Goal: Task Accomplishment & Management: Manage account settings

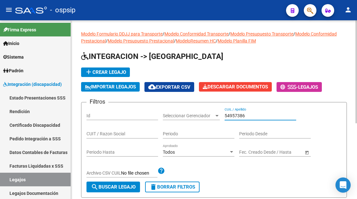
scroll to position [95, 0]
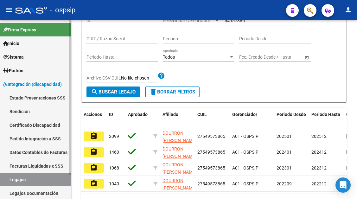
click at [17, 177] on link "Legajos" at bounding box center [35, 179] width 71 height 14
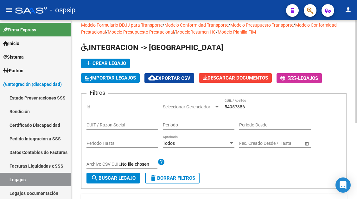
scroll to position [0, 0]
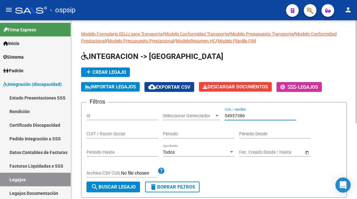
click at [242, 115] on input "54957386" at bounding box center [260, 115] width 72 height 5
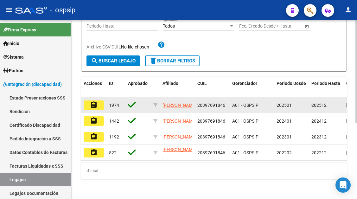
type input "39769184"
click at [92, 109] on button "assignment" at bounding box center [94, 104] width 20 height 9
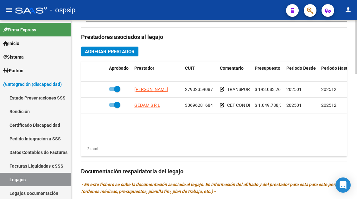
scroll to position [348, 0]
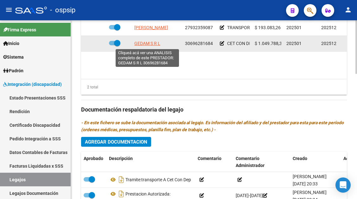
click at [147, 46] on span "GEDAM S R L" at bounding box center [147, 43] width 26 height 5
type textarea "30696281684"
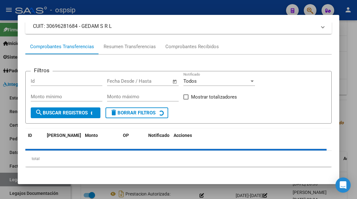
scroll to position [60, 0]
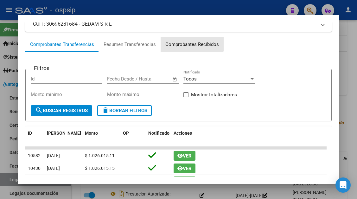
click at [190, 44] on div "Comprobantes Recibidos" at bounding box center [191, 44] width 53 height 7
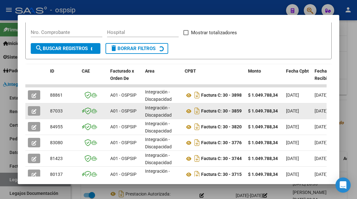
scroll to position [124, 0]
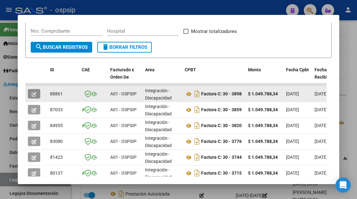
click at [30, 95] on button "button" at bounding box center [34, 93] width 12 height 9
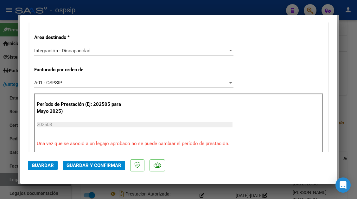
scroll to position [190, 0]
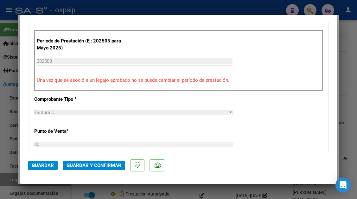
click at [10, 180] on div at bounding box center [178, 99] width 357 height 199
type input "$ 0,00"
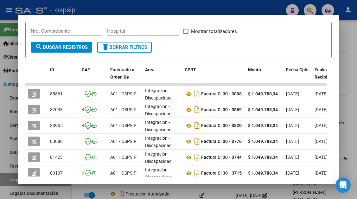
click at [10, 180] on div at bounding box center [178, 99] width 357 height 199
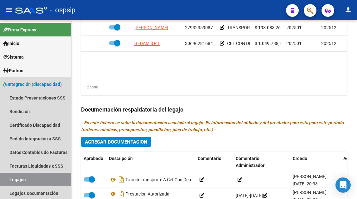
click at [10, 180] on link "Legajos" at bounding box center [35, 179] width 71 height 14
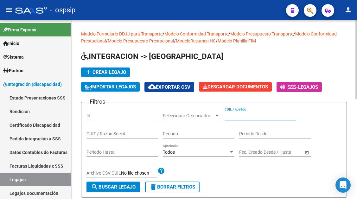
click at [241, 114] on input "CUIL / Apellido" at bounding box center [260, 115] width 72 height 5
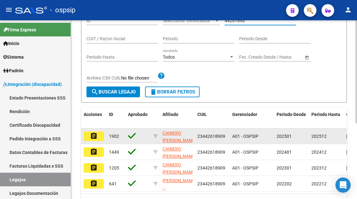
type input "44261890"
click at [92, 136] on mat-icon "assignment" at bounding box center [94, 136] width 8 height 8
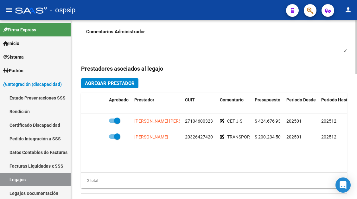
scroll to position [316, 0]
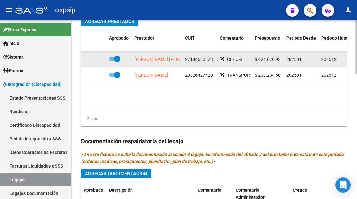
click at [158, 62] on app-link-go-to "[PERSON_NAME] [PERSON_NAME]" at bounding box center [168, 59] width 69 height 7
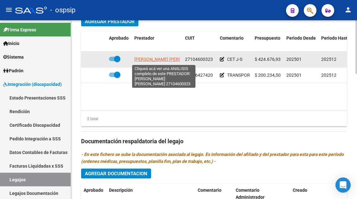
click at [158, 61] on span "[PERSON_NAME] [PERSON_NAME]" at bounding box center [168, 59] width 69 height 5
type textarea "27104600323"
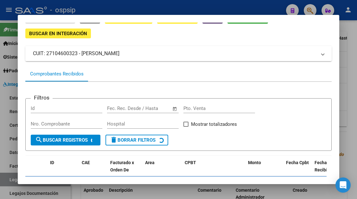
scroll to position [60, 0]
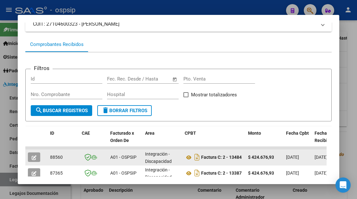
click at [36, 160] on button "button" at bounding box center [34, 156] width 12 height 9
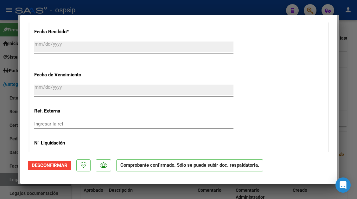
scroll to position [423, 0]
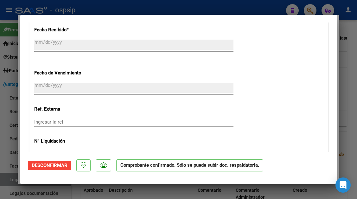
type input "$ 0,00"
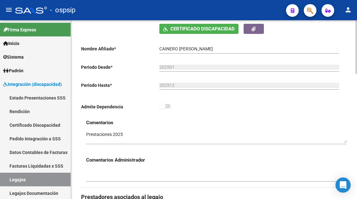
scroll to position [95, 0]
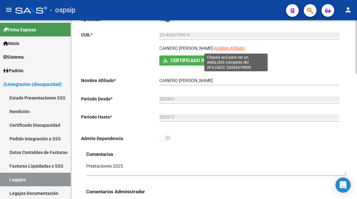
click at [229, 49] on span "Análisis Afiliado" at bounding box center [229, 48] width 31 height 5
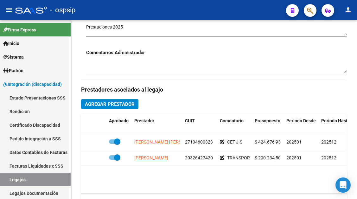
scroll to position [285, 0]
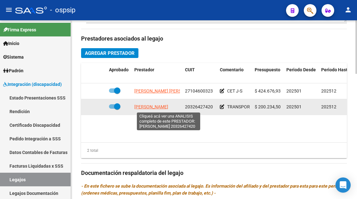
click at [157, 106] on span "[PERSON_NAME] [PERSON_NAME]" at bounding box center [151, 106] width 34 height 5
type textarea "20326427420"
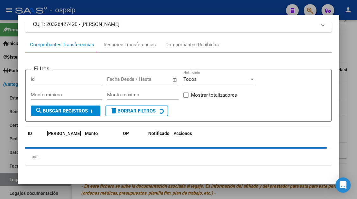
scroll to position [60, 0]
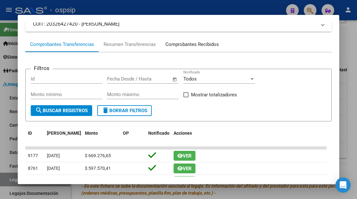
click at [178, 44] on div "Comprobantes Recibidos" at bounding box center [191, 44] width 53 height 7
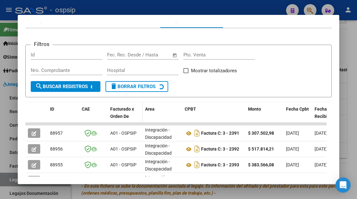
scroll to position [124, 0]
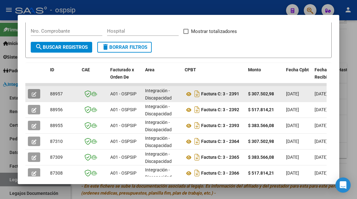
click at [32, 90] on button "button" at bounding box center [34, 93] width 12 height 9
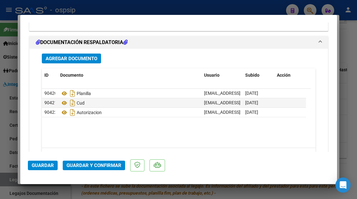
scroll to position [918, 0]
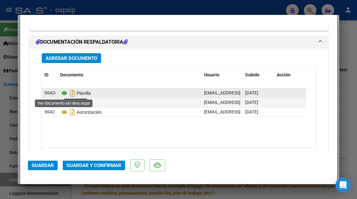
click at [63, 92] on icon at bounding box center [64, 93] width 8 height 8
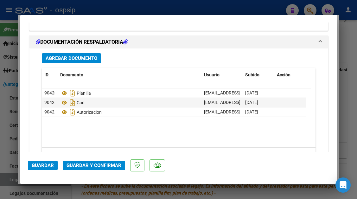
click at [85, 169] on button "Guardar y Confirmar" at bounding box center [94, 164] width 62 height 9
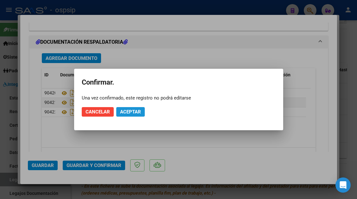
click at [126, 112] on span "Aceptar" at bounding box center [130, 112] width 21 height 6
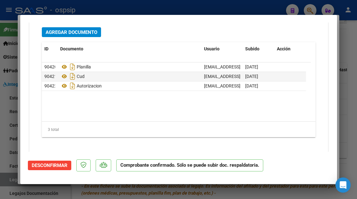
scroll to position [802, 0]
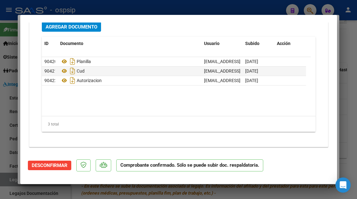
type input "$ 0,00"
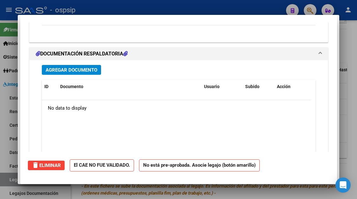
scroll to position [0, 0]
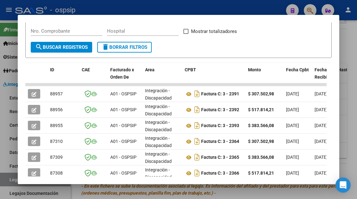
click at [10, 182] on div at bounding box center [178, 99] width 357 height 199
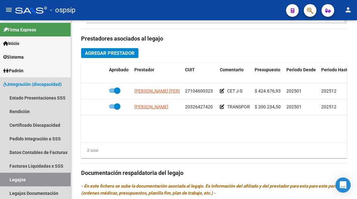
click at [10, 182] on link "Legajos" at bounding box center [35, 179] width 71 height 14
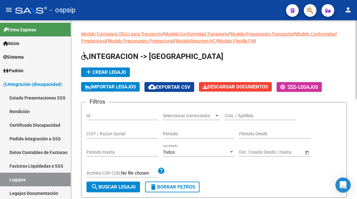
click at [236, 111] on div "CUIL / Apellido" at bounding box center [260, 113] width 72 height 13
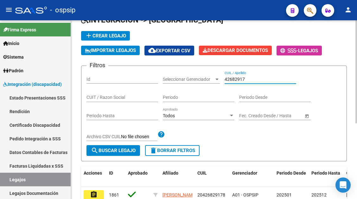
scroll to position [131, 0]
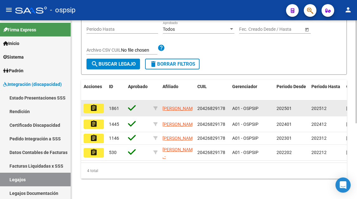
type input "42682917"
click at [97, 104] on mat-icon "assignment" at bounding box center [94, 108] width 8 height 8
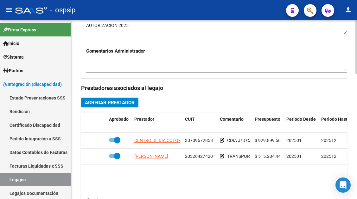
scroll to position [285, 0]
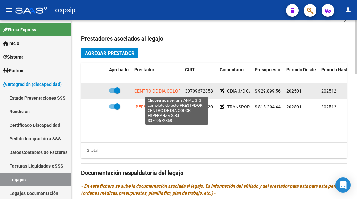
click at [162, 91] on span "CENTRO DE DIA COLOR ESPERANZA S.R.L." at bounding box center [176, 90] width 85 height 5
copy span "I"
type textarea "30709672858"
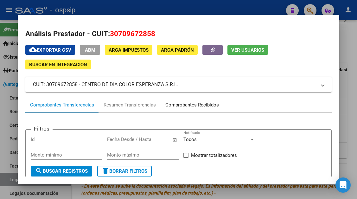
click at [181, 103] on div "Comprobantes Recibidos" at bounding box center [191, 104] width 53 height 7
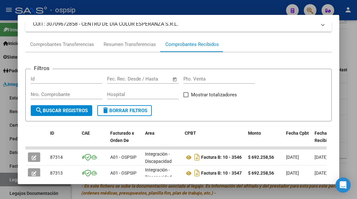
scroll to position [124, 0]
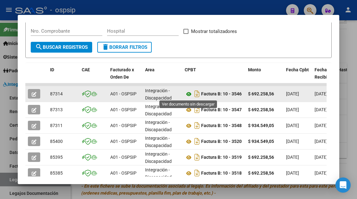
click at [190, 92] on icon at bounding box center [188, 94] width 8 height 8
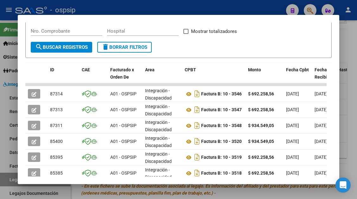
click at [10, 177] on div at bounding box center [178, 99] width 357 height 199
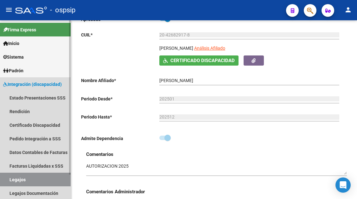
click at [38, 178] on link "Legajos" at bounding box center [35, 179] width 71 height 14
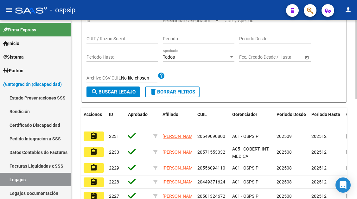
scroll to position [63, 0]
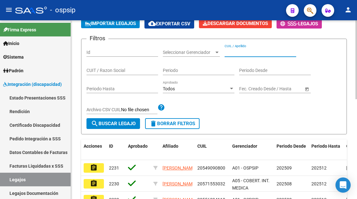
click at [233, 50] on input "CUIL / Apellido" at bounding box center [260, 52] width 72 height 5
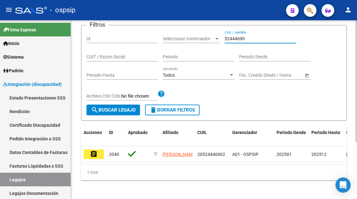
scroll to position [84, 0]
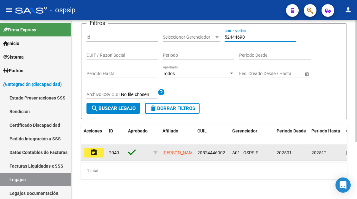
type input "52444690"
click at [91, 150] on mat-icon "assignment" at bounding box center [94, 152] width 8 height 8
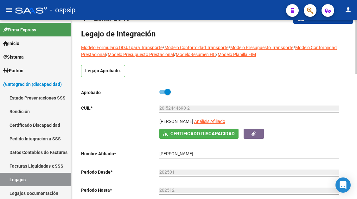
scroll to position [32, 0]
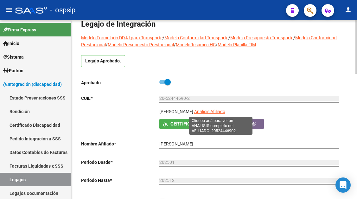
click at [207, 112] on span "Análisis Afiliado" at bounding box center [209, 111] width 31 height 5
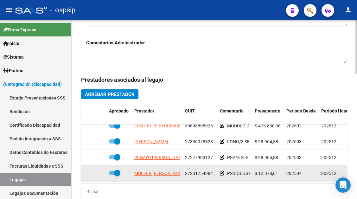
scroll to position [253, 0]
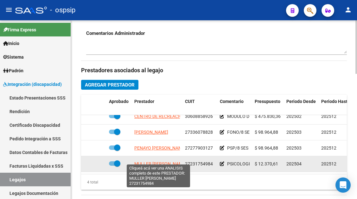
click at [156, 161] on span "MULLER STELLA MARIS" at bounding box center [160, 163] width 52 height 5
type textarea "27231754984"
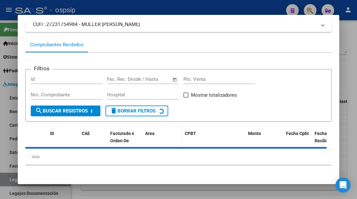
scroll to position [60, 0]
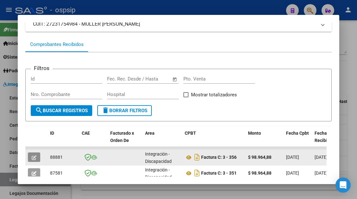
click at [36, 153] on button "button" at bounding box center [34, 156] width 12 height 9
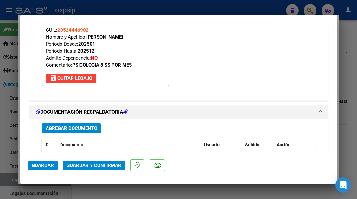
scroll to position [728, 0]
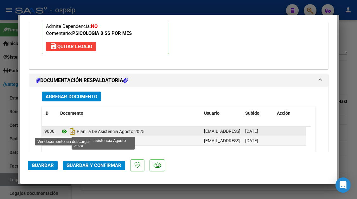
click at [66, 133] on icon at bounding box center [64, 132] width 8 height 8
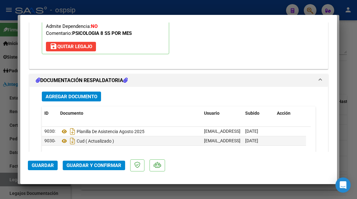
click at [114, 166] on span "Guardar y Confirmar" at bounding box center [93, 165] width 55 height 6
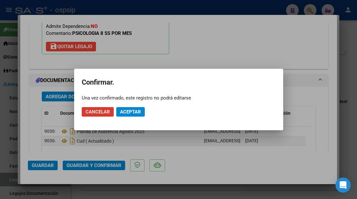
click at [137, 106] on mat-dialog-actions "Cancelar Aceptar" at bounding box center [179, 112] width 194 height 22
click at [137, 107] on button "Aceptar" at bounding box center [130, 111] width 28 height 9
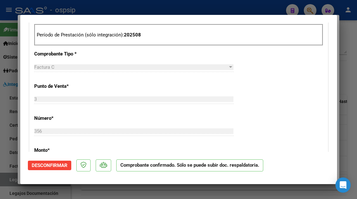
scroll to position [133, 0]
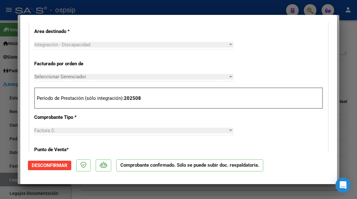
type input "$ 0,00"
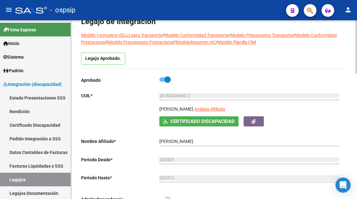
scroll to position [32, 0]
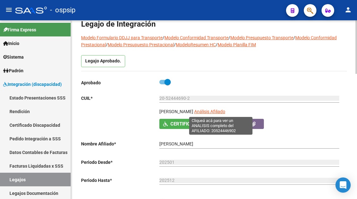
click at [225, 113] on span "Análisis Afiliado" at bounding box center [209, 111] width 31 height 5
type textarea "20524446902"
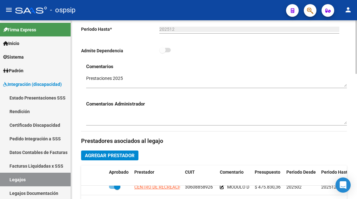
scroll to position [190, 0]
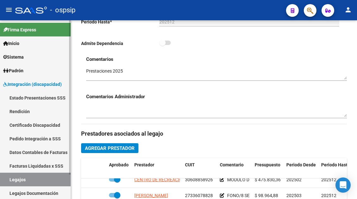
click at [28, 176] on link "Legajos" at bounding box center [35, 179] width 71 height 14
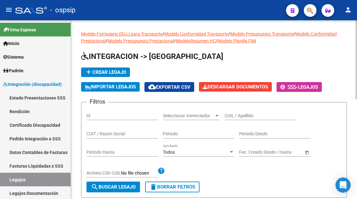
click at [227, 112] on div "CUIL / Apellido" at bounding box center [260, 113] width 72 height 13
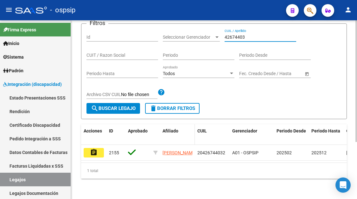
scroll to position [84, 0]
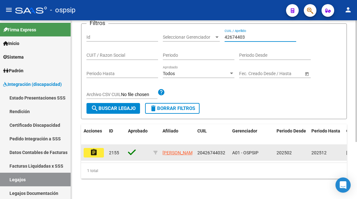
type input "42674403"
click at [83, 148] on datatable-body-cell "assignment" at bounding box center [93, 153] width 25 height 16
click at [91, 149] on mat-icon "assignment" at bounding box center [94, 152] width 8 height 8
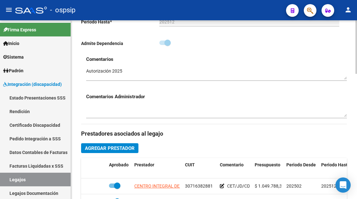
scroll to position [316, 0]
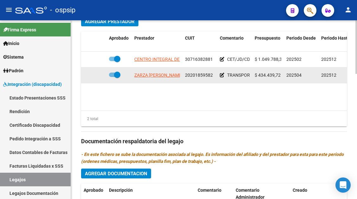
click at [160, 78] on app-link-go-to "ZARZA GABRIEL ALBERTO" at bounding box center [158, 75] width 48 height 7
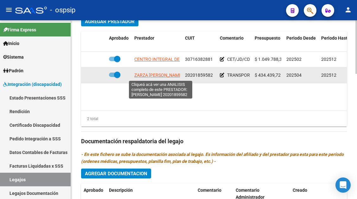
click at [160, 77] on span "ZARZA GABRIEL ALBERTO" at bounding box center [158, 74] width 48 height 5
type textarea "20201859582"
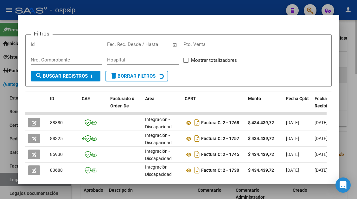
scroll to position [148, 0]
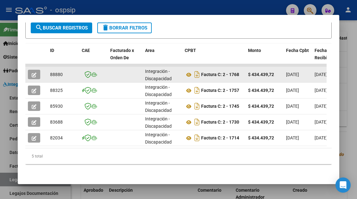
click at [28, 74] on datatable-body-cell at bounding box center [36, 75] width 22 height 16
click at [28, 74] on div at bounding box center [36, 74] width 17 height 9
click at [37, 70] on button "button" at bounding box center [34, 74] width 12 height 9
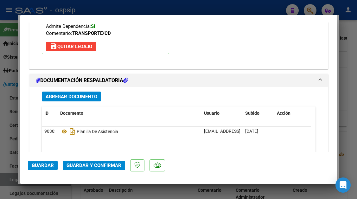
scroll to position [759, 0]
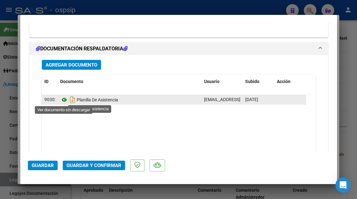
click at [66, 101] on icon at bounding box center [64, 100] width 8 height 8
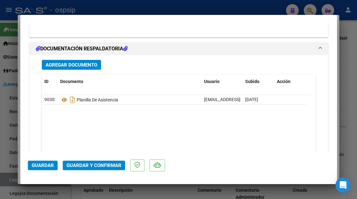
type input "$ 0,00"
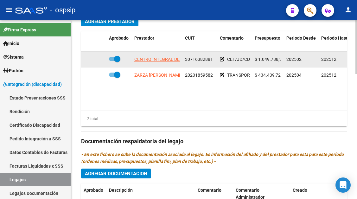
click at [163, 62] on app-link-go-to "CENTRO INTEGRAL DE ABORDAJE NEUROMOTOR DE BUENOS AIRES" at bounding box center [209, 59] width 150 height 7
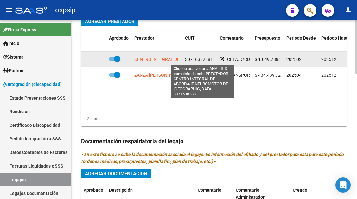
click at [163, 60] on span "CENTRO INTEGRAL DE ABORDAJE NEUROMOTOR DE BUENOS AIRES" at bounding box center [209, 59] width 150 height 5
type textarea "30716382881"
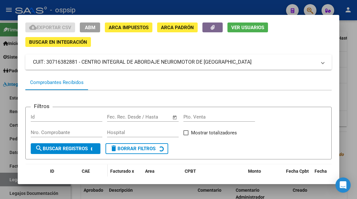
scroll to position [60, 0]
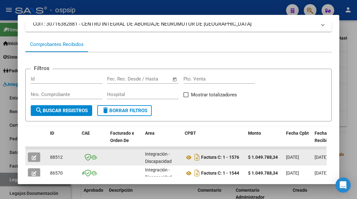
click at [28, 159] on button "button" at bounding box center [34, 156] width 12 height 9
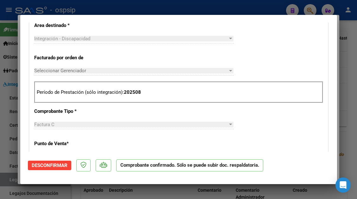
type input "$ 0,00"
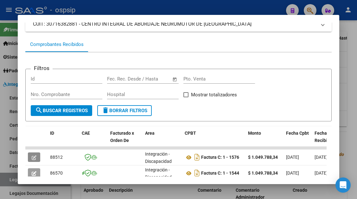
scroll to position [164, 0]
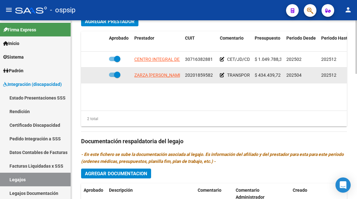
click at [152, 78] on app-link-go-to "ZARZA GABRIEL ALBERTO" at bounding box center [158, 75] width 48 height 7
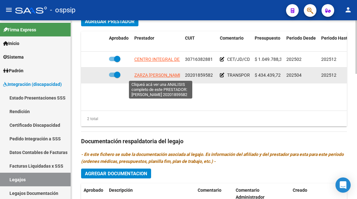
click at [152, 78] on span "ZARZA GABRIEL ALBERTO" at bounding box center [158, 74] width 48 height 5
type textarea "20201859582"
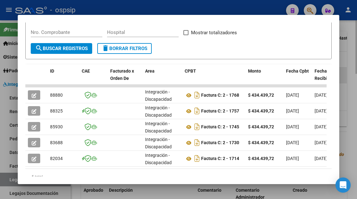
scroll to position [127, 0]
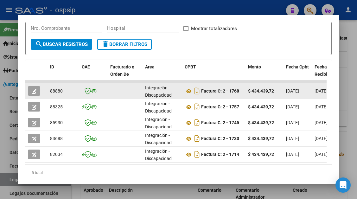
click at [30, 85] on datatable-body-cell at bounding box center [36, 91] width 22 height 16
click at [34, 93] on icon "button" at bounding box center [34, 91] width 5 height 5
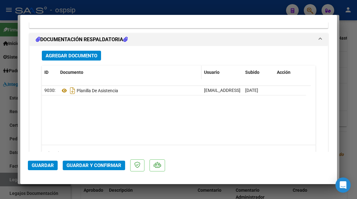
scroll to position [771, 0]
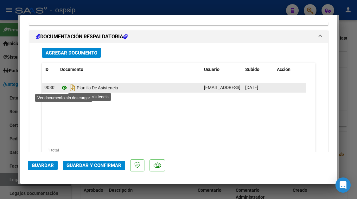
click at [64, 90] on icon at bounding box center [64, 88] width 8 height 8
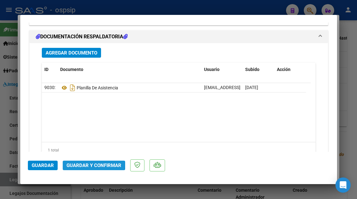
click at [83, 164] on span "Guardar y Confirmar" at bounding box center [93, 165] width 55 height 6
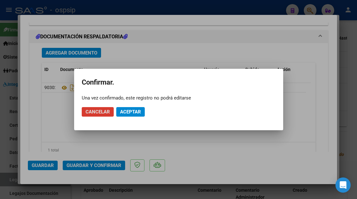
click at [141, 109] on button "Aceptar" at bounding box center [130, 111] width 28 height 9
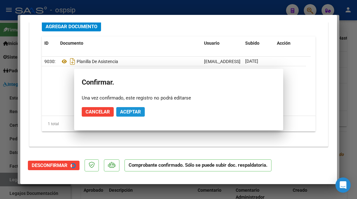
scroll to position [714, 0]
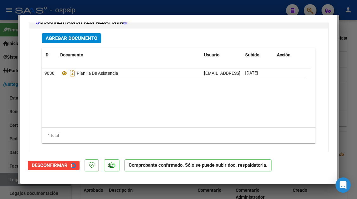
type input "$ 0,00"
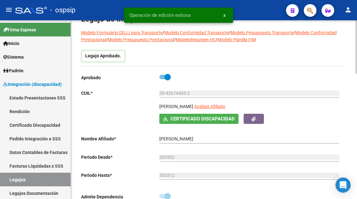
scroll to position [0, 0]
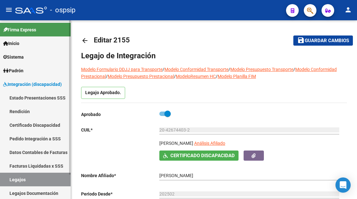
click at [60, 176] on link "Legajos" at bounding box center [35, 179] width 71 height 14
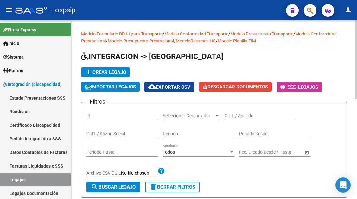
click at [228, 113] on input "CUIL / Apellido" at bounding box center [260, 115] width 72 height 5
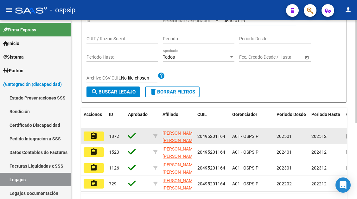
type input "49520116"
click at [107, 137] on datatable-body-cell "1872" at bounding box center [115, 136] width 19 height 16
click at [98, 138] on button "assignment" at bounding box center [94, 135] width 20 height 9
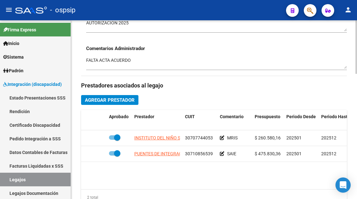
scroll to position [253, 0]
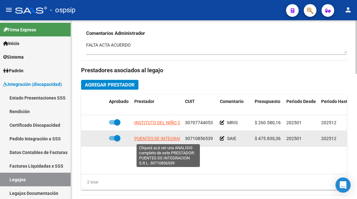
click at [176, 136] on span "PUENTES DE INTEGRACION S.R.L." at bounding box center [168, 138] width 68 height 5
type textarea "30710856539"
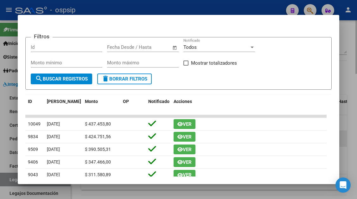
scroll to position [29, 0]
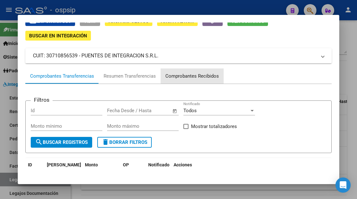
click at [201, 76] on div "Comprobantes Recibidos" at bounding box center [191, 75] width 53 height 7
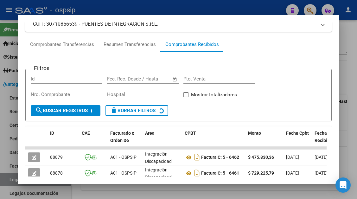
scroll to position [155, 0]
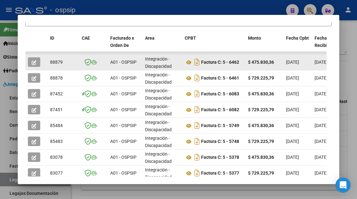
click at [32, 67] on datatable-body-cell at bounding box center [36, 62] width 22 height 16
click at [32, 63] on icon "button" at bounding box center [34, 62] width 5 height 5
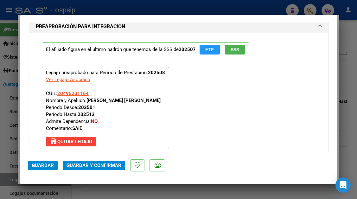
scroll to position [759, 0]
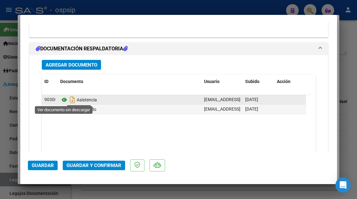
click at [66, 100] on icon at bounding box center [64, 100] width 8 height 8
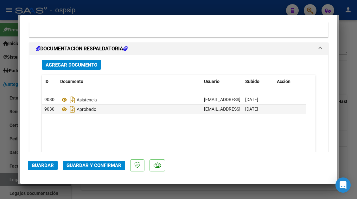
click at [92, 162] on button "Guardar y Confirmar" at bounding box center [94, 164] width 62 height 9
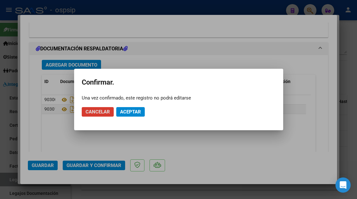
click at [127, 114] on span "Aceptar" at bounding box center [130, 112] width 21 height 6
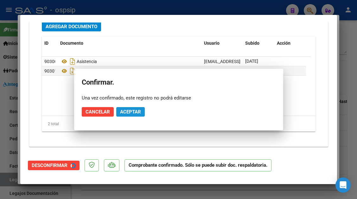
scroll to position [702, 0]
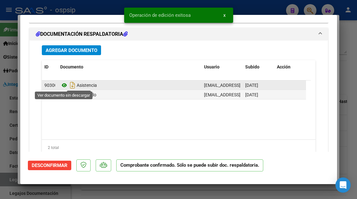
click at [65, 86] on icon at bounding box center [64, 85] width 8 height 8
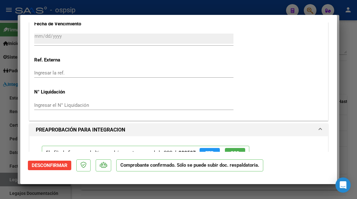
scroll to position [377, 0]
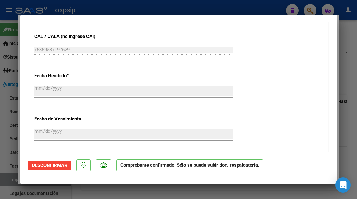
type input "$ 0,00"
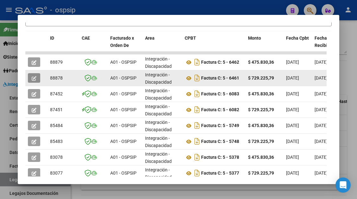
click at [33, 80] on icon "button" at bounding box center [34, 78] width 5 height 5
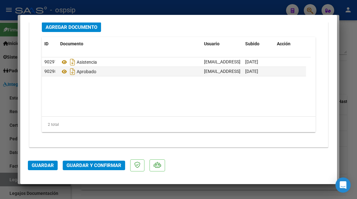
scroll to position [797, 0]
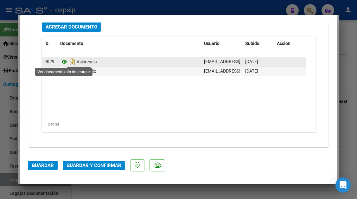
click at [63, 60] on icon at bounding box center [64, 62] width 8 height 8
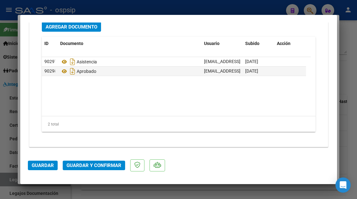
click at [89, 162] on button "Guardar y Confirmar" at bounding box center [94, 164] width 62 height 9
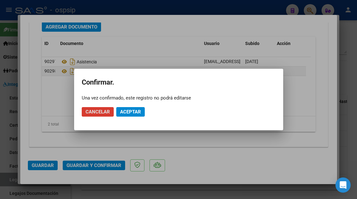
click at [129, 112] on span "Aceptar" at bounding box center [130, 112] width 21 height 6
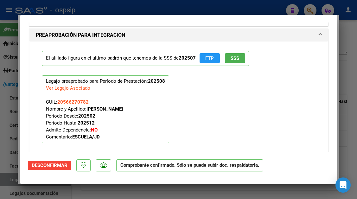
scroll to position [567, 0]
click at [237, 56] on span "SSS" at bounding box center [234, 58] width 9 height 6
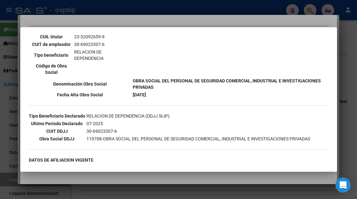
scroll to position [127, 0]
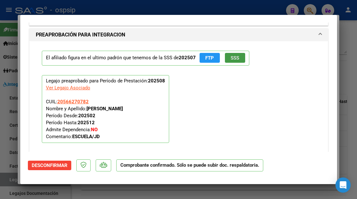
type input "$ 0,00"
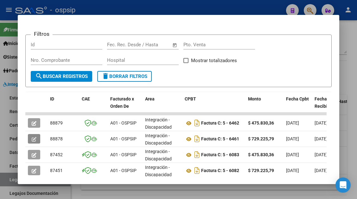
scroll to position [92, 0]
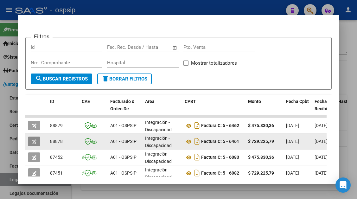
click at [36, 141] on icon "button" at bounding box center [34, 141] width 5 height 5
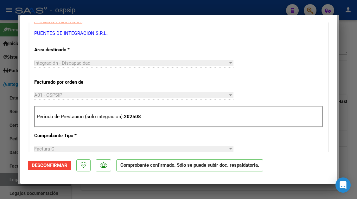
scroll to position [158, 0]
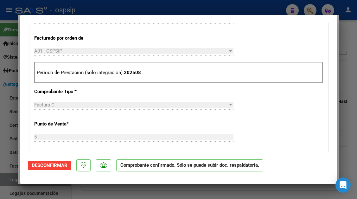
type input "$ 0,00"
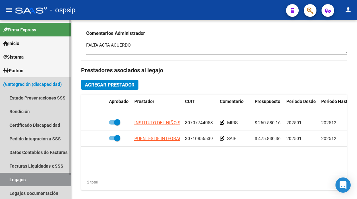
click at [25, 176] on link "Legajos" at bounding box center [35, 179] width 71 height 14
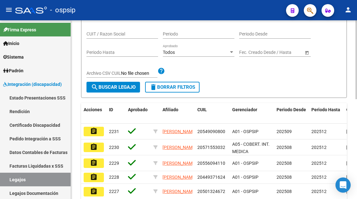
scroll to position [36, 0]
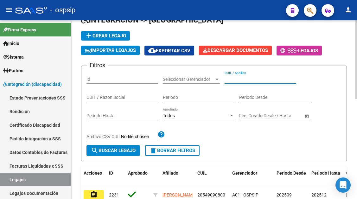
click at [243, 78] on input "CUIL / Apellido" at bounding box center [260, 79] width 72 height 5
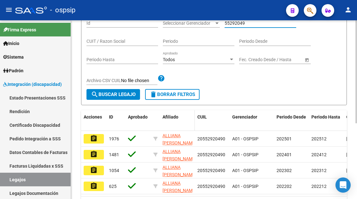
scroll to position [100, 0]
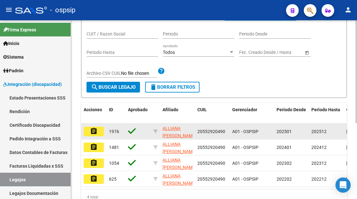
type input "55292049"
click at [90, 133] on mat-icon "assignment" at bounding box center [94, 131] width 8 height 8
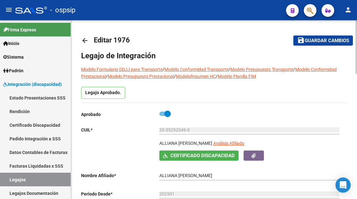
click at [231, 146] on app-link-go-to "Análisis Afiliado" at bounding box center [228, 145] width 31 height 11
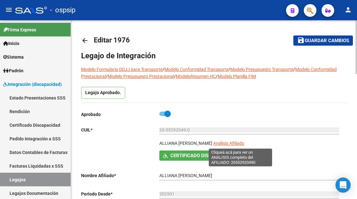
click at [231, 142] on span "Análisis Afiliado" at bounding box center [228, 142] width 31 height 5
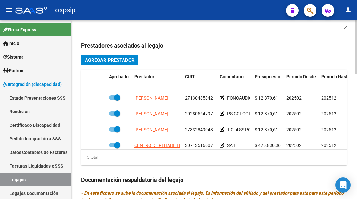
scroll to position [285, 0]
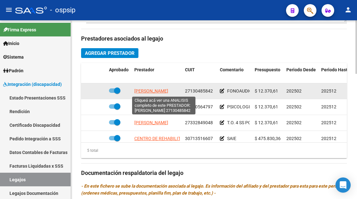
click at [159, 89] on span "GONZALEZ MONICA VIVIANA" at bounding box center [151, 90] width 34 height 5
type textarea "27130485842"
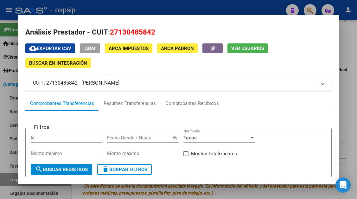
scroll to position [0, 0]
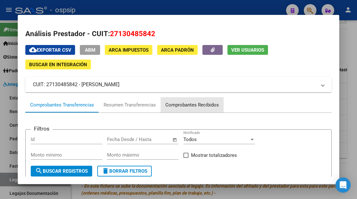
click at [191, 102] on div "Comprobantes Recibidos" at bounding box center [191, 104] width 53 height 7
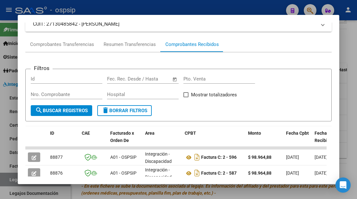
scroll to position [155, 0]
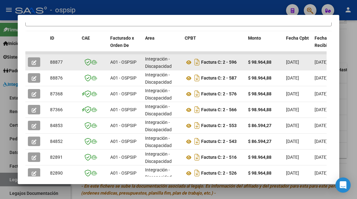
click at [31, 59] on button "button" at bounding box center [34, 61] width 12 height 9
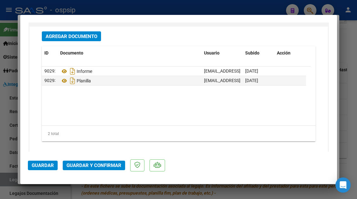
scroll to position [797, 0]
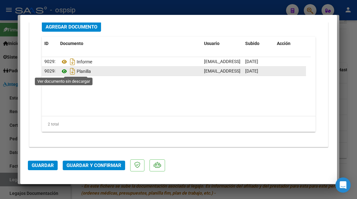
click at [63, 69] on icon at bounding box center [64, 71] width 8 height 8
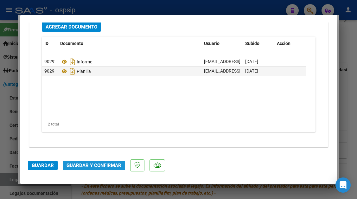
click at [106, 165] on span "Guardar y Confirmar" at bounding box center [93, 165] width 55 height 6
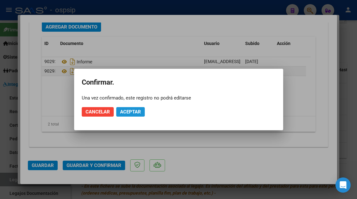
click at [136, 113] on span "Aceptar" at bounding box center [130, 112] width 21 height 6
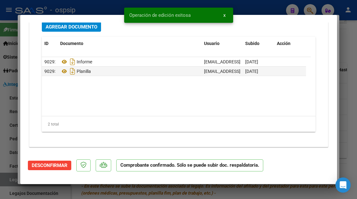
click at [13, 180] on div at bounding box center [178, 99] width 357 height 199
type input "$ 0,00"
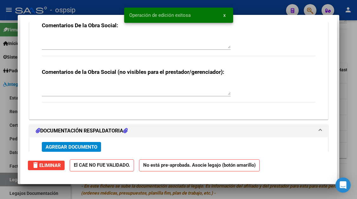
scroll to position [738, 0]
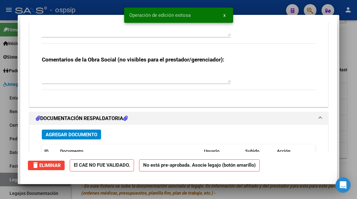
click at [13, 180] on div at bounding box center [178, 99] width 357 height 199
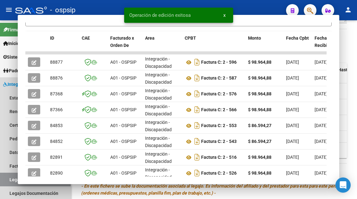
click at [13, 180] on link "Legajos" at bounding box center [35, 179] width 71 height 14
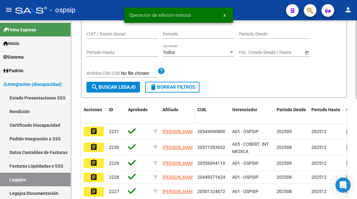
scroll to position [5, 0]
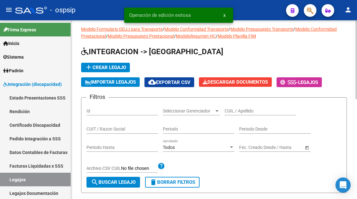
click at [226, 113] on input "CUIL / Apellido" at bounding box center [260, 110] width 72 height 5
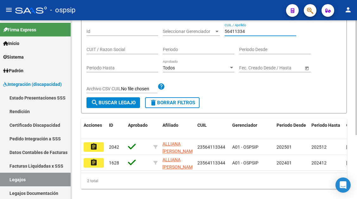
scroll to position [100, 0]
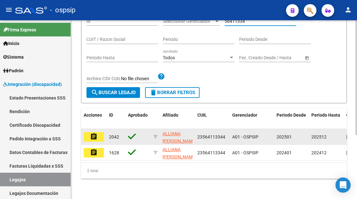
type input "56411334"
click at [93, 133] on mat-icon "assignment" at bounding box center [94, 137] width 8 height 8
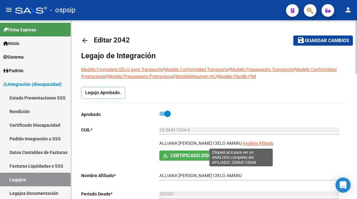
click at [242, 145] on span "Análisis Afiliado" at bounding box center [257, 142] width 31 height 5
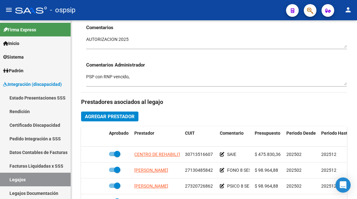
scroll to position [285, 0]
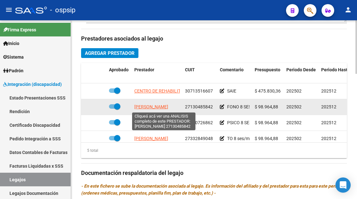
click at [153, 106] on span "GONZALEZ MONICA VIVIANA" at bounding box center [151, 106] width 34 height 5
type textarea "27130485842"
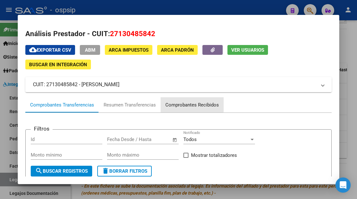
click at [184, 104] on div "Comprobantes Recibidos" at bounding box center [191, 104] width 53 height 7
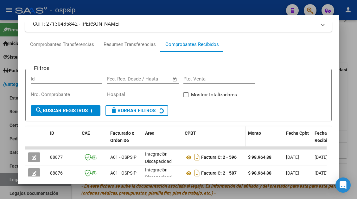
scroll to position [92, 0]
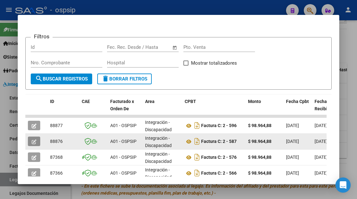
click at [37, 141] on button "button" at bounding box center [34, 140] width 12 height 9
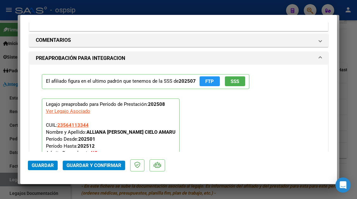
scroll to position [759, 0]
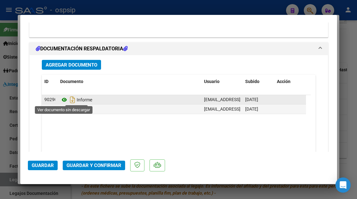
click at [65, 101] on icon at bounding box center [64, 100] width 8 height 8
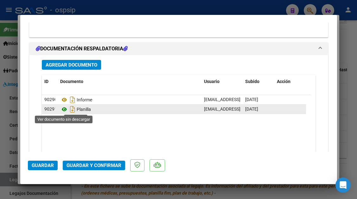
click at [65, 111] on icon at bounding box center [64, 109] width 8 height 8
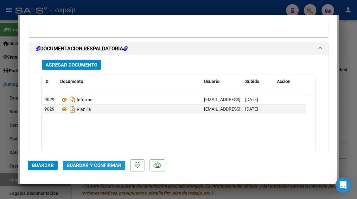
click at [107, 169] on button "Guardar y Confirmar" at bounding box center [94, 164] width 62 height 9
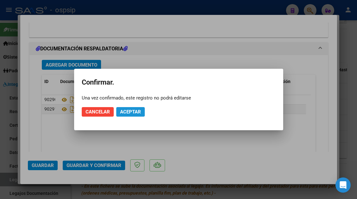
click at [132, 109] on span "Aceptar" at bounding box center [130, 112] width 21 height 6
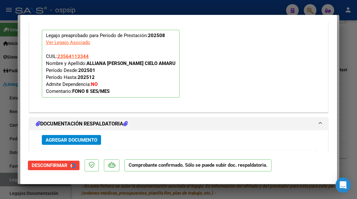
scroll to position [607, 0]
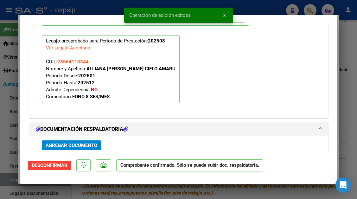
click at [5, 180] on div at bounding box center [178, 99] width 357 height 199
type input "$ 0,00"
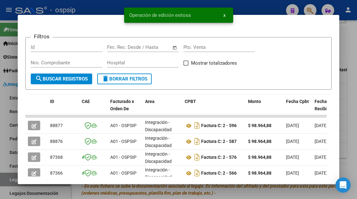
click at [5, 180] on div at bounding box center [178, 99] width 357 height 199
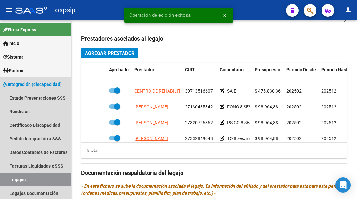
click at [5, 180] on link "Legajos" at bounding box center [35, 179] width 71 height 14
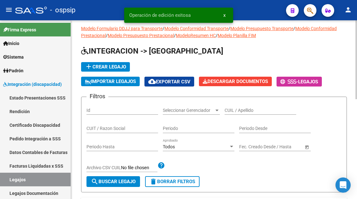
scroll to position [5, 0]
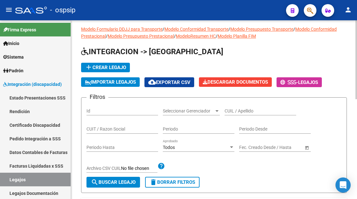
click at [245, 109] on input "CUIL / Apellido" at bounding box center [260, 110] width 72 height 5
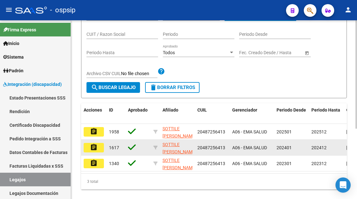
scroll to position [100, 0]
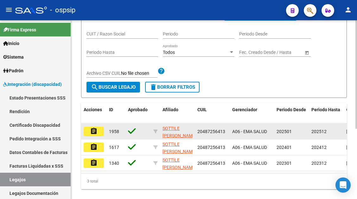
type input "48725641"
click at [90, 136] on button "assignment" at bounding box center [94, 131] width 20 height 9
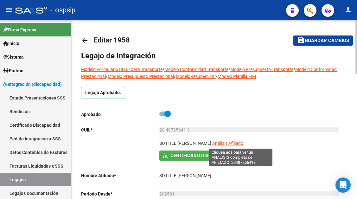
click at [232, 142] on span "Análisis Afiliado" at bounding box center [227, 142] width 31 height 5
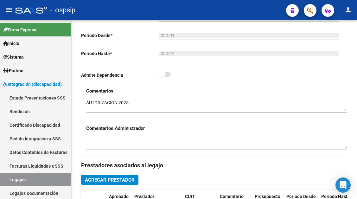
scroll to position [221, 0]
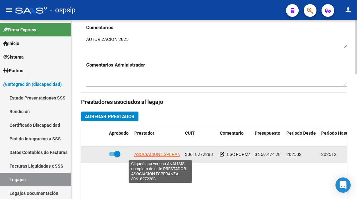
click at [158, 153] on span "ASOCIACION ESPERANZA" at bounding box center [160, 154] width 52 height 5
type textarea "30618272288"
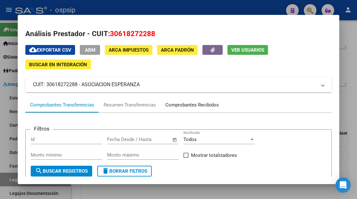
click at [177, 106] on div "Comprobantes Recibidos" at bounding box center [191, 104] width 53 height 7
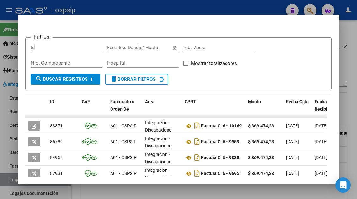
scroll to position [92, 0]
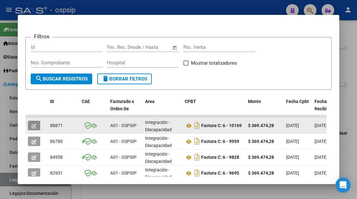
click at [32, 123] on icon "button" at bounding box center [34, 125] width 5 height 5
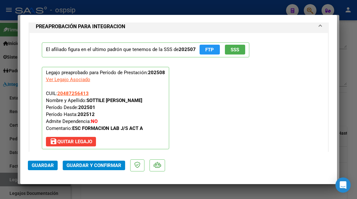
scroll to position [791, 0]
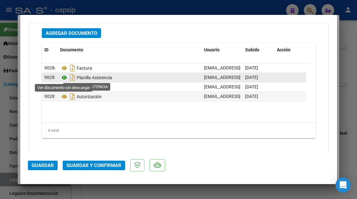
click at [67, 78] on icon at bounding box center [64, 78] width 8 height 8
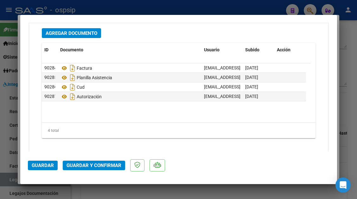
click at [101, 165] on span "Guardar y Confirmar" at bounding box center [93, 165] width 55 height 6
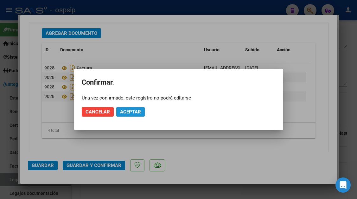
click at [128, 112] on span "Aceptar" at bounding box center [130, 112] width 21 height 6
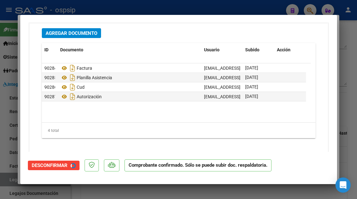
type input "$ 0,00"
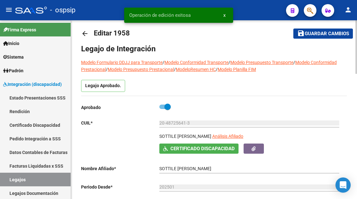
scroll to position [0, 0]
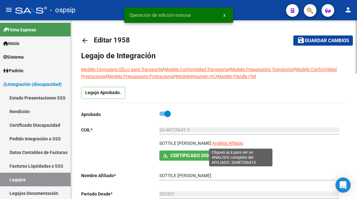
click at [243, 144] on span "Análisis Afiliado" at bounding box center [227, 142] width 31 height 5
type textarea "20487256413"
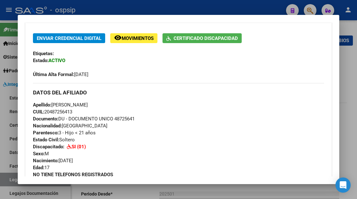
scroll to position [32, 0]
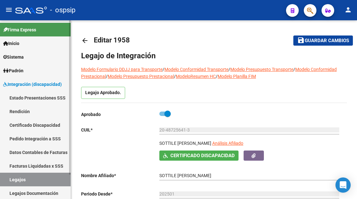
click at [34, 176] on link "Legajos" at bounding box center [35, 179] width 71 height 14
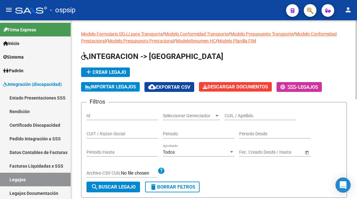
click at [232, 111] on div "CUIL / Apellido" at bounding box center [260, 113] width 72 height 13
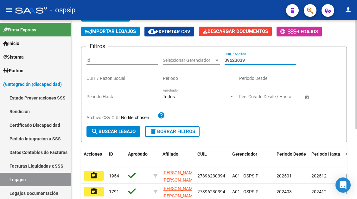
scroll to position [95, 0]
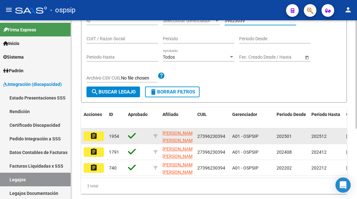
type input "39623039"
click at [99, 139] on button "assignment" at bounding box center [94, 135] width 20 height 9
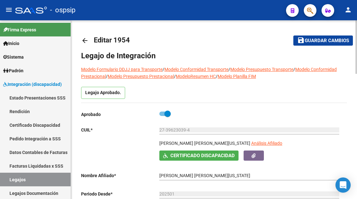
click at [239, 139] on div "27-39623039-4 Ingresar CUIL" at bounding box center [249, 130] width 180 height 18
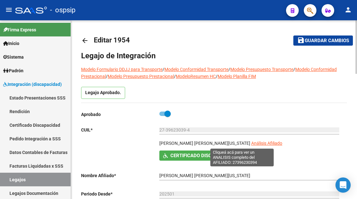
click at [251, 141] on span "Análisis Afiliado" at bounding box center [266, 142] width 31 height 5
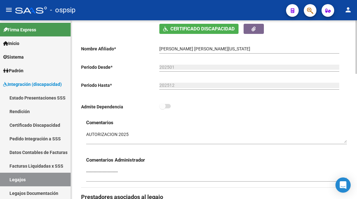
scroll to position [253, 0]
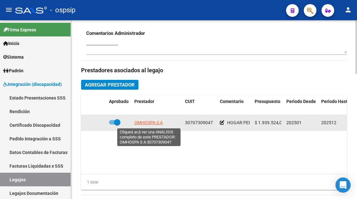
click at [155, 122] on span "OMHOSPA S A" at bounding box center [148, 122] width 28 height 5
type textarea "30707309047"
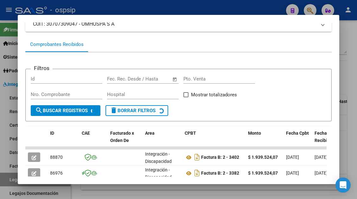
scroll to position [92, 0]
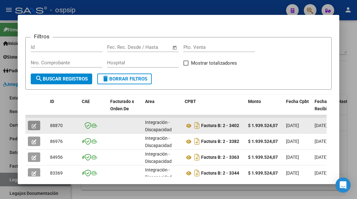
click at [34, 126] on icon "button" at bounding box center [34, 125] width 5 height 5
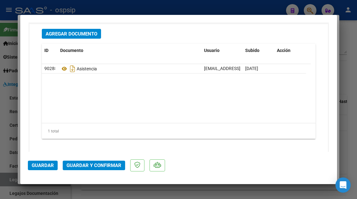
scroll to position [791, 0]
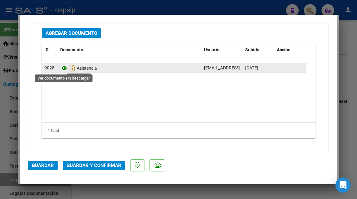
click at [63, 69] on icon at bounding box center [64, 68] width 8 height 8
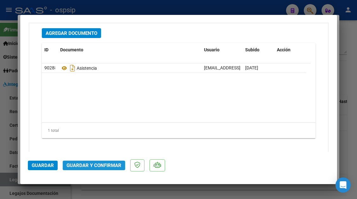
click at [109, 166] on span "Guardar y Confirmar" at bounding box center [93, 165] width 55 height 6
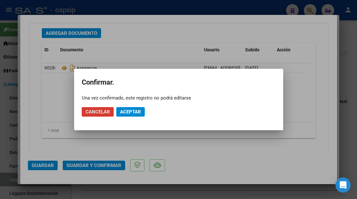
click at [139, 113] on span "Aceptar" at bounding box center [130, 112] width 21 height 6
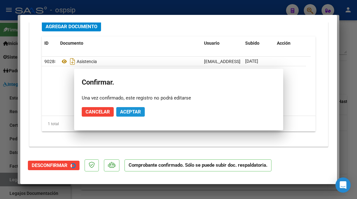
scroll to position [719, 0]
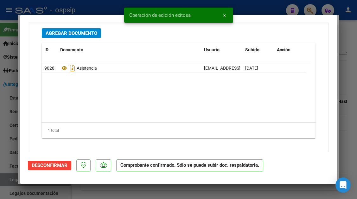
click at [10, 177] on div at bounding box center [178, 99] width 357 height 199
type input "$ 0,00"
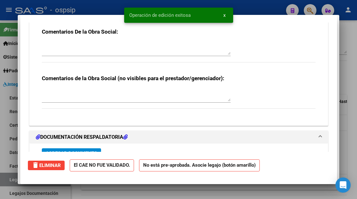
scroll to position [0, 0]
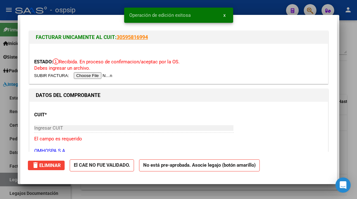
click at [10, 177] on div at bounding box center [178, 99] width 357 height 199
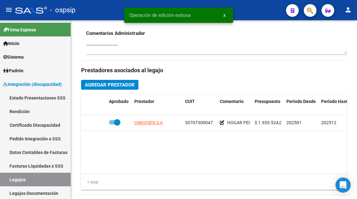
click at [10, 177] on link "Legajos" at bounding box center [35, 179] width 71 height 14
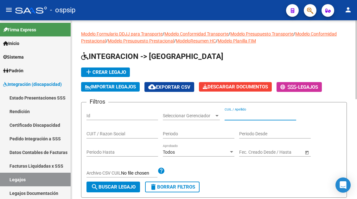
click at [241, 118] on input "CUIL / Apellido" at bounding box center [260, 115] width 72 height 5
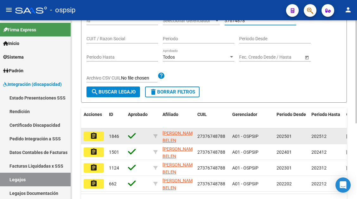
type input "37674878"
click at [90, 138] on mat-icon "assignment" at bounding box center [94, 136] width 8 height 8
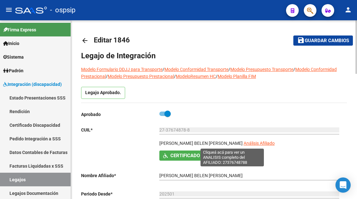
click at [243, 141] on span "Análisis Afiliado" at bounding box center [258, 142] width 31 height 5
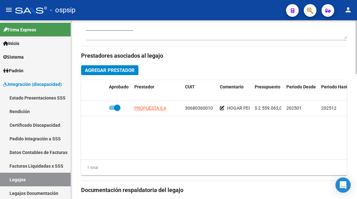
scroll to position [285, 0]
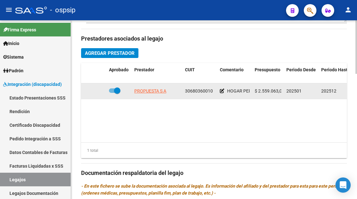
click at [161, 94] on app-link-go-to "PROPUESTA S A" at bounding box center [150, 90] width 32 height 7
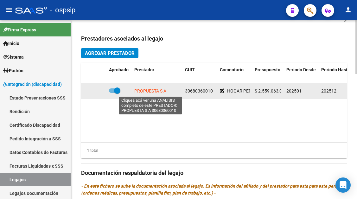
click at [161, 93] on span "PROPUESTA S A" at bounding box center [150, 90] width 32 height 5
type textarea "30680360010"
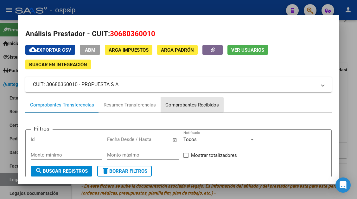
click at [189, 105] on div "Comprobantes Recibidos" at bounding box center [191, 104] width 53 height 7
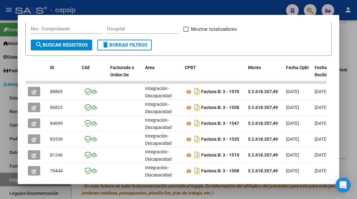
scroll to position [127, 0]
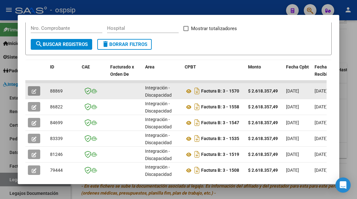
click at [29, 91] on button "button" at bounding box center [34, 90] width 12 height 9
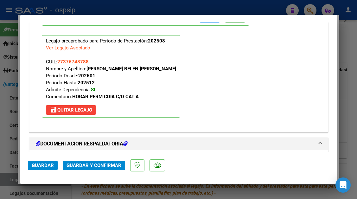
scroll to position [791, 0]
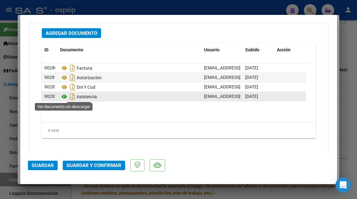
click at [65, 98] on icon at bounding box center [64, 97] width 8 height 8
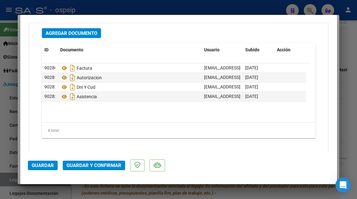
click at [87, 168] on span "Guardar y Confirmar" at bounding box center [93, 165] width 55 height 6
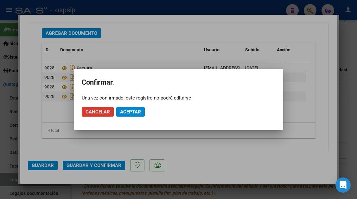
click at [122, 113] on span "Aceptar" at bounding box center [130, 112] width 21 height 6
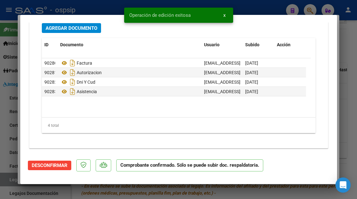
scroll to position [725, 0]
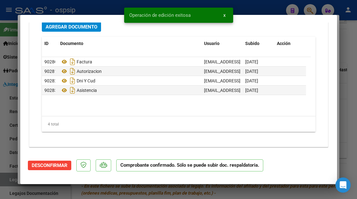
type input "$ 0,00"
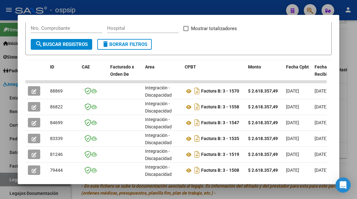
click at [7, 177] on div at bounding box center [178, 99] width 357 height 199
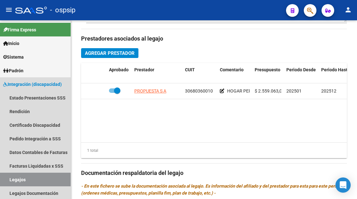
click at [7, 177] on link "Legajos" at bounding box center [35, 179] width 71 height 14
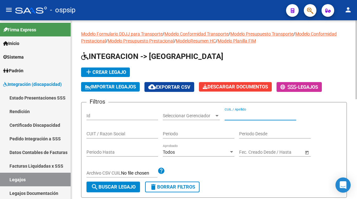
click at [230, 116] on input "CUIL / Apellido" at bounding box center [260, 115] width 72 height 5
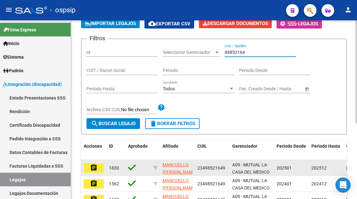
type input "49852164"
click at [93, 169] on mat-icon "assignment" at bounding box center [94, 168] width 8 height 8
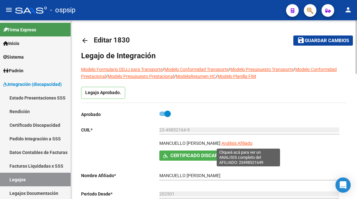
click at [243, 144] on span "Análisis Afiliado" at bounding box center [236, 142] width 31 height 5
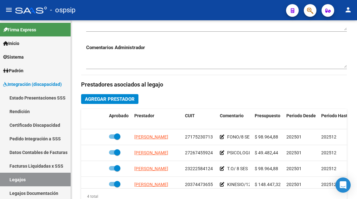
scroll to position [253, 0]
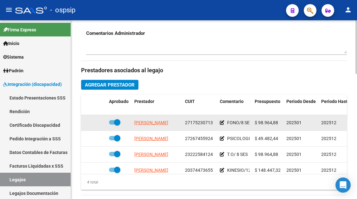
click at [153, 128] on datatable-body-cell "PASCUALE VIVIANA MARTA" at bounding box center [157, 123] width 51 height 16
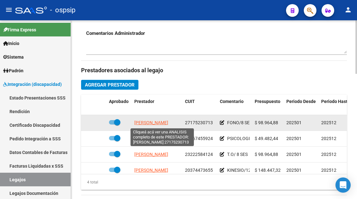
click at [153, 125] on span "PASCUALE VIVIANA MARTA" at bounding box center [151, 122] width 34 height 5
type textarea "27175230713"
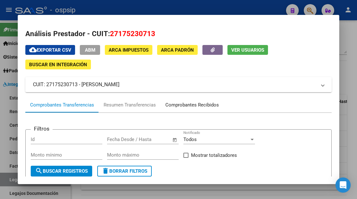
click at [199, 103] on div "Comprobantes Recibidos" at bounding box center [191, 104] width 53 height 7
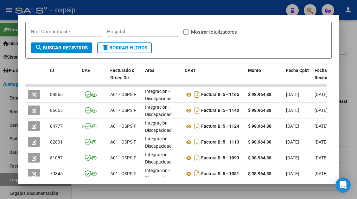
scroll to position [127, 0]
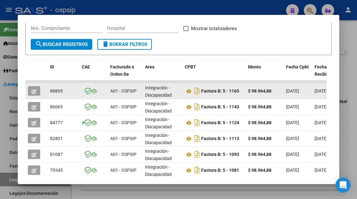
click at [38, 90] on button "button" at bounding box center [34, 90] width 12 height 9
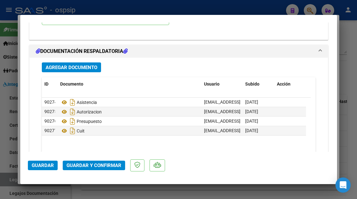
scroll to position [759, 0]
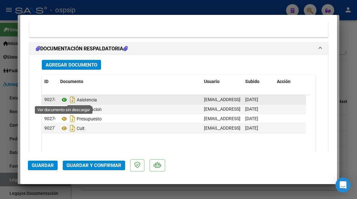
click at [63, 102] on icon at bounding box center [64, 100] width 8 height 8
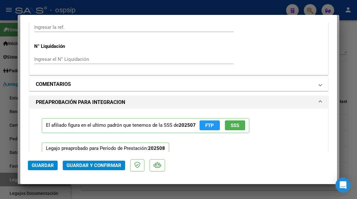
scroll to position [538, 0]
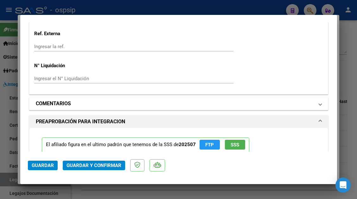
click at [320, 101] on mat-expansion-panel-header "COMENTARIOS" at bounding box center [178, 103] width 298 height 13
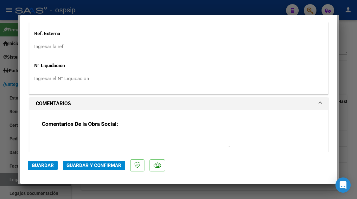
click at [109, 135] on textarea at bounding box center [136, 140] width 189 height 13
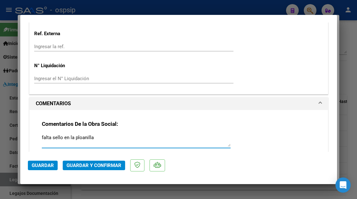
click at [80, 140] on textarea "falta sello en la ploanilla" at bounding box center [136, 140] width 189 height 13
type textarea "falta sello en la planilla"
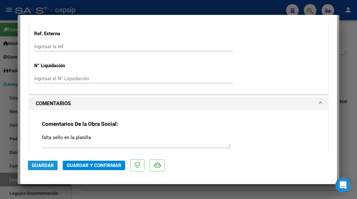
click at [42, 165] on span "Guardar" at bounding box center [43, 165] width 22 height 6
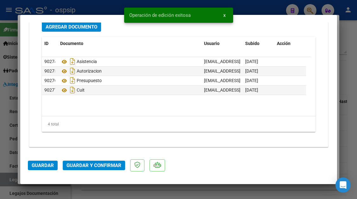
scroll to position [810, 0]
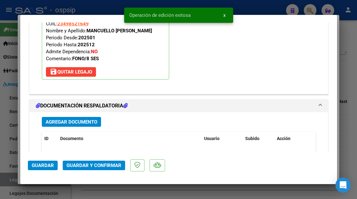
type input "$ 0,00"
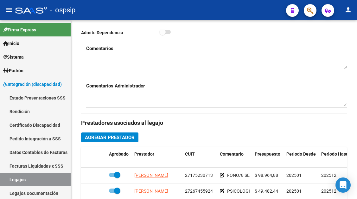
scroll to position [253, 0]
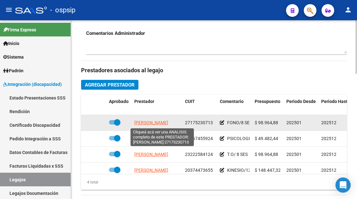
click at [156, 123] on span "PASCUALE VIVIANA MARTA" at bounding box center [151, 122] width 34 height 5
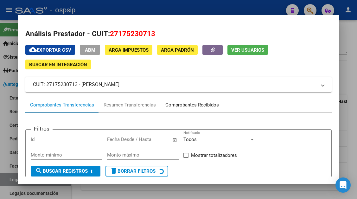
click at [190, 108] on div "Comprobantes Recibidos" at bounding box center [191, 104] width 53 height 7
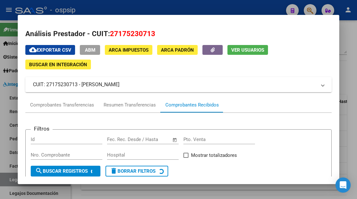
click at [247, 51] on span "Ver Usuarios" at bounding box center [247, 50] width 33 height 6
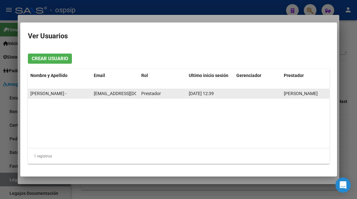
click at [98, 92] on span "vpascuale@hotmail.com" at bounding box center [129, 93] width 70 height 5
copy span "vpascuale@hotmail.com"
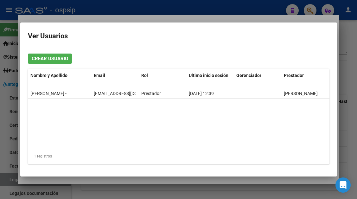
click at [6, 182] on div at bounding box center [178, 99] width 357 height 199
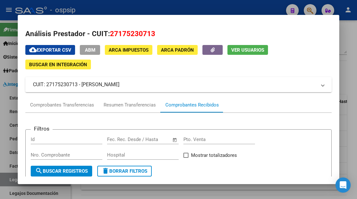
click at [6, 182] on div at bounding box center [178, 99] width 357 height 199
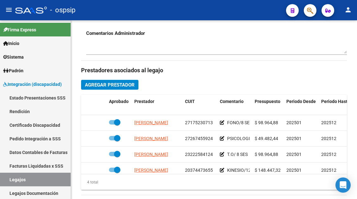
click at [6, 182] on link "Legajos" at bounding box center [35, 179] width 71 height 14
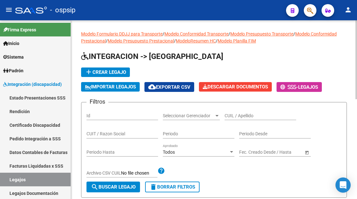
click at [234, 119] on div "CUIL / Apellido" at bounding box center [260, 113] width 72 height 13
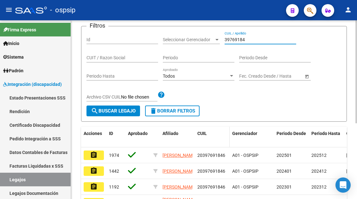
scroll to position [95, 0]
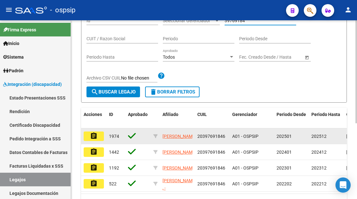
type input "39769184"
click at [90, 135] on mat-icon "assignment" at bounding box center [94, 136] width 8 height 8
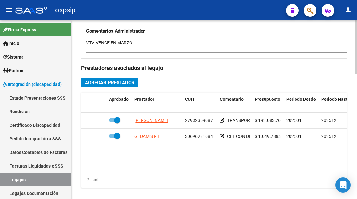
scroll to position [316, 0]
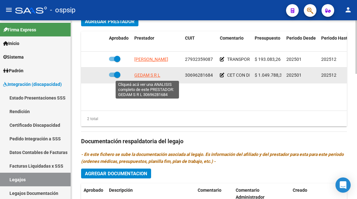
click at [157, 75] on span "GEDAM S R L" at bounding box center [147, 74] width 26 height 5
type textarea "30696281684"
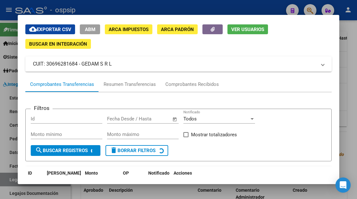
scroll to position [32, 0]
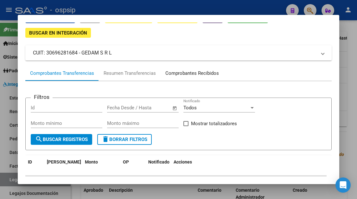
click at [179, 68] on div "Comprobantes Recibidos" at bounding box center [191, 72] width 63 height 15
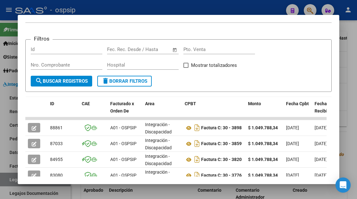
scroll to position [124, 0]
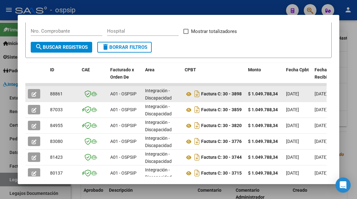
click at [29, 96] on button "button" at bounding box center [34, 93] width 12 height 9
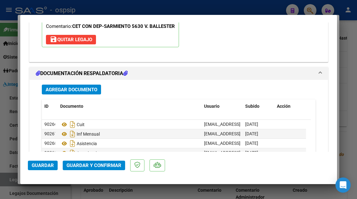
scroll to position [797, 0]
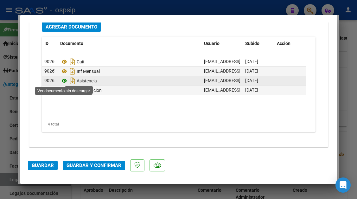
click at [66, 81] on icon at bounding box center [64, 81] width 8 height 8
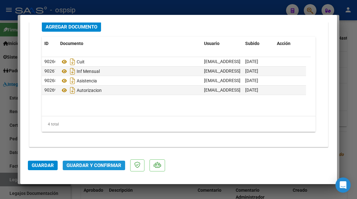
click at [101, 167] on span "Guardar y Confirmar" at bounding box center [93, 165] width 55 height 6
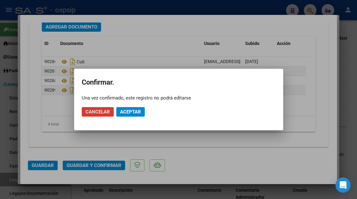
click at [130, 110] on span "Aceptar" at bounding box center [130, 112] width 21 height 6
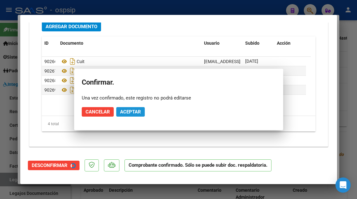
scroll to position [725, 0]
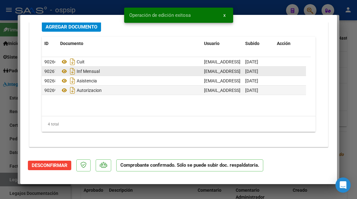
type input "$ 0,00"
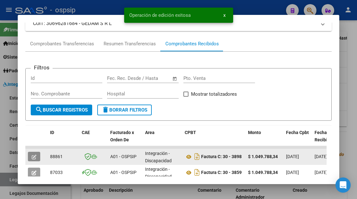
scroll to position [60, 0]
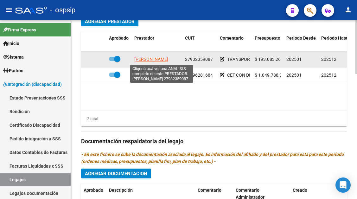
click at [151, 59] on span "ROMERO ESPINOLA ADELA" at bounding box center [151, 59] width 34 height 5
type textarea "27932359087"
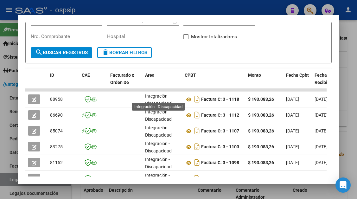
scroll to position [124, 0]
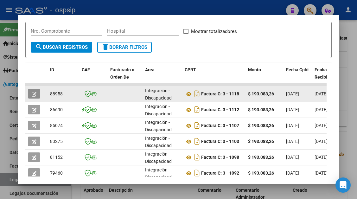
click at [37, 92] on button "button" at bounding box center [34, 93] width 12 height 9
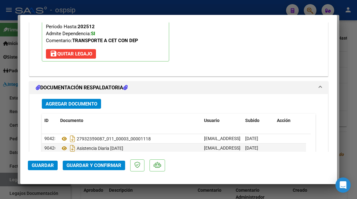
scroll to position [771, 0]
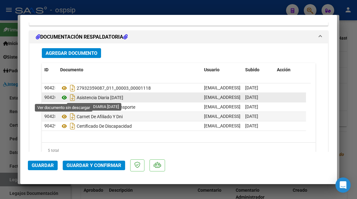
click at [65, 95] on icon at bounding box center [64, 98] width 8 height 8
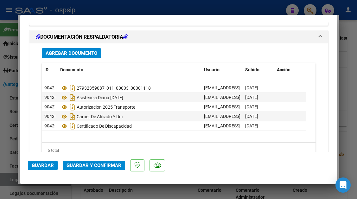
click at [102, 163] on span "Guardar y Confirmar" at bounding box center [93, 165] width 55 height 6
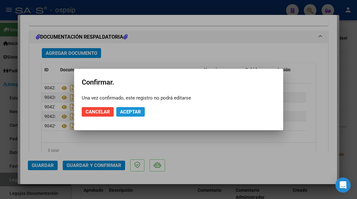
click at [131, 115] on button "Aceptar" at bounding box center [130, 111] width 28 height 9
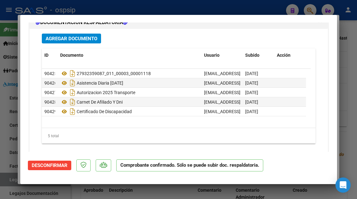
scroll to position [587, 0]
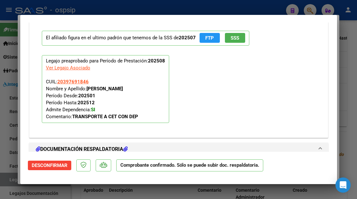
click at [10, 181] on div at bounding box center [178, 99] width 357 height 199
type input "$ 0,00"
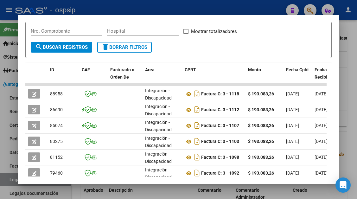
click at [10, 181] on div at bounding box center [178, 99] width 357 height 199
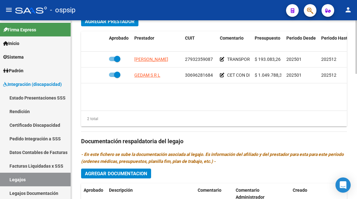
scroll to position [285, 0]
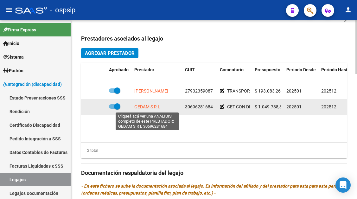
click at [159, 109] on span "GEDAM S R L" at bounding box center [147, 106] width 26 height 5
type textarea "30696281684"
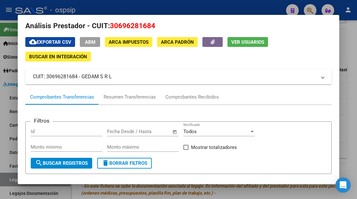
scroll to position [0, 0]
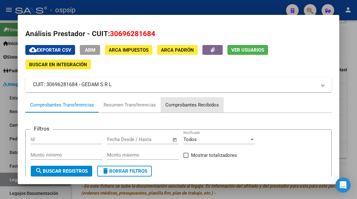
click at [194, 103] on div "Comprobantes Recibidos" at bounding box center [191, 104] width 53 height 7
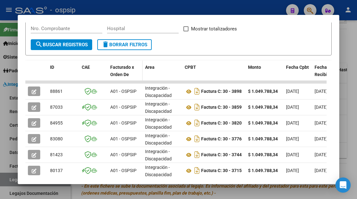
scroll to position [127, 0]
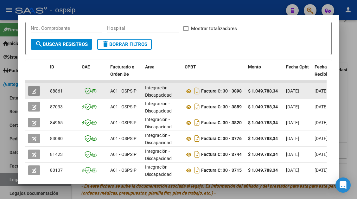
click at [33, 90] on icon "button" at bounding box center [34, 91] width 5 height 5
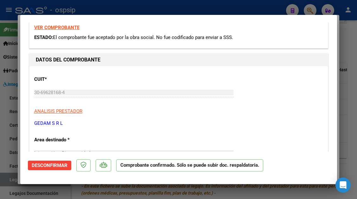
scroll to position [63, 0]
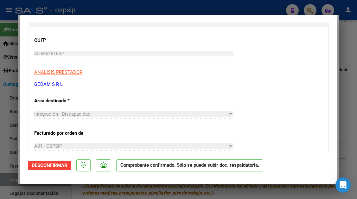
click at [4, 180] on div at bounding box center [178, 99] width 357 height 199
type input "$ 0,00"
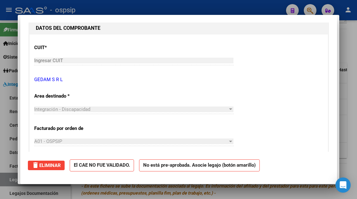
scroll to position [0, 0]
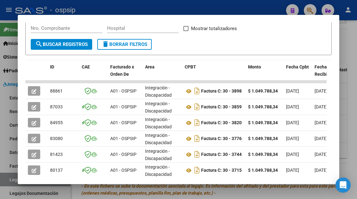
click at [4, 180] on div at bounding box center [178, 99] width 357 height 199
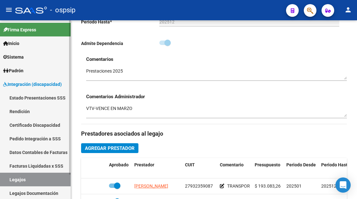
click at [39, 178] on link "Legajos" at bounding box center [35, 179] width 71 height 14
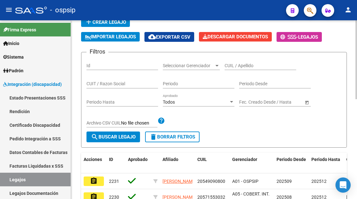
scroll to position [32, 0]
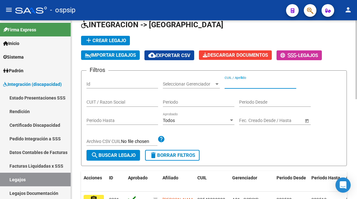
click at [230, 84] on input "CUIL / Apellido" at bounding box center [260, 83] width 72 height 5
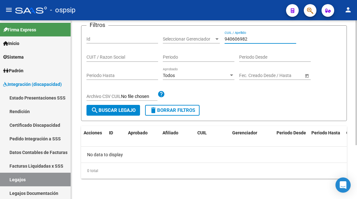
type input "940606982"
click at [237, 42] on div "940606982 CUIL / Apellido" at bounding box center [260, 37] width 72 height 13
click at [237, 39] on input "940606982" at bounding box center [260, 38] width 72 height 5
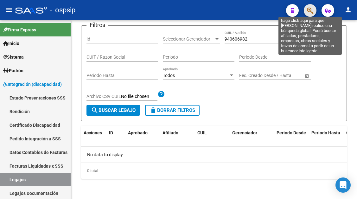
click at [311, 8] on icon "button" at bounding box center [310, 10] width 6 height 7
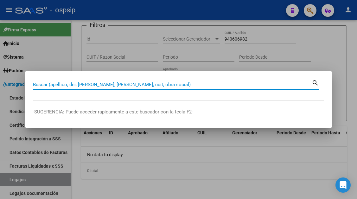
click at [34, 85] on input "Buscar (apellido, dni, cuil, nro traspaso, cuit, obra social)" at bounding box center [172, 85] width 278 height 6
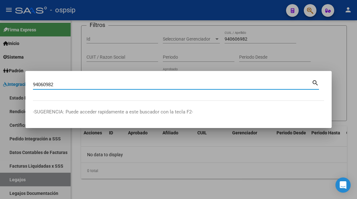
type input "94060982"
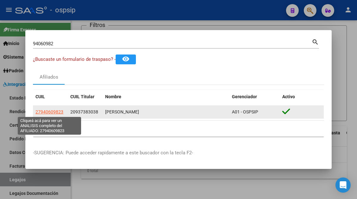
click at [47, 112] on span "27940609823" at bounding box center [49, 111] width 28 height 5
type textarea "27940609823"
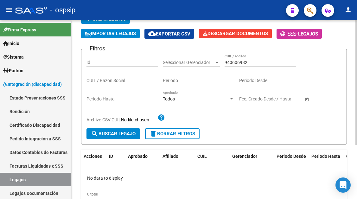
scroll to position [0, 0]
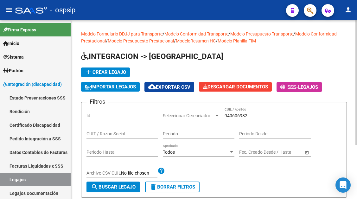
click at [251, 115] on input "940606982" at bounding box center [260, 115] width 72 height 5
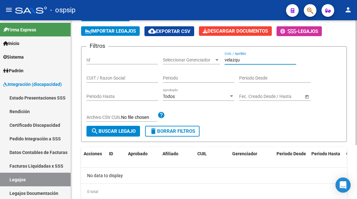
scroll to position [45, 0]
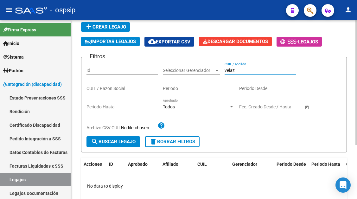
click at [247, 70] on input "velaz" at bounding box center [260, 70] width 72 height 5
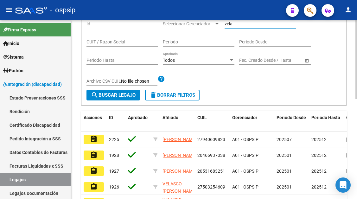
scroll to position [95, 0]
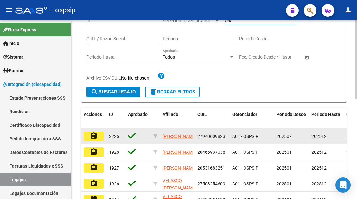
type input "vela"
click at [93, 132] on mat-icon "assignment" at bounding box center [94, 136] width 8 height 8
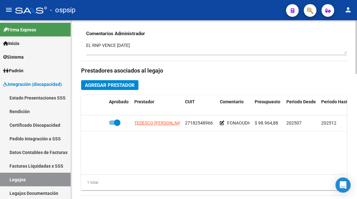
scroll to position [253, 0]
click at [164, 126] on app-link-go-to "TEDESCO SILVANA LUISA" at bounding box center [161, 122] width 54 height 7
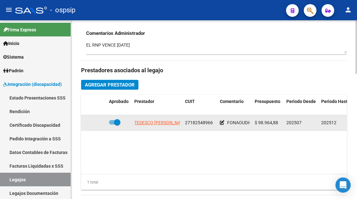
click at [164, 126] on app-link-go-to "TEDESCO SILVANA LUISA" at bounding box center [161, 122] width 54 height 7
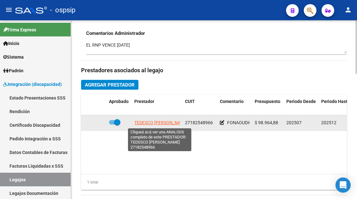
click at [164, 124] on span "TEDESCO SILVANA LUISA" at bounding box center [161, 122] width 54 height 5
type textarea "27182548966"
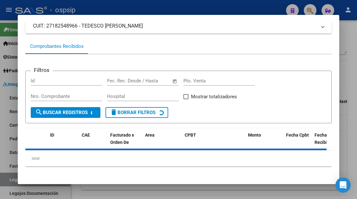
scroll to position [60, 0]
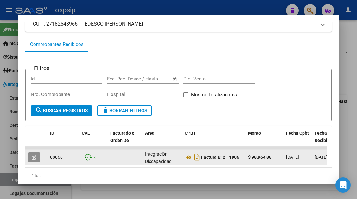
click at [29, 157] on button "button" at bounding box center [34, 156] width 12 height 9
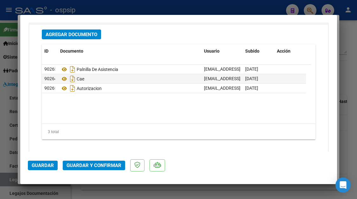
scroll to position [791, 0]
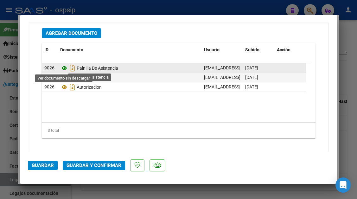
click at [61, 66] on icon at bounding box center [64, 68] width 8 height 8
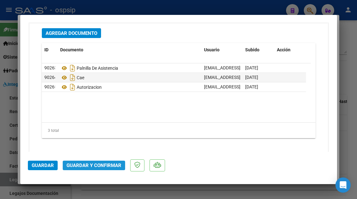
click at [97, 166] on span "Guardar y Confirmar" at bounding box center [93, 165] width 55 height 6
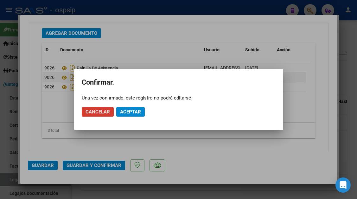
click at [134, 116] on button "Aceptar" at bounding box center [130, 111] width 28 height 9
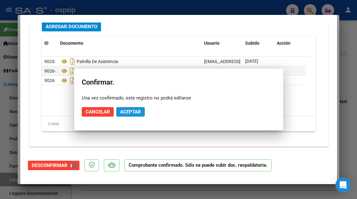
scroll to position [719, 0]
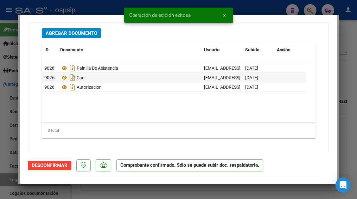
click at [7, 180] on div at bounding box center [178, 99] width 357 height 199
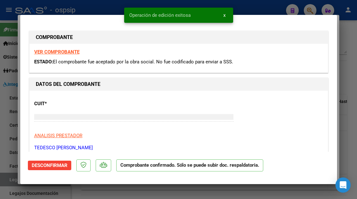
click at [7, 180] on div at bounding box center [178, 99] width 357 height 199
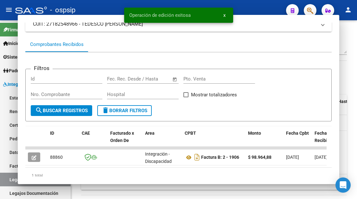
click at [7, 180] on link "Legajos" at bounding box center [35, 179] width 71 height 14
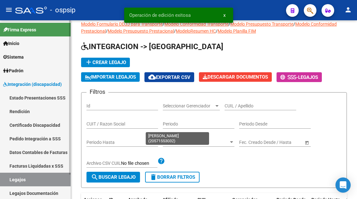
scroll to position [5, 0]
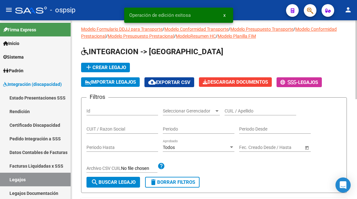
click at [223, 109] on app-drop-down-list "Seleccionar Gerenciador Seleccionar Gerenciador" at bounding box center [194, 112] width 62 height 18
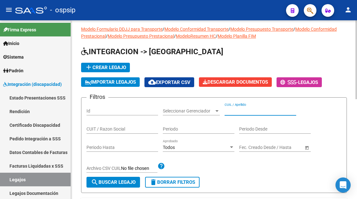
click at [229, 109] on input "CUIL / Apellido" at bounding box center [260, 110] width 72 height 5
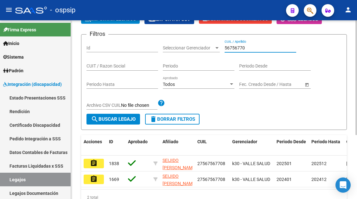
scroll to position [68, 0]
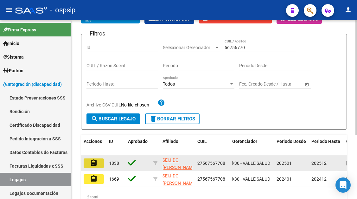
click at [95, 166] on mat-icon "assignment" at bounding box center [94, 163] width 8 height 8
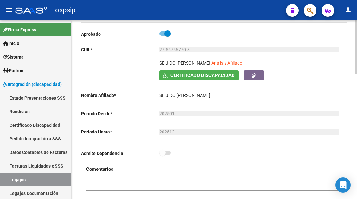
scroll to position [95, 0]
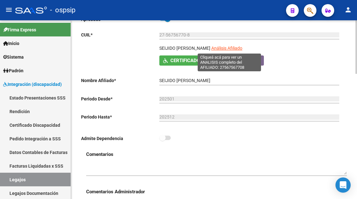
click at [230, 47] on span "Análisis Afiliado" at bounding box center [226, 48] width 31 height 5
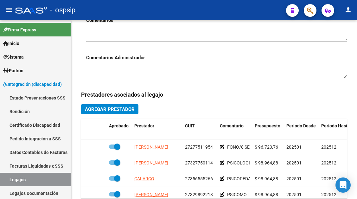
scroll to position [316, 0]
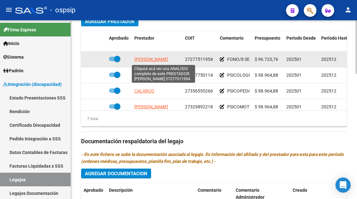
click at [154, 61] on span "[PERSON_NAME] [PERSON_NAME]" at bounding box center [151, 59] width 34 height 5
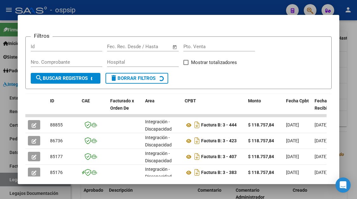
scroll to position [124, 0]
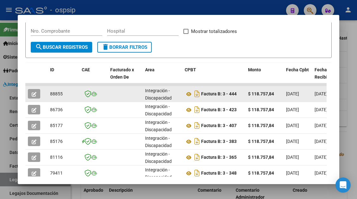
click at [32, 93] on icon "button" at bounding box center [34, 94] width 5 height 5
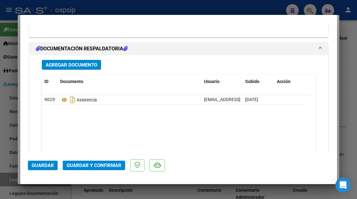
scroll to position [797, 0]
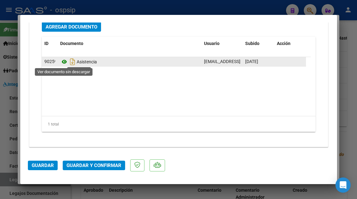
click at [65, 61] on icon at bounding box center [64, 62] width 8 height 8
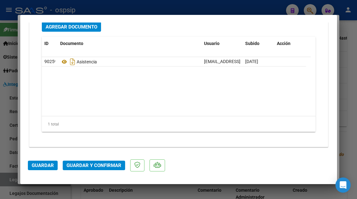
click at [98, 165] on span "Guardar y Confirmar" at bounding box center [93, 165] width 55 height 6
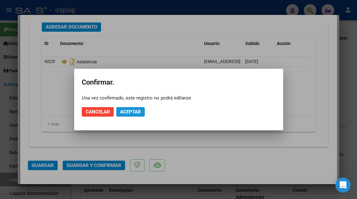
click at [135, 109] on span "Aceptar" at bounding box center [130, 112] width 21 height 6
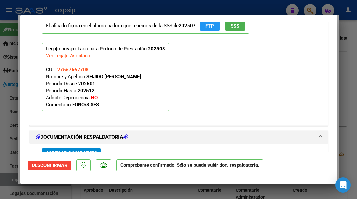
scroll to position [599, 0]
click at [12, 177] on div at bounding box center [178, 99] width 357 height 199
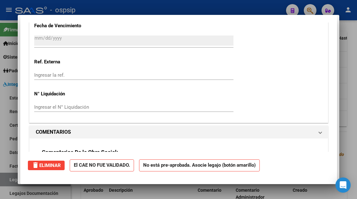
scroll to position [0, 0]
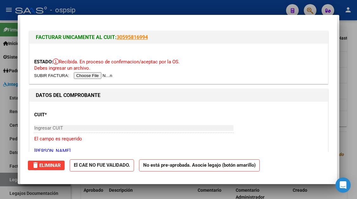
click at [12, 177] on div at bounding box center [178, 99] width 357 height 199
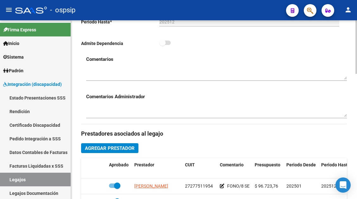
scroll to position [253, 0]
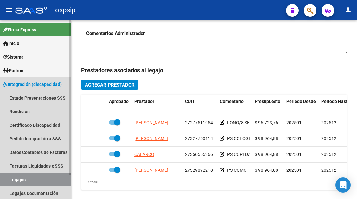
click at [37, 181] on link "Legajos" at bounding box center [35, 179] width 71 height 14
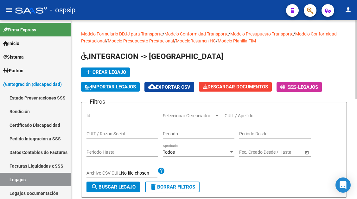
click at [240, 115] on input "CUIL / Apellido" at bounding box center [260, 115] width 72 height 5
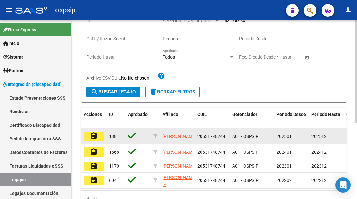
click at [98, 138] on button "assignment" at bounding box center [94, 135] width 20 height 9
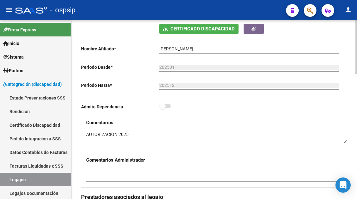
scroll to position [63, 0]
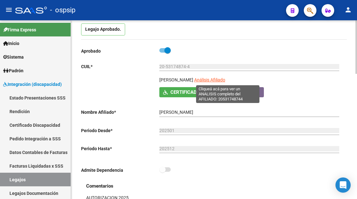
click at [219, 77] on span "Análisis Afiliado" at bounding box center [209, 79] width 31 height 5
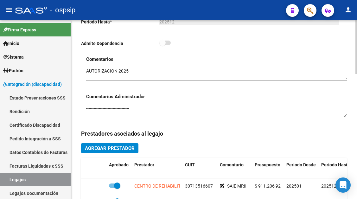
scroll to position [316, 0]
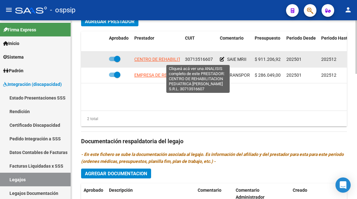
click at [156, 61] on span "CENTRO DE REHABILITACION PEDIATRICA RAMOS MEJIA S.R.L." at bounding box center [200, 59] width 132 height 5
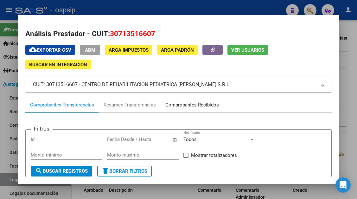
click at [188, 102] on div "Comprobantes Recibidos" at bounding box center [191, 104] width 53 height 7
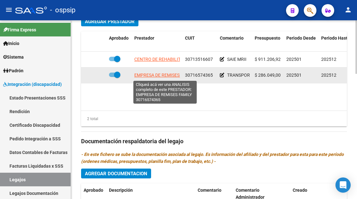
click at [151, 76] on span "EMPRESA DE REMISES FAMILY" at bounding box center [164, 74] width 61 height 5
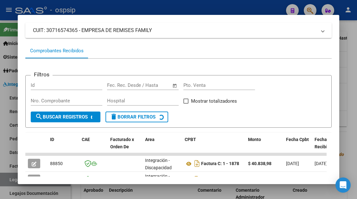
scroll to position [95, 0]
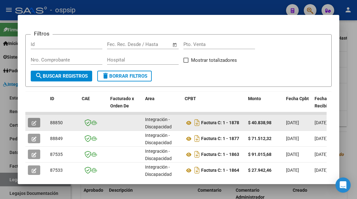
click at [35, 121] on icon "button" at bounding box center [34, 123] width 5 height 5
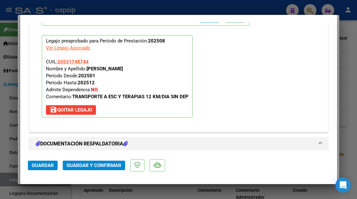
scroll to position [771, 0]
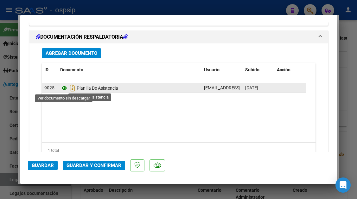
click at [64, 91] on icon at bounding box center [64, 88] width 8 height 8
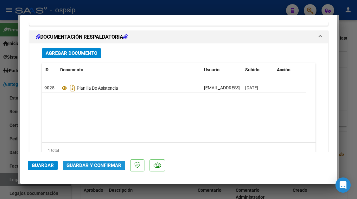
click at [85, 163] on span "Guardar y Confirmar" at bounding box center [93, 165] width 55 height 6
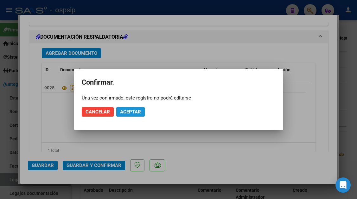
click at [126, 112] on span "Aceptar" at bounding box center [130, 112] width 21 height 6
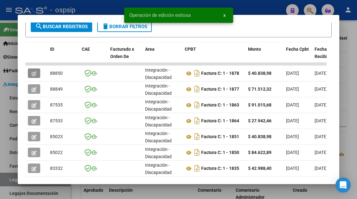
scroll to position [158, 0]
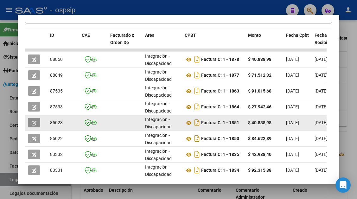
click at [36, 121] on icon "button" at bounding box center [34, 123] width 5 height 5
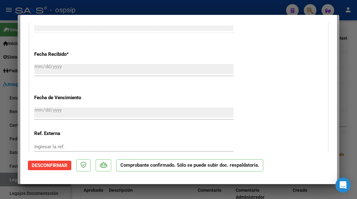
scroll to position [371, 0]
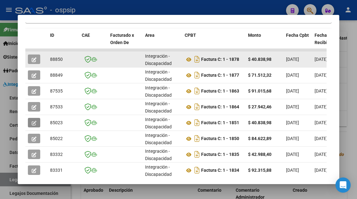
click at [34, 61] on icon "button" at bounding box center [34, 59] width 5 height 5
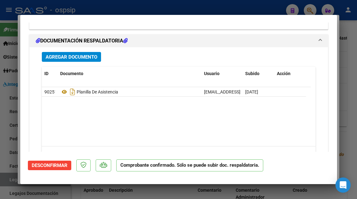
scroll to position [696, 0]
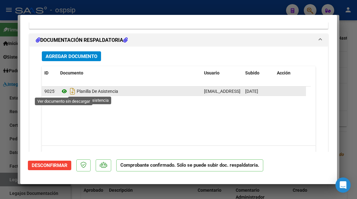
click at [66, 89] on icon at bounding box center [64, 91] width 8 height 8
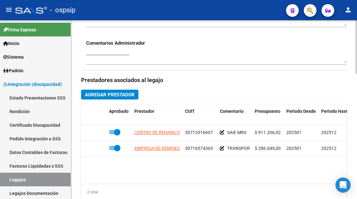
scroll to position [253, 0]
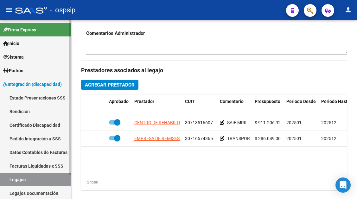
click at [22, 180] on link "Legajos" at bounding box center [35, 179] width 71 height 14
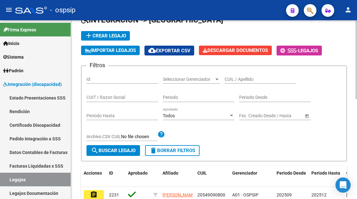
scroll to position [5, 0]
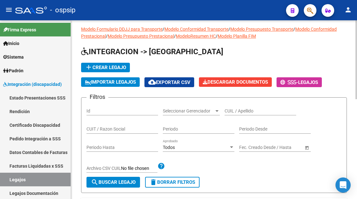
click at [227, 108] on input "CUIL / Apellido" at bounding box center [260, 110] width 72 height 5
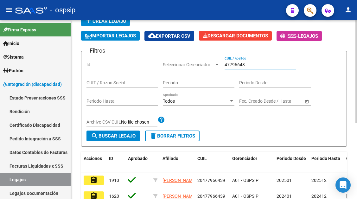
scroll to position [100, 0]
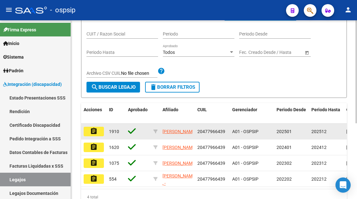
click at [95, 139] on datatable-body-cell "assignment" at bounding box center [93, 131] width 25 height 16
click at [95, 135] on button "assignment" at bounding box center [94, 131] width 20 height 9
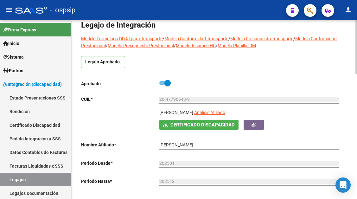
scroll to position [32, 0]
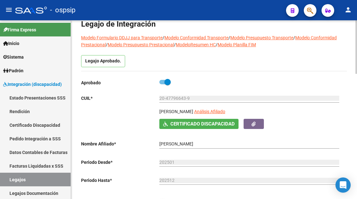
click at [226, 107] on div "20-47796643-9 Ingresar CUIL" at bounding box center [249, 99] width 180 height 18
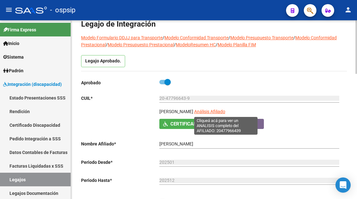
click at [224, 110] on span "Análisis Afiliado" at bounding box center [209, 111] width 31 height 5
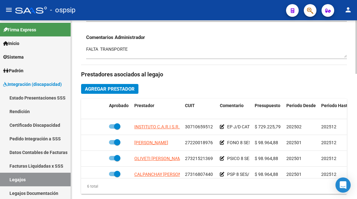
scroll to position [285, 0]
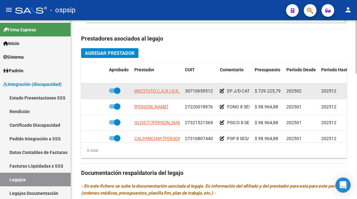
click at [157, 94] on app-link-go-to "INSTITUTO C.A.R.I S.R.L" at bounding box center [158, 90] width 48 height 7
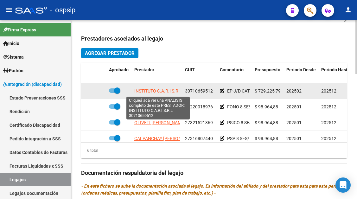
click at [157, 92] on span "INSTITUTO C.A.R.I S.R.L" at bounding box center [158, 90] width 48 height 5
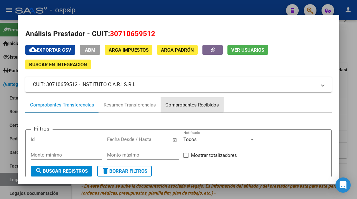
click at [173, 101] on div "Comprobantes Recibidos" at bounding box center [191, 104] width 53 height 7
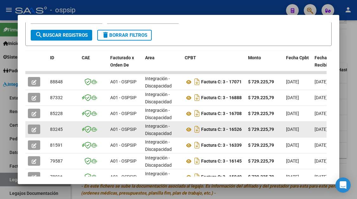
scroll to position [155, 0]
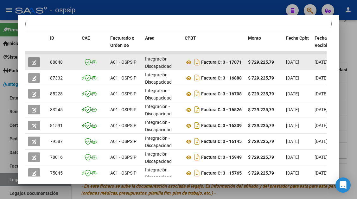
click at [31, 59] on button "button" at bounding box center [34, 61] width 12 height 9
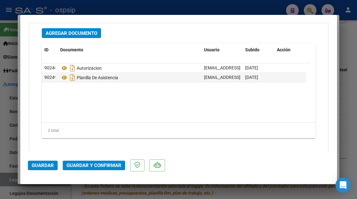
scroll to position [797, 0]
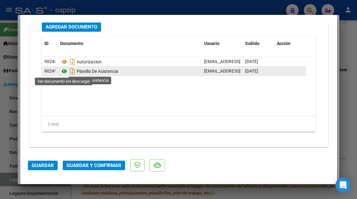
click at [66, 72] on icon at bounding box center [64, 71] width 8 height 8
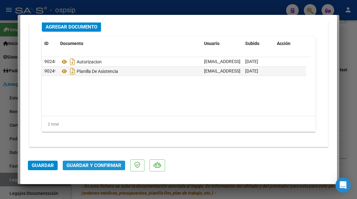
click at [85, 167] on span "Guardar y Confirmar" at bounding box center [93, 165] width 55 height 6
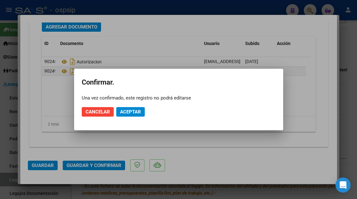
click at [130, 106] on mat-dialog-actions "Cancelar Aceptar" at bounding box center [179, 112] width 194 height 22
click at [124, 114] on span "Aceptar" at bounding box center [130, 112] width 21 height 6
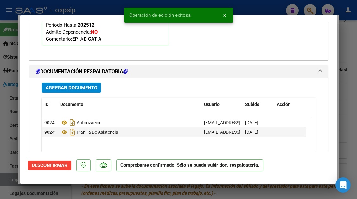
scroll to position [662, 0]
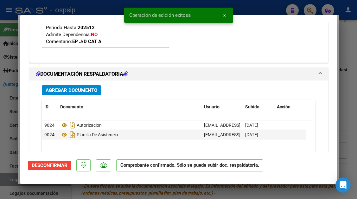
click at [5, 181] on div at bounding box center [178, 99] width 357 height 199
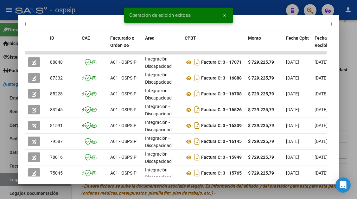
click at [5, 181] on div at bounding box center [178, 99] width 357 height 199
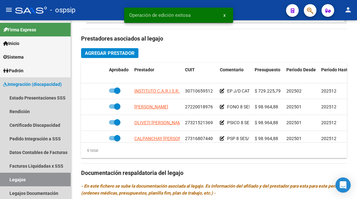
click at [5, 181] on link "Legajos" at bounding box center [35, 179] width 71 height 14
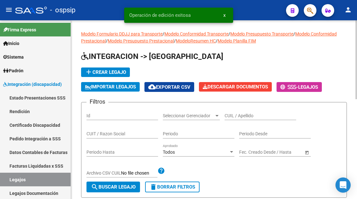
click at [242, 112] on div "CUIL / Apellido" at bounding box center [260, 113] width 72 height 13
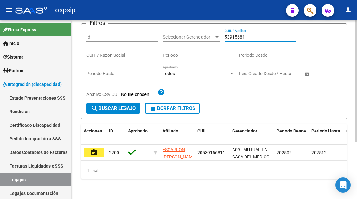
scroll to position [84, 0]
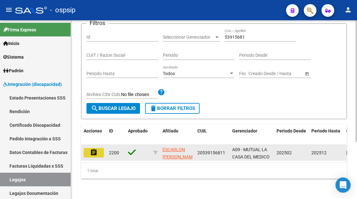
click at [84, 148] on button "assignment" at bounding box center [94, 152] width 20 height 9
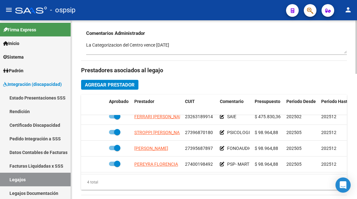
scroll to position [11, 0]
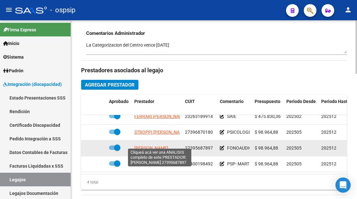
click at [145, 145] on span "ALFONSO ELIANA MARIA" at bounding box center [151, 147] width 34 height 5
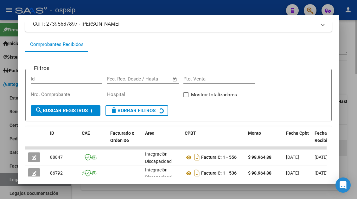
scroll to position [92, 0]
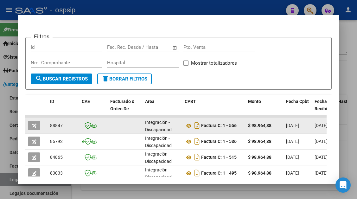
click at [38, 126] on button "button" at bounding box center [34, 125] width 12 height 9
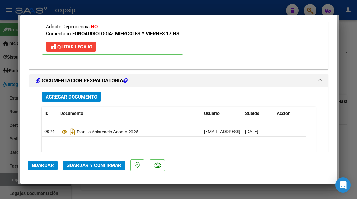
scroll to position [728, 0]
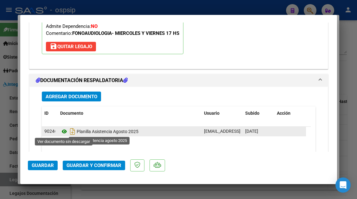
click at [63, 129] on icon at bounding box center [64, 132] width 8 height 8
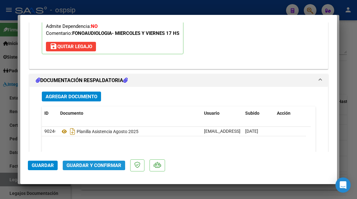
click at [86, 161] on button "Guardar y Confirmar" at bounding box center [94, 164] width 62 height 9
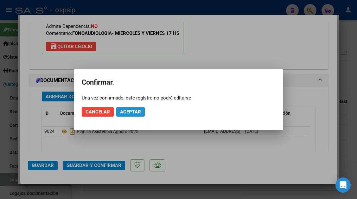
click at [130, 114] on span "Aceptar" at bounding box center [130, 112] width 21 height 6
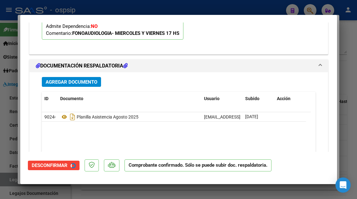
scroll to position [576, 0]
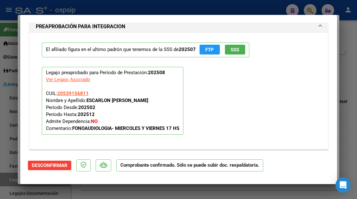
click at [13, 177] on div at bounding box center [178, 99] width 357 height 199
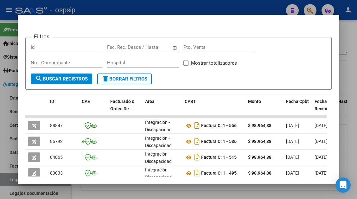
click at [13, 177] on div at bounding box center [178, 99] width 357 height 199
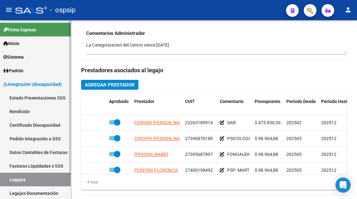
click at [28, 180] on link "Legajos" at bounding box center [35, 179] width 71 height 14
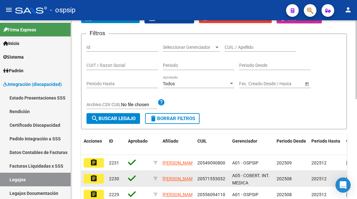
scroll to position [68, 0]
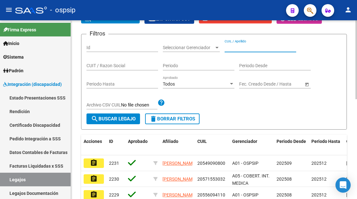
click at [235, 46] on input "CUIL / Apellido" at bounding box center [260, 47] width 72 height 5
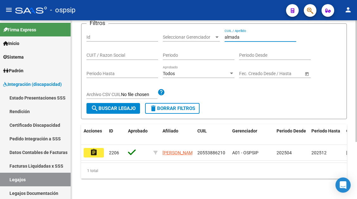
scroll to position [84, 0]
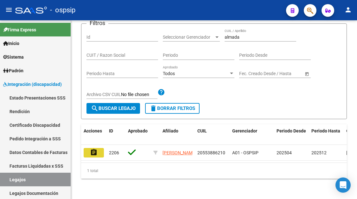
drag, startPoint x: 92, startPoint y: 145, endPoint x: 151, endPoint y: 127, distance: 61.2
click at [92, 148] on mat-icon "assignment" at bounding box center [94, 152] width 8 height 8
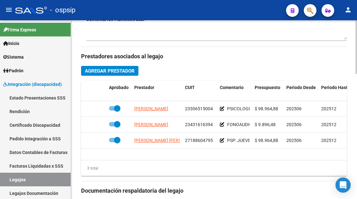
scroll to position [316, 0]
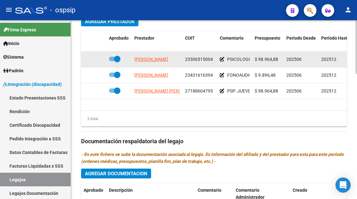
click at [161, 54] on datatable-body-cell "BERTOLOTTO NOELIA ANGELICA" at bounding box center [157, 60] width 51 height 16
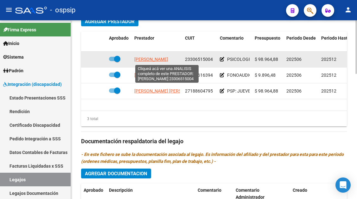
click at [160, 58] on span "BERTOLOTTO NOELIA ANGELICA" at bounding box center [151, 59] width 34 height 5
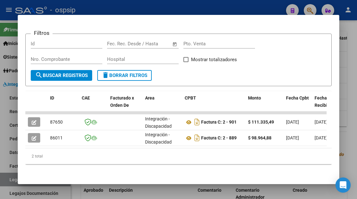
scroll to position [100, 0]
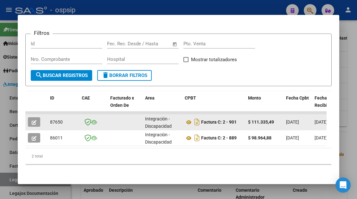
click at [33, 120] on icon "button" at bounding box center [34, 122] width 5 height 5
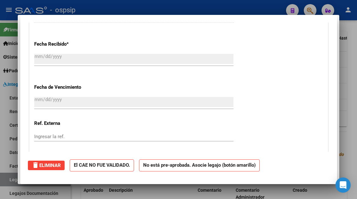
scroll to position [0, 0]
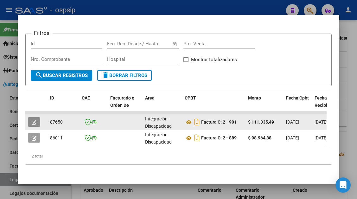
click at [36, 120] on icon "button" at bounding box center [34, 122] width 5 height 5
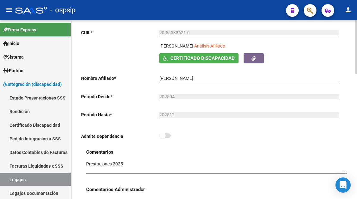
scroll to position [63, 0]
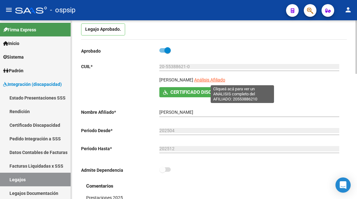
click at [225, 81] on span "Análisis Afiliado" at bounding box center [209, 79] width 31 height 5
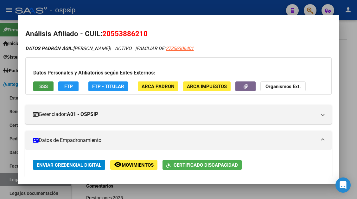
click at [41, 88] on span "SSS" at bounding box center [43, 87] width 9 height 6
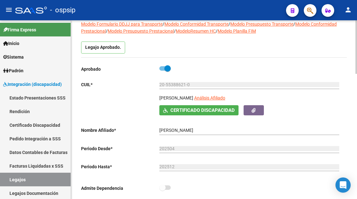
scroll to position [32, 0]
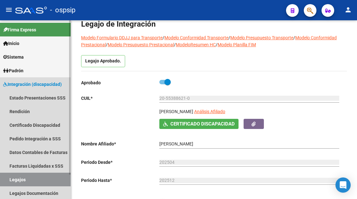
click at [18, 180] on link "Legajos" at bounding box center [35, 179] width 71 height 14
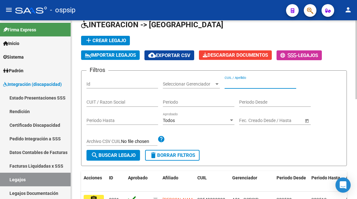
click at [230, 84] on input "CUIL / Apellido" at bounding box center [260, 83] width 72 height 5
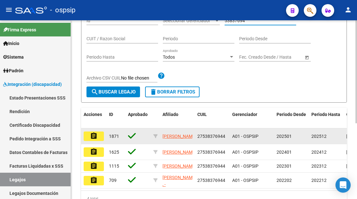
click at [94, 137] on mat-icon "assignment" at bounding box center [94, 136] width 8 height 8
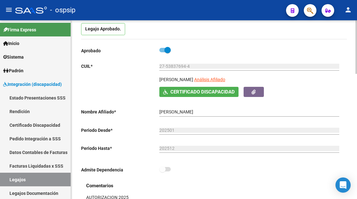
scroll to position [63, 0]
click at [234, 75] on div "27-53837694-4 Ingresar CUIL" at bounding box center [249, 67] width 180 height 18
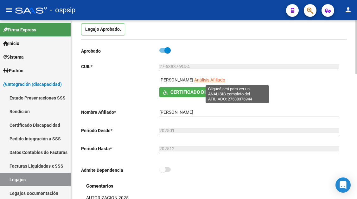
click at [225, 78] on span "Análisis Afiliado" at bounding box center [209, 79] width 31 height 5
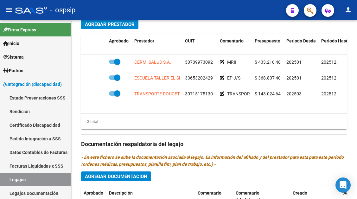
scroll to position [316, 0]
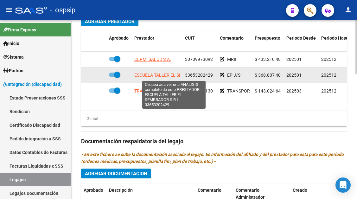
click at [156, 75] on span "ESCUELA TALLER EL SEMBRADOR S R L" at bounding box center [173, 74] width 79 height 5
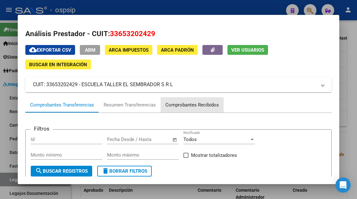
click at [179, 107] on div "Comprobantes Recibidos" at bounding box center [191, 104] width 53 height 7
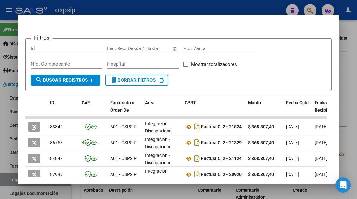
scroll to position [124, 0]
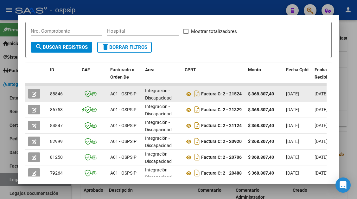
click at [26, 92] on datatable-body-cell at bounding box center [36, 94] width 22 height 16
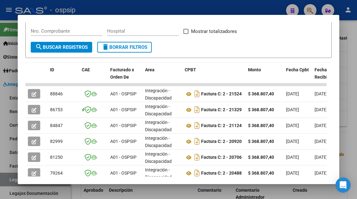
click at [25, 93] on mat-dialog-content "Análisis Prestador - CUIT: 33653202429 cloud_download Exportar CSV ABM ARCA Imp…" at bounding box center [178, 99] width 321 height 154
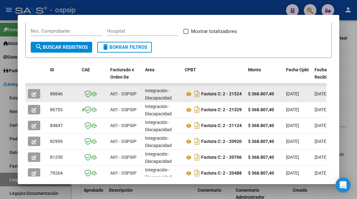
click at [36, 92] on icon "button" at bounding box center [34, 94] width 5 height 5
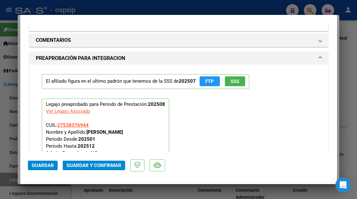
scroll to position [759, 0]
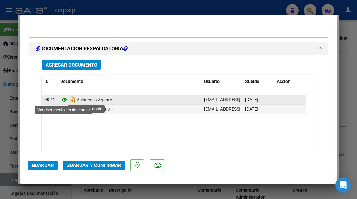
click at [63, 102] on icon at bounding box center [64, 100] width 8 height 8
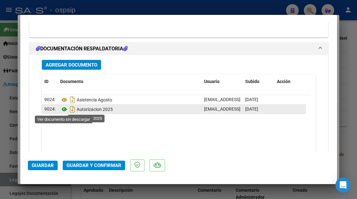
click at [65, 111] on icon at bounding box center [64, 109] width 8 height 8
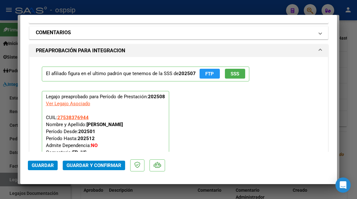
scroll to position [570, 0]
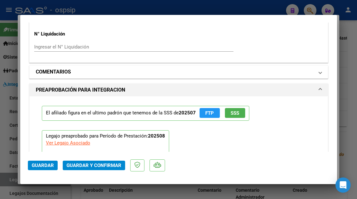
click at [319, 75] on span at bounding box center [320, 72] width 3 height 8
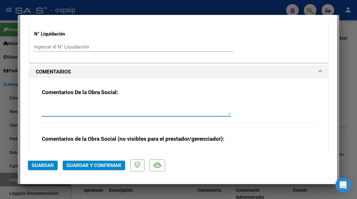
click at [84, 110] on textarea at bounding box center [136, 108] width 189 height 13
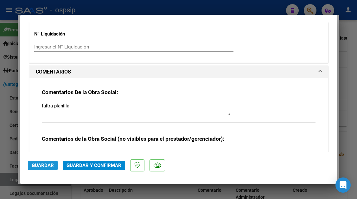
click at [52, 162] on button "Guardar" at bounding box center [43, 164] width 30 height 9
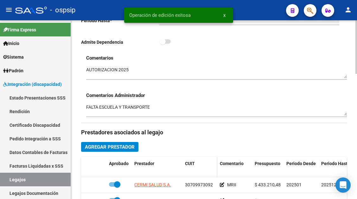
scroll to position [253, 0]
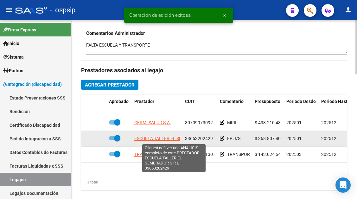
click at [164, 141] on app-link-go-to "ESCUELA TALLER EL SEMBRADOR S R L" at bounding box center [173, 138] width 79 height 7
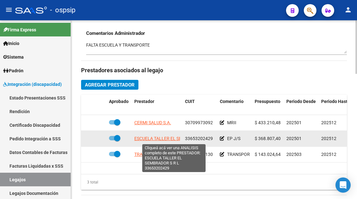
click at [163, 137] on span "ESCUELA TALLER EL SEMBRADOR S R L" at bounding box center [173, 138] width 79 height 5
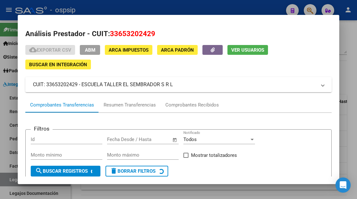
click at [254, 47] on span "Ver Usuarios" at bounding box center [247, 50] width 33 height 6
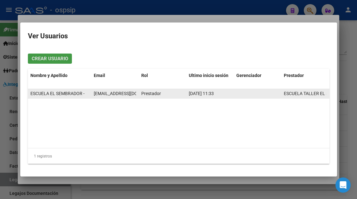
click at [121, 95] on span "escuelatallerelsembrador@gmail.com" at bounding box center [129, 93] width 70 height 5
copy span "escuelatallerelsembrador@gmail.com"
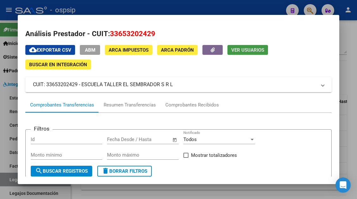
scroll to position [32, 0]
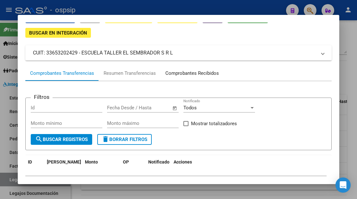
click at [180, 73] on div "Comprobantes Recibidos" at bounding box center [191, 73] width 53 height 7
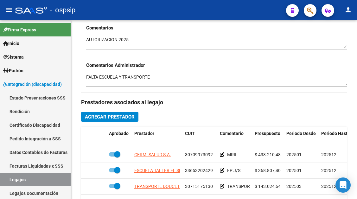
scroll to position [221, 0]
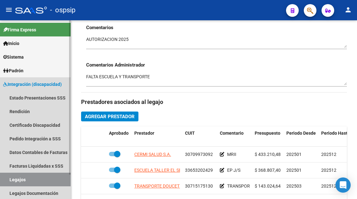
click at [13, 176] on link "Legajos" at bounding box center [35, 179] width 71 height 14
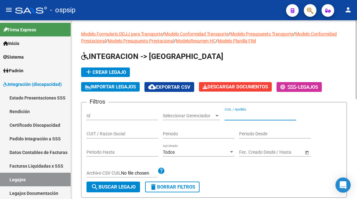
click at [235, 115] on input "CUIL / Apellido" at bounding box center [260, 115] width 72 height 5
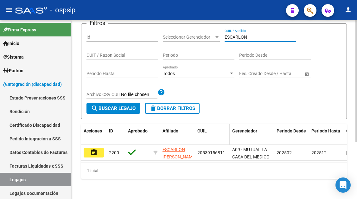
scroll to position [84, 0]
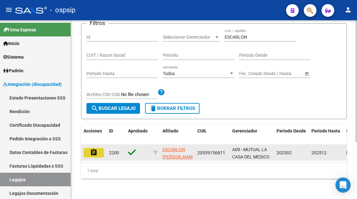
click at [96, 148] on mat-icon "assignment" at bounding box center [94, 152] width 8 height 8
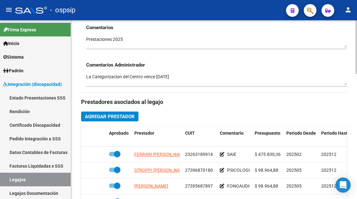
scroll to position [316, 0]
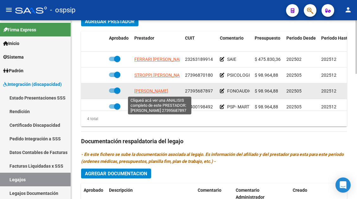
click at [164, 93] on span "ALFONSO ELIANA MARIA" at bounding box center [151, 90] width 34 height 5
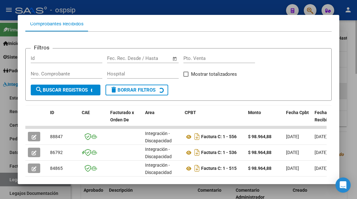
scroll to position [92, 0]
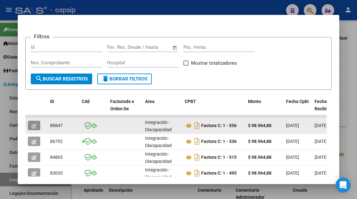
click at [35, 124] on icon "button" at bounding box center [34, 125] width 5 height 5
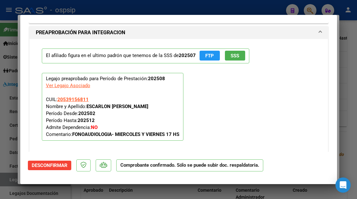
scroll to position [725, 0]
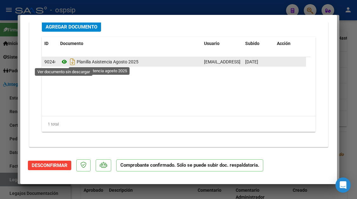
click at [64, 61] on icon at bounding box center [64, 62] width 8 height 8
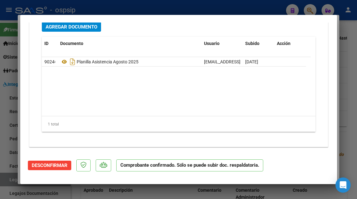
click at [10, 176] on div at bounding box center [178, 99] width 357 height 199
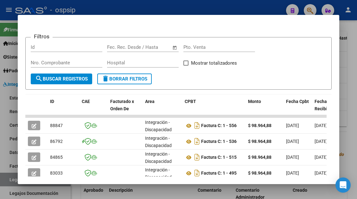
click at [10, 178] on div at bounding box center [178, 99] width 357 height 199
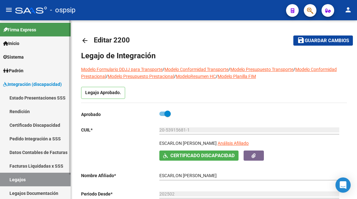
click at [43, 175] on link "Legajos" at bounding box center [35, 179] width 71 height 14
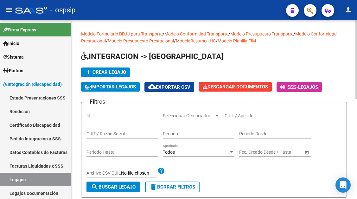
click at [238, 110] on div "CUIL / Apellido" at bounding box center [260, 113] width 72 height 13
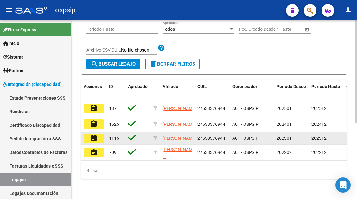
scroll to position [127, 0]
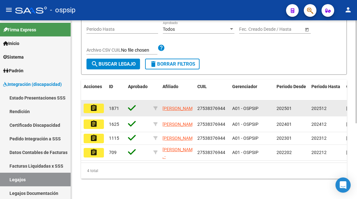
click at [94, 104] on mat-icon "assignment" at bounding box center [94, 108] width 8 height 8
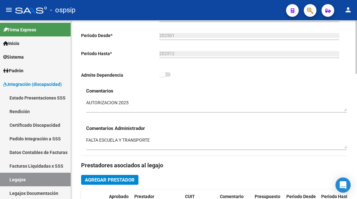
scroll to position [63, 0]
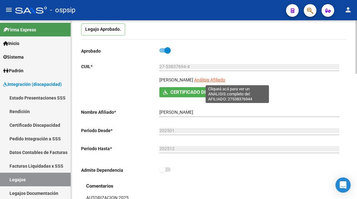
click at [225, 81] on span "Análisis Afiliado" at bounding box center [209, 79] width 31 height 5
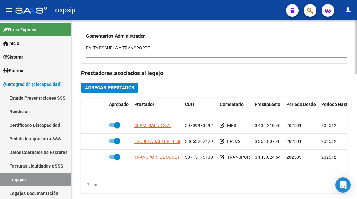
scroll to position [253, 0]
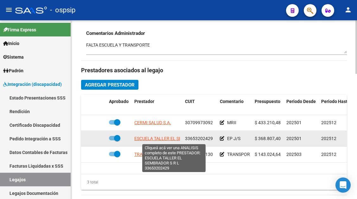
click at [150, 140] on span "ESCUELA TALLER EL SEMBRADOR S R L" at bounding box center [173, 138] width 79 height 5
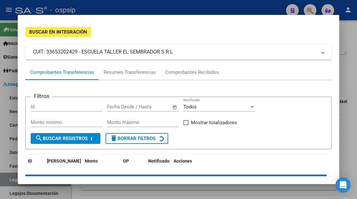
scroll to position [60, 0]
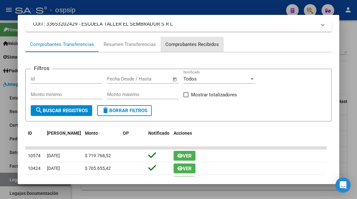
click at [187, 46] on div "Comprobantes Recibidos" at bounding box center [191, 44] width 53 height 7
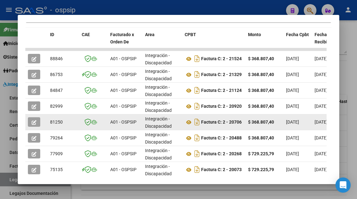
scroll to position [158, 0]
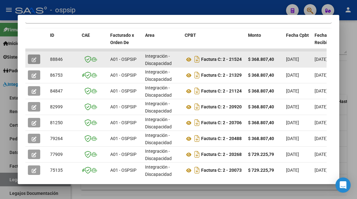
click at [36, 60] on icon "button" at bounding box center [34, 59] width 5 height 5
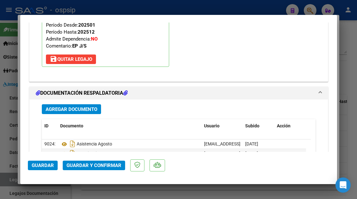
scroll to position [886, 0]
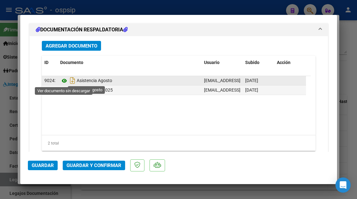
click at [61, 81] on icon at bounding box center [64, 81] width 8 height 8
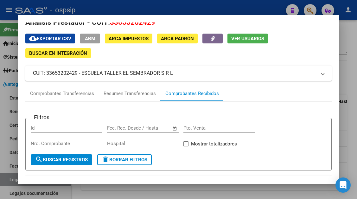
scroll to position [0, 0]
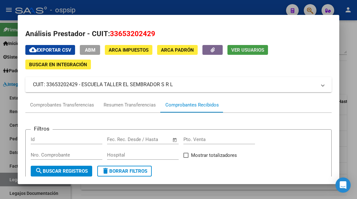
click at [253, 45] on button "Ver Usuarios" at bounding box center [247, 50] width 40 height 10
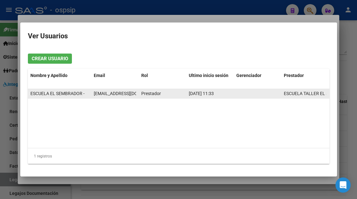
click at [110, 93] on span "escuelatallerelsembrador@gmail.com" at bounding box center [129, 93] width 70 height 5
copy span "escuelatallerelsembrador@gmail.com"
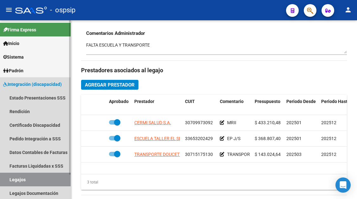
click at [15, 176] on link "Legajos" at bounding box center [35, 179] width 71 height 14
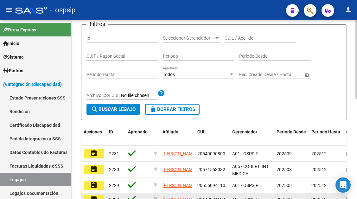
scroll to position [68, 0]
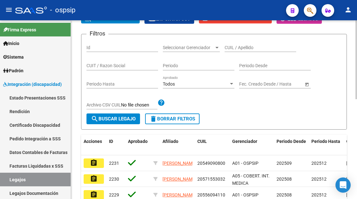
click at [234, 47] on input "CUIL / Apellido" at bounding box center [260, 47] width 72 height 5
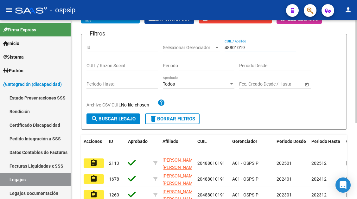
scroll to position [131, 0]
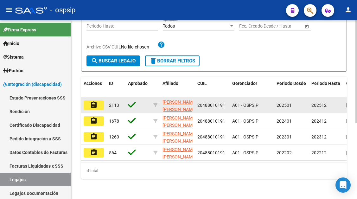
click at [104, 97] on datatable-body-cell "assignment" at bounding box center [93, 105] width 25 height 16
click at [101, 100] on button "assignment" at bounding box center [94, 104] width 20 height 9
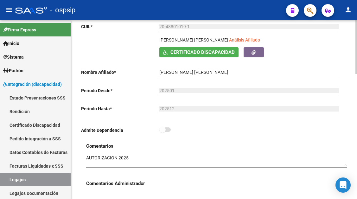
scroll to position [63, 0]
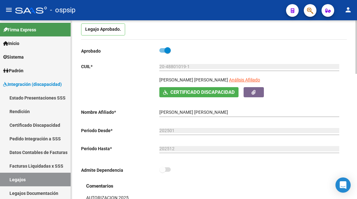
click at [240, 74] on div "20-48801019-1 Ingresar CUIL" at bounding box center [249, 67] width 180 height 18
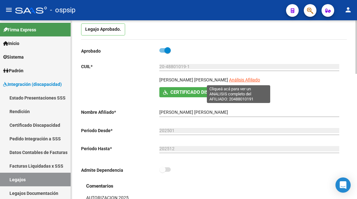
click at [234, 81] on span "Análisis Afiliado" at bounding box center [244, 79] width 31 height 5
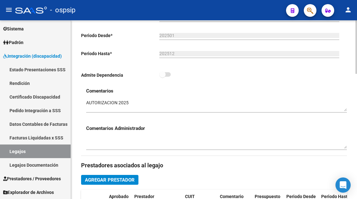
scroll to position [285, 0]
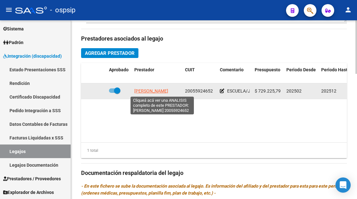
click at [163, 91] on span "ANDRES SANTIAGO BENITO" at bounding box center [151, 90] width 34 height 5
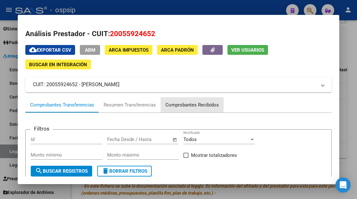
click at [178, 109] on div "Comprobantes Recibidos" at bounding box center [191, 104] width 63 height 15
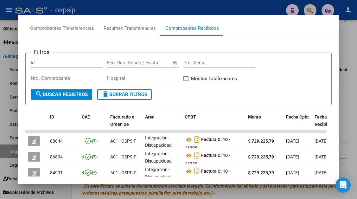
scroll to position [92, 0]
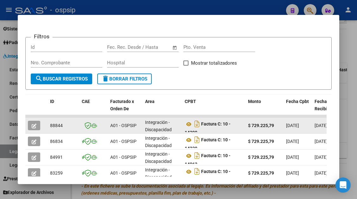
click at [41, 128] on div at bounding box center [36, 125] width 17 height 9
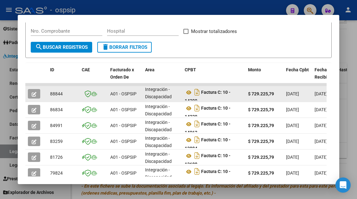
scroll to position [4, 0]
click at [37, 92] on button "button" at bounding box center [34, 93] width 12 height 9
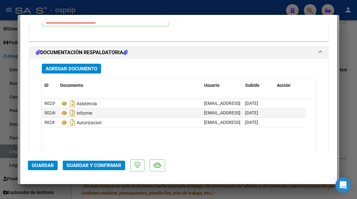
scroll to position [759, 0]
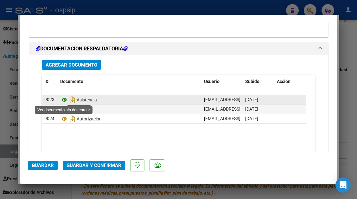
click at [63, 100] on icon at bounding box center [64, 100] width 8 height 8
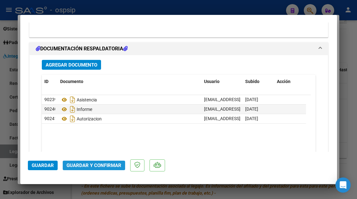
click at [104, 165] on span "Guardar y Confirmar" at bounding box center [93, 165] width 55 height 6
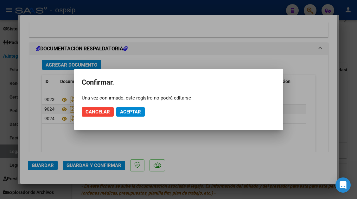
click at [129, 107] on mat-dialog-actions "Cancelar Aceptar" at bounding box center [179, 112] width 194 height 22
click at [129, 112] on span "Aceptar" at bounding box center [130, 112] width 21 height 6
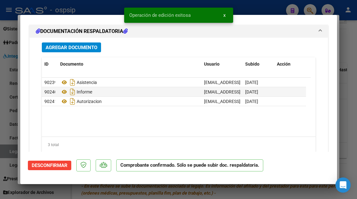
scroll to position [725, 0]
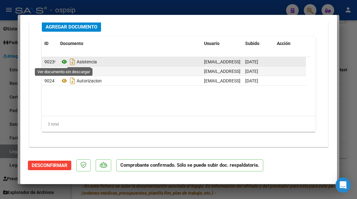
click at [65, 62] on icon at bounding box center [64, 62] width 8 height 8
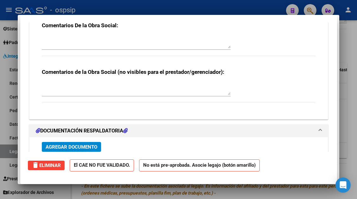
scroll to position [0, 0]
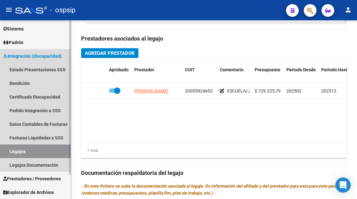
click at [22, 146] on link "Legajos" at bounding box center [35, 151] width 71 height 14
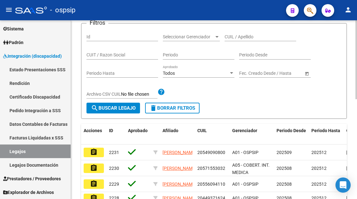
scroll to position [5, 0]
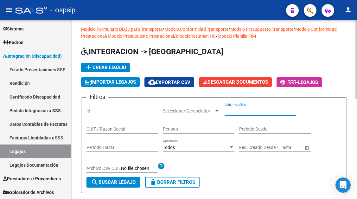
click at [231, 110] on input "CUIL / Apellido" at bounding box center [260, 110] width 72 height 5
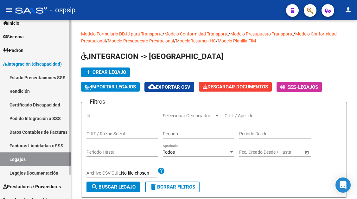
scroll to position [28, 0]
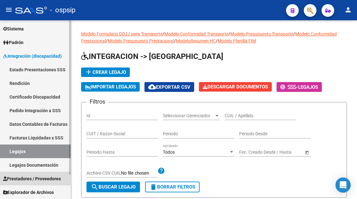
click at [31, 177] on span "Prestadores / Proveedores" at bounding box center [32, 178] width 58 height 7
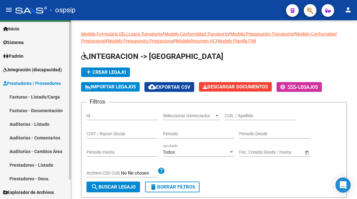
scroll to position [15, 0]
click at [42, 95] on link "Facturas - Listado/Carga" at bounding box center [35, 97] width 71 height 14
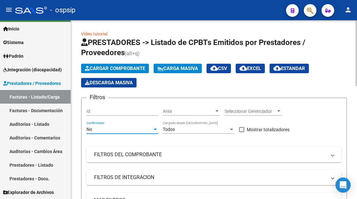
click at [153, 129] on div at bounding box center [155, 129] width 6 height 5
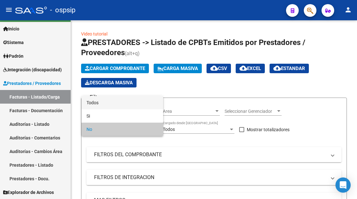
click at [114, 100] on span "Todos" at bounding box center [122, 102] width 72 height 13
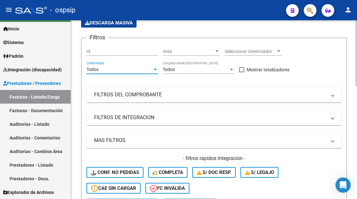
scroll to position [63, 0]
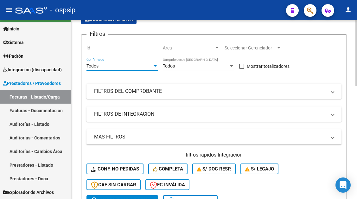
click at [333, 113] on mat-expansion-panel-header "FILTROS DE INTEGRACION" at bounding box center [213, 113] width 255 height 15
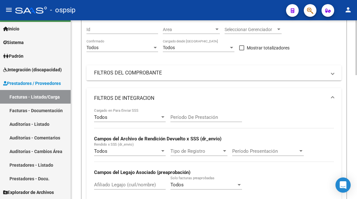
scroll to position [95, 0]
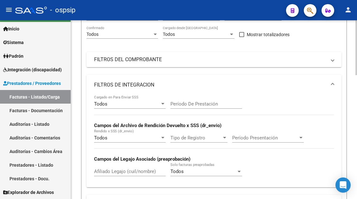
click at [331, 61] on span at bounding box center [332, 59] width 3 height 7
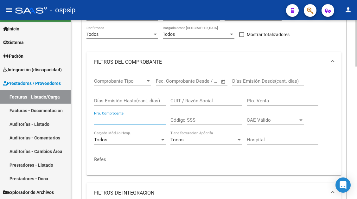
click at [125, 118] on input "Nro. Comprobante" at bounding box center [130, 120] width 72 height 6
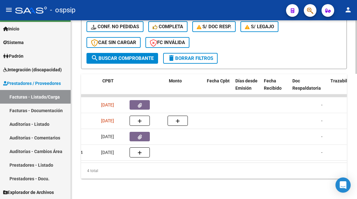
scroll to position [0, 0]
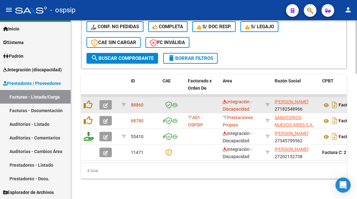
type input "1906"
click at [105, 100] on button "button" at bounding box center [105, 104] width 12 height 9
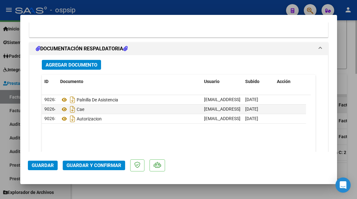
scroll to position [791, 0]
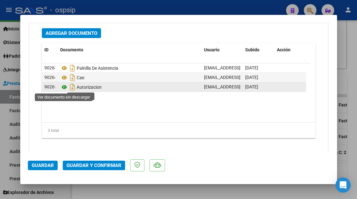
click at [66, 87] on icon at bounding box center [64, 87] width 8 height 8
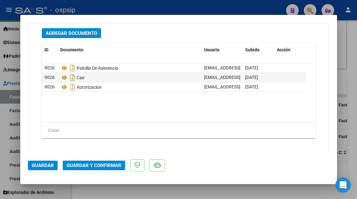
click at [12, 97] on div at bounding box center [178, 99] width 357 height 199
type input "$ 0,00"
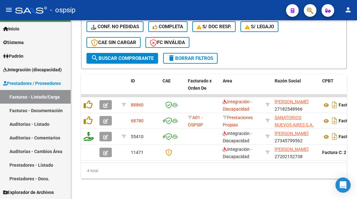
scroll to position [411, 0]
click at [12, 97] on link "Facturas - Listado/Carga" at bounding box center [35, 97] width 71 height 14
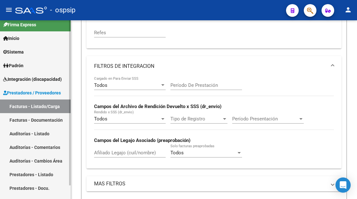
scroll to position [0, 0]
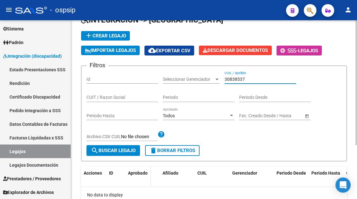
scroll to position [77, 0]
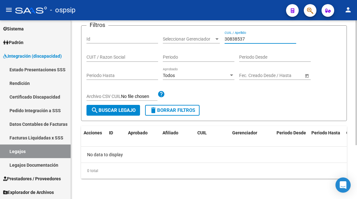
click at [235, 39] on input "30838537" at bounding box center [260, 38] width 72 height 5
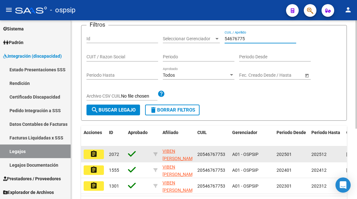
type input "54676775"
click at [99, 156] on button "assignment" at bounding box center [94, 153] width 20 height 9
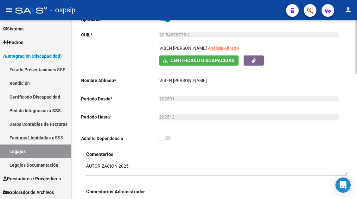
scroll to position [221, 0]
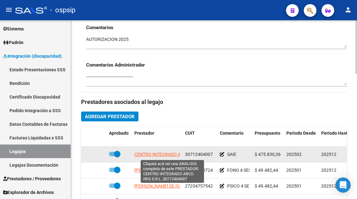
click at [164, 154] on span "CENTRO INTEGRADO ARCO IRIS S.R.L." at bounding box center [172, 154] width 77 height 5
type textarea "30712404007"
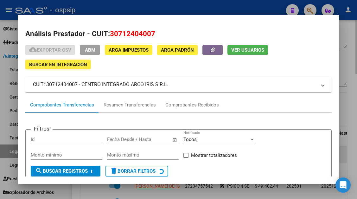
scroll to position [60, 0]
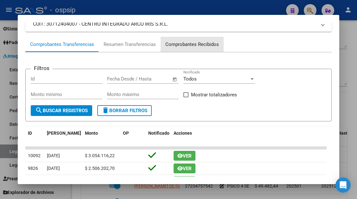
click at [193, 45] on div "Comprobantes Recibidos" at bounding box center [191, 44] width 53 height 7
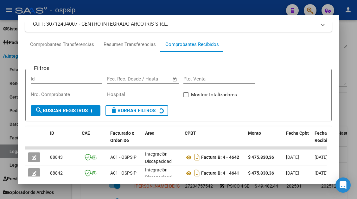
scroll to position [92, 0]
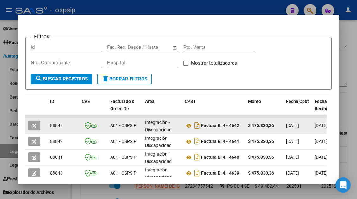
click at [38, 121] on button "button" at bounding box center [34, 125] width 12 height 9
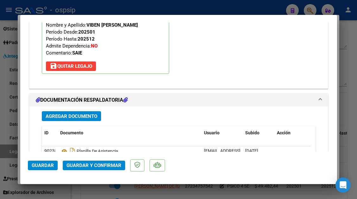
scroll to position [797, 0]
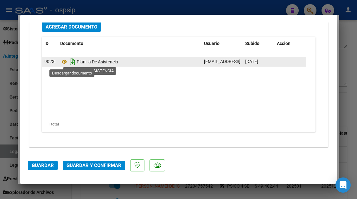
click at [68, 65] on icon "Descargar documento" at bounding box center [72, 62] width 8 height 10
click at [64, 62] on icon at bounding box center [64, 62] width 8 height 8
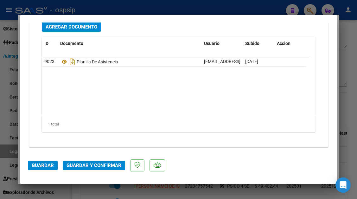
click at [95, 163] on span "Guardar y Confirmar" at bounding box center [93, 165] width 55 height 6
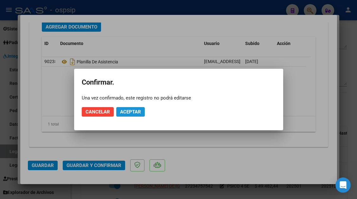
click at [133, 109] on span "Aceptar" at bounding box center [130, 112] width 21 height 6
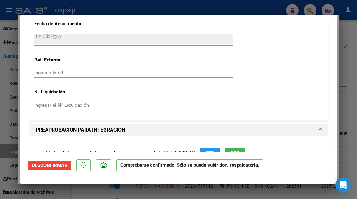
scroll to position [599, 0]
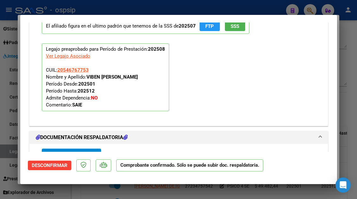
type input "$ 0,00"
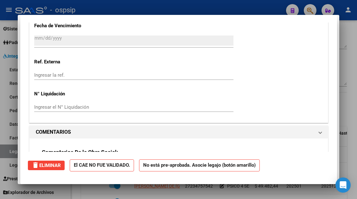
scroll to position [0, 0]
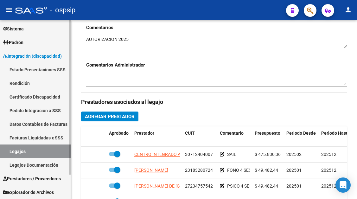
click at [15, 153] on link "Legajos" at bounding box center [35, 151] width 71 height 14
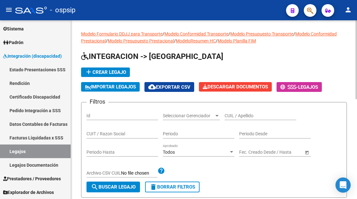
click at [229, 113] on input "CUIL / Apellido" at bounding box center [260, 115] width 72 height 5
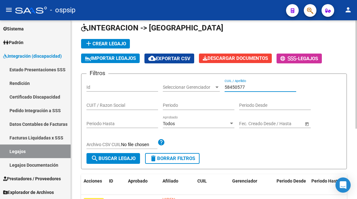
scroll to position [63, 0]
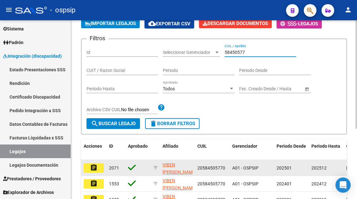
type input "58450577"
click at [92, 168] on mat-icon "assignment" at bounding box center [94, 168] width 8 height 8
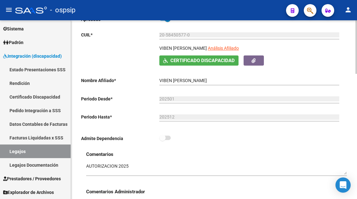
scroll to position [253, 0]
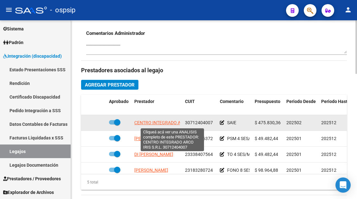
click at [164, 124] on span "CENTRO INTEGRADO ARCO IRIS S.R.L." at bounding box center [172, 122] width 77 height 5
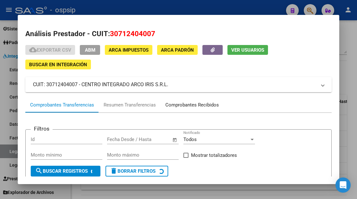
click at [202, 108] on div "Comprobantes Recibidos" at bounding box center [191, 104] width 53 height 7
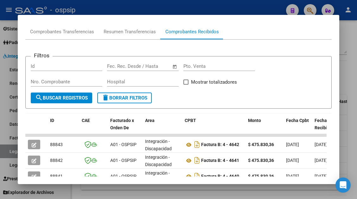
scroll to position [75, 0]
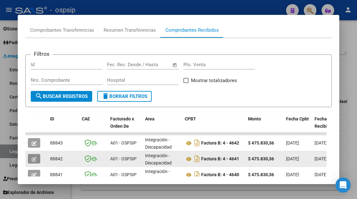
click at [29, 162] on button "button" at bounding box center [34, 158] width 12 height 9
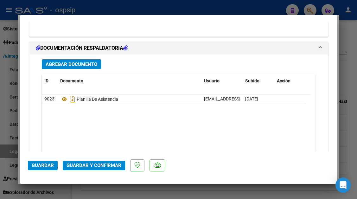
scroll to position [791, 0]
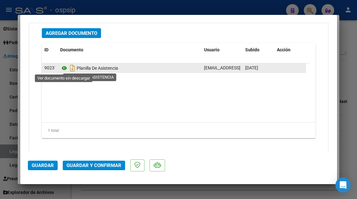
click at [62, 70] on icon at bounding box center [64, 68] width 8 height 8
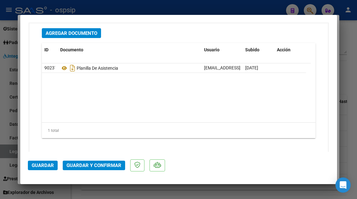
click at [96, 166] on span "Guardar y Confirmar" at bounding box center [93, 165] width 55 height 6
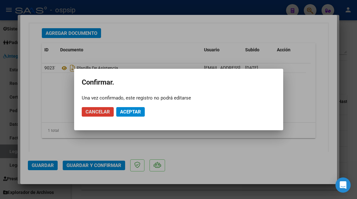
click at [132, 113] on span "Aceptar" at bounding box center [130, 112] width 21 height 6
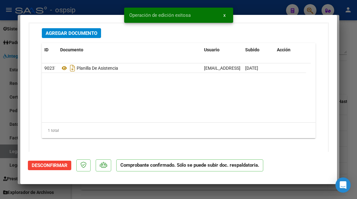
scroll to position [725, 0]
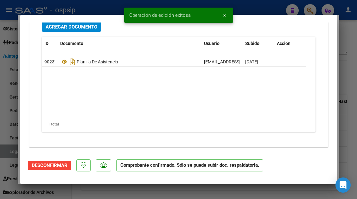
click at [8, 156] on div at bounding box center [178, 99] width 357 height 199
type input "$ 0,00"
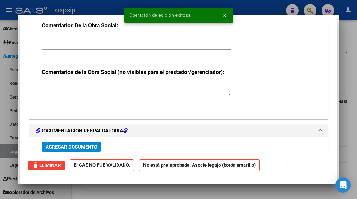
scroll to position [0, 0]
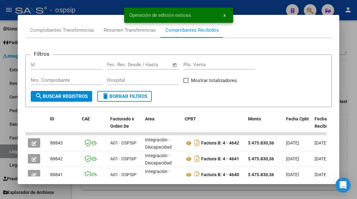
click at [12, 150] on div at bounding box center [178, 99] width 357 height 199
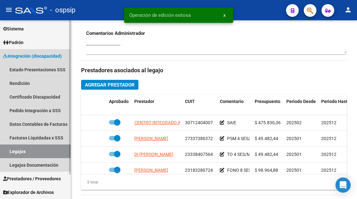
click at [14, 150] on link "Legajos" at bounding box center [35, 151] width 71 height 14
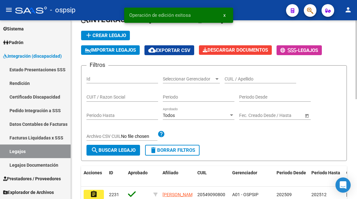
scroll to position [36, 0]
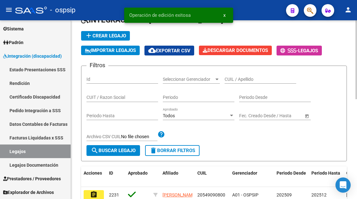
click at [234, 81] on input "CUIL / Apellido" at bounding box center [260, 79] width 72 height 5
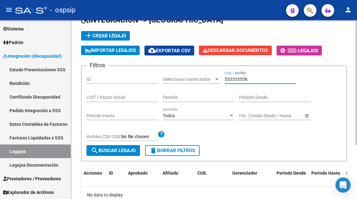
scroll to position [77, 0]
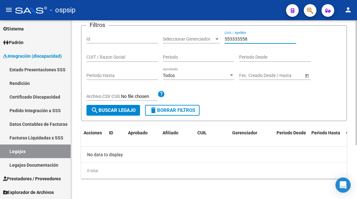
click at [233, 40] on input "553335558" at bounding box center [260, 38] width 72 height 5
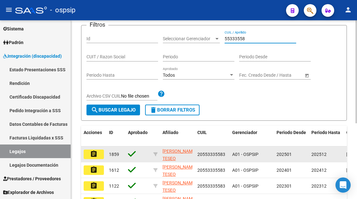
type input "55333558"
click at [88, 154] on button "assignment" at bounding box center [94, 153] width 20 height 9
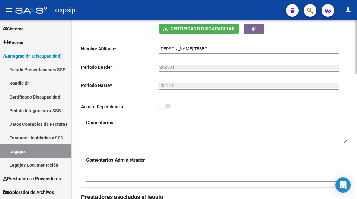
scroll to position [63, 0]
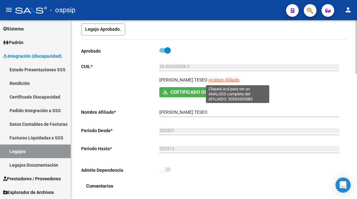
click at [238, 79] on span "Análisis Afiliado" at bounding box center [223, 79] width 31 height 5
type textarea "20553335583"
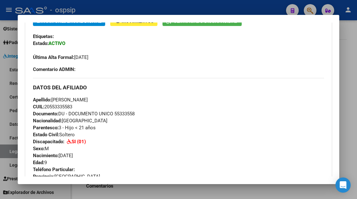
scroll to position [190, 0]
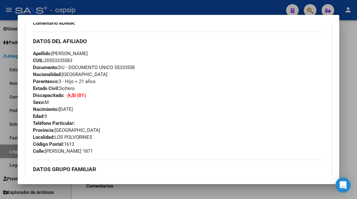
click at [10, 151] on div at bounding box center [178, 99] width 357 height 199
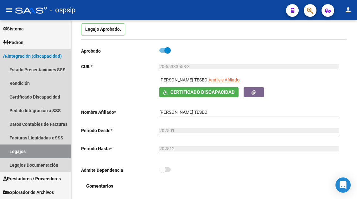
click at [10, 151] on link "Legajos" at bounding box center [35, 151] width 71 height 14
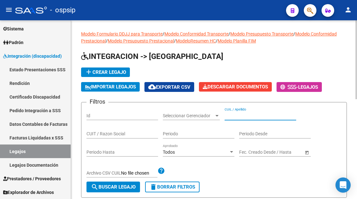
click at [233, 114] on input "CUIL / Apellido" at bounding box center [260, 115] width 72 height 5
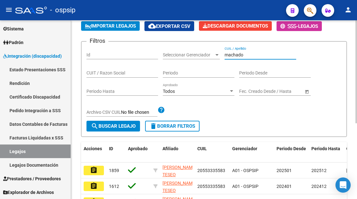
scroll to position [127, 0]
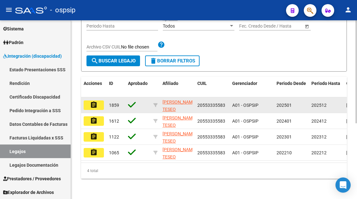
type input "machado"
click at [88, 110] on datatable-body-cell "assignment" at bounding box center [93, 105] width 25 height 16
click at [90, 104] on mat-icon "assignment" at bounding box center [94, 105] width 8 height 8
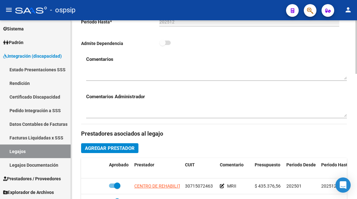
scroll to position [253, 0]
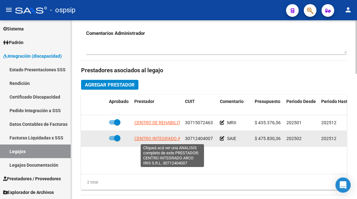
click at [150, 141] on span "CENTRO INTEGRADO ARCO IRIS S.R.L." at bounding box center [172, 138] width 77 height 5
type textarea "30712404007"
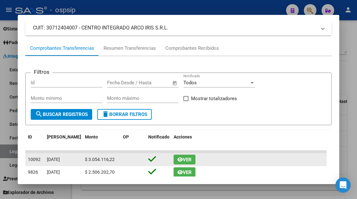
scroll to position [63, 0]
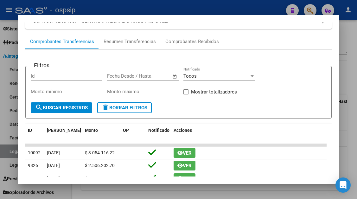
click at [3, 151] on div at bounding box center [178, 99] width 357 height 199
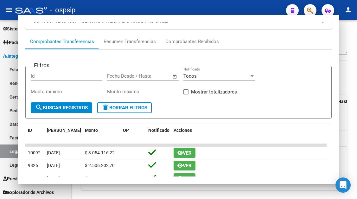
click at [3, 151] on link "Legajos" at bounding box center [35, 151] width 71 height 14
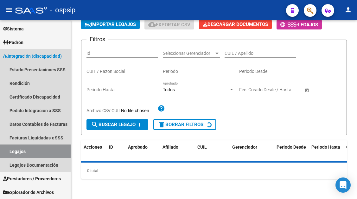
click at [3, 151] on link "Legajos" at bounding box center [35, 151] width 71 height 14
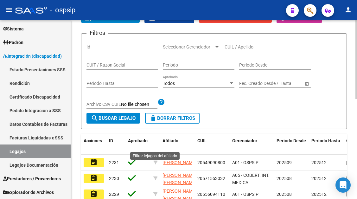
scroll to position [68, 0]
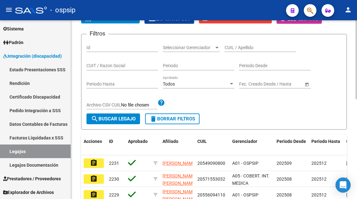
click at [240, 48] on input "CUIL / Apellido" at bounding box center [260, 47] width 72 height 5
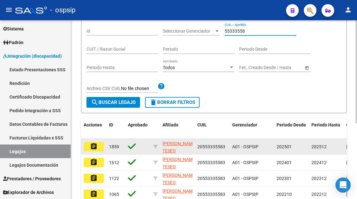
scroll to position [100, 0]
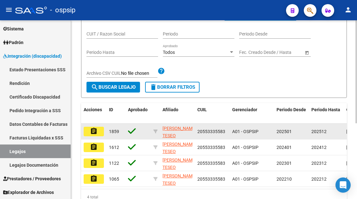
type input "55333558"
click at [97, 133] on mat-icon "assignment" at bounding box center [94, 131] width 8 height 8
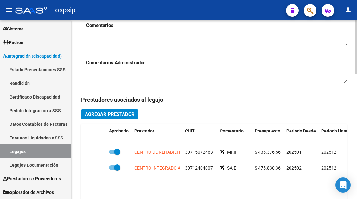
scroll to position [285, 0]
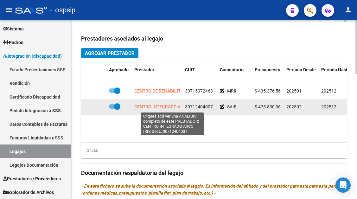
click at [166, 107] on span "CENTRO INTEGRADO ARCO IRIS S.R.L." at bounding box center [172, 106] width 77 height 5
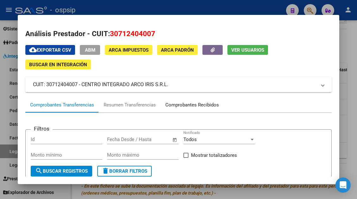
click at [169, 106] on div "Comprobantes Recibidos" at bounding box center [191, 104] width 53 height 7
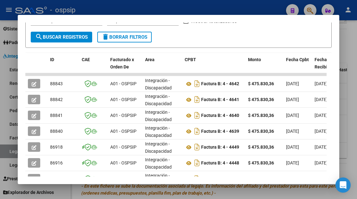
scroll to position [138, 0]
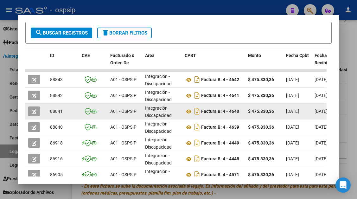
click at [36, 111] on icon "button" at bounding box center [34, 111] width 5 height 5
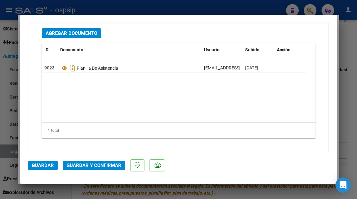
scroll to position [797, 0]
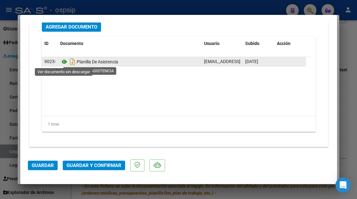
click at [62, 61] on icon at bounding box center [64, 62] width 8 height 8
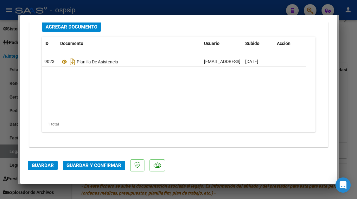
click at [97, 165] on span "Guardar y Confirmar" at bounding box center [93, 165] width 55 height 6
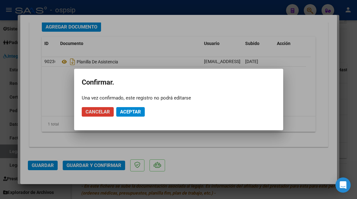
click at [126, 113] on span "Aceptar" at bounding box center [130, 112] width 21 height 6
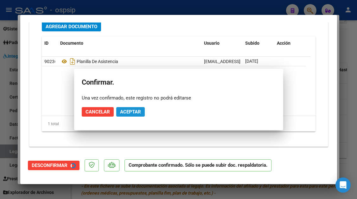
scroll to position [725, 0]
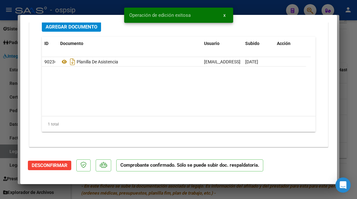
click at [9, 144] on div at bounding box center [178, 99] width 357 height 199
type input "$ 0,00"
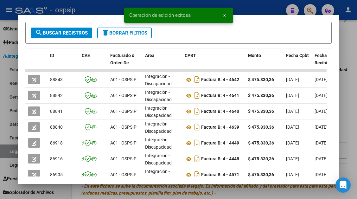
click at [9, 150] on div at bounding box center [178, 99] width 357 height 199
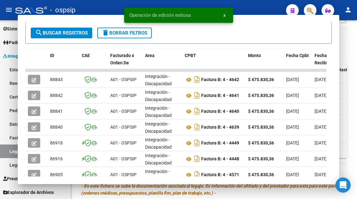
click at [9, 150] on link "Legajos" at bounding box center [35, 151] width 71 height 14
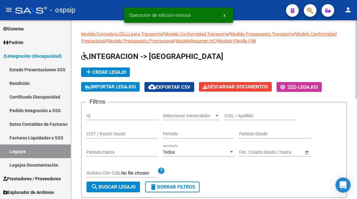
click at [232, 115] on input "CUIL / Apellido" at bounding box center [260, 115] width 72 height 5
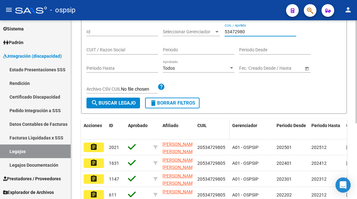
scroll to position [95, 0]
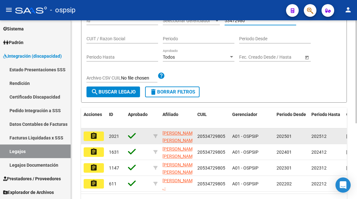
type input "53472980"
click at [96, 134] on mat-icon "assignment" at bounding box center [94, 136] width 8 height 8
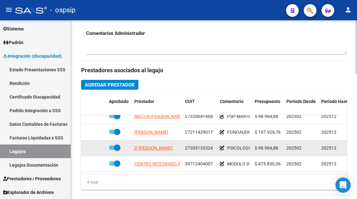
scroll to position [285, 0]
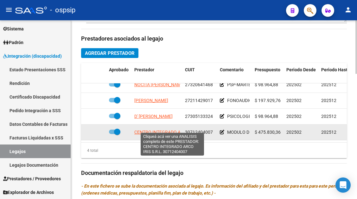
click at [151, 129] on span "CENTRO INTEGRADO ARCO IRIS S.R.L." at bounding box center [172, 131] width 77 height 5
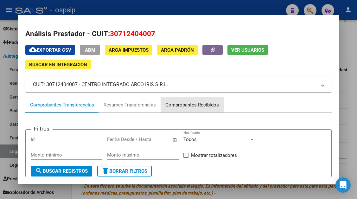
click at [196, 103] on div "Comprobantes Recibidos" at bounding box center [191, 104] width 53 height 7
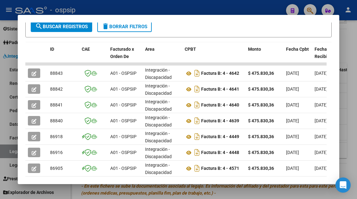
scroll to position [155, 0]
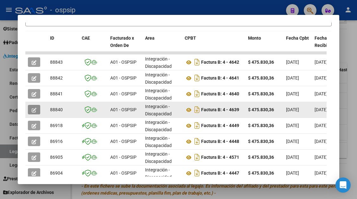
click at [38, 106] on button "button" at bounding box center [34, 109] width 12 height 9
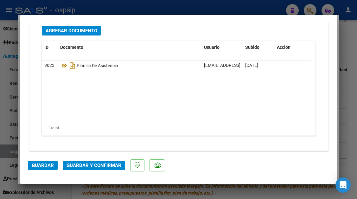
scroll to position [797, 0]
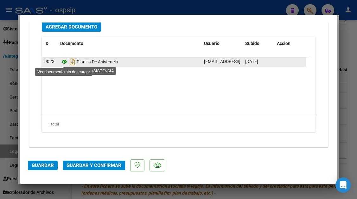
click at [65, 62] on icon at bounding box center [64, 62] width 8 height 8
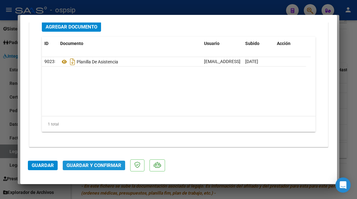
click at [85, 164] on span "Guardar y Confirmar" at bounding box center [93, 165] width 55 height 6
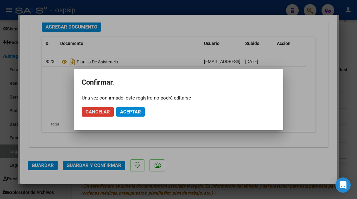
click at [121, 110] on span "Aceptar" at bounding box center [130, 112] width 21 height 6
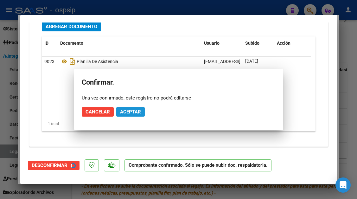
scroll to position [725, 0]
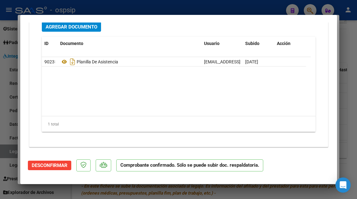
click at [9, 153] on div at bounding box center [178, 99] width 357 height 199
type input "$ 0,00"
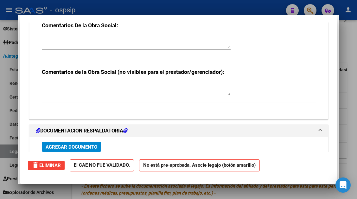
scroll to position [0, 0]
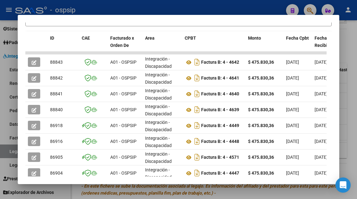
click at [9, 153] on div at bounding box center [178, 99] width 357 height 199
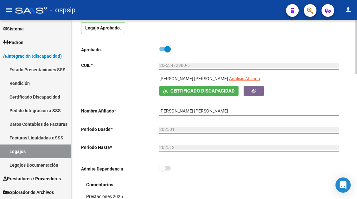
scroll to position [63, 0]
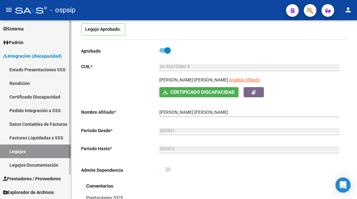
click at [26, 150] on link "Legajos" at bounding box center [35, 151] width 71 height 14
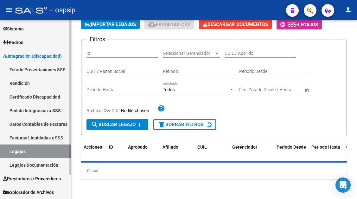
scroll to position [63, 0]
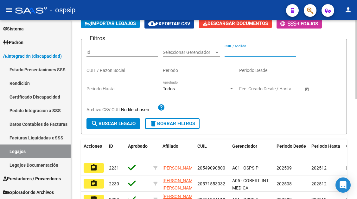
click at [232, 50] on input "CUIL / Apellido" at bounding box center [260, 52] width 72 height 5
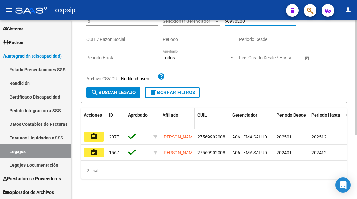
scroll to position [100, 0]
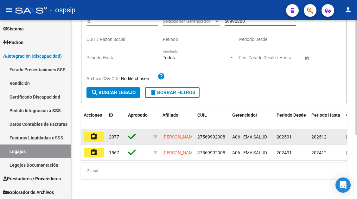
type input "56990200"
click at [96, 133] on mat-icon "assignment" at bounding box center [94, 137] width 8 height 8
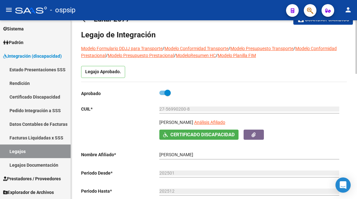
scroll to position [32, 0]
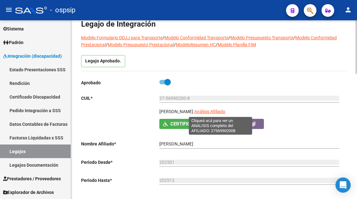
click at [225, 111] on span "Análisis Afiliado" at bounding box center [209, 111] width 31 height 5
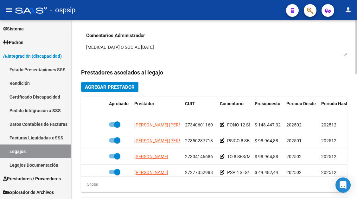
scroll to position [253, 0]
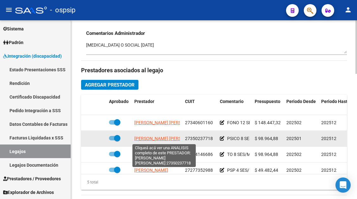
click at [173, 140] on span "[PERSON_NAME] [PERSON_NAME]" at bounding box center [168, 138] width 69 height 5
type textarea "27350237718"
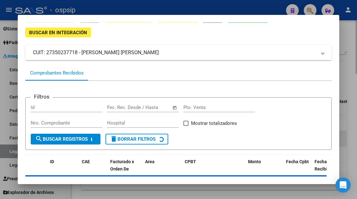
scroll to position [60, 0]
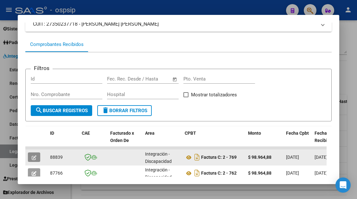
click at [36, 155] on icon "button" at bounding box center [34, 157] width 5 height 5
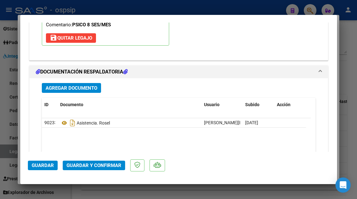
scroll to position [797, 0]
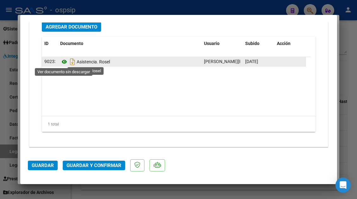
click at [65, 62] on icon at bounding box center [64, 62] width 8 height 8
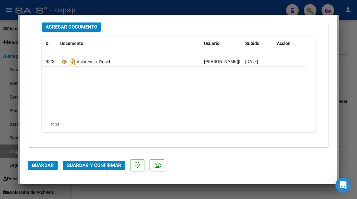
click at [92, 162] on span "Guardar y Confirmar" at bounding box center [93, 165] width 55 height 6
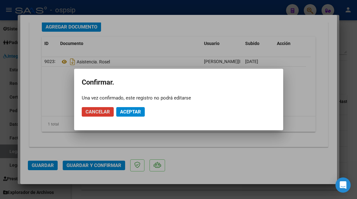
click at [127, 113] on span "Aceptar" at bounding box center [130, 112] width 21 height 6
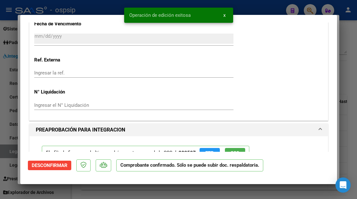
scroll to position [346, 0]
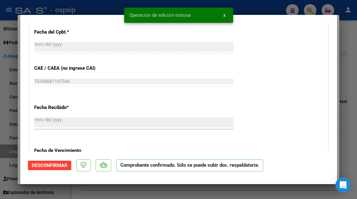
type input "$ 0,00"
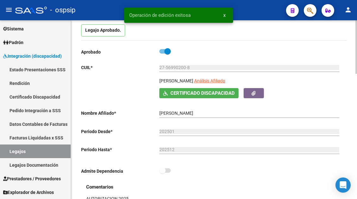
scroll to position [0, 0]
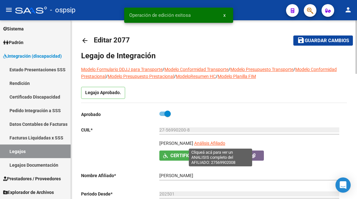
click at [213, 142] on span "Análisis Afiliado" at bounding box center [209, 142] width 31 height 5
type textarea "27569902008"
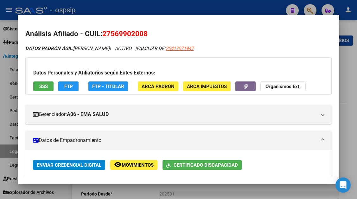
click at [46, 90] on button "SSS" at bounding box center [43, 86] width 20 height 10
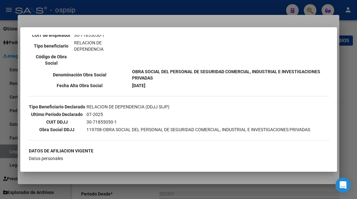
scroll to position [127, 0]
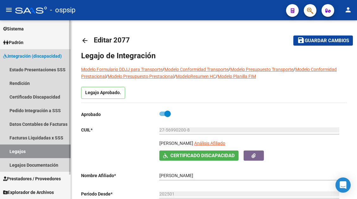
click at [24, 151] on link "Legajos" at bounding box center [35, 151] width 71 height 14
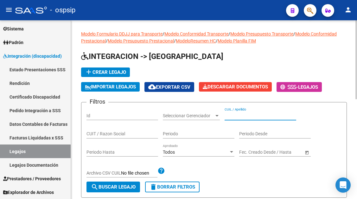
click at [238, 117] on input "CUIL / Apellido" at bounding box center [260, 115] width 72 height 5
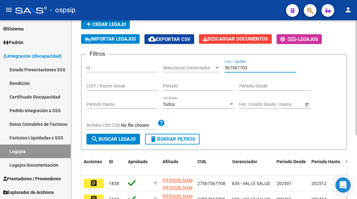
scroll to position [100, 0]
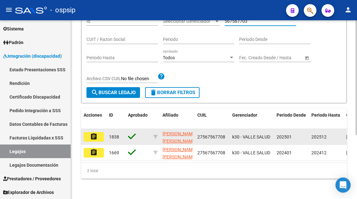
type input "567567703"
click at [94, 129] on datatable-body-cell "assignment" at bounding box center [93, 137] width 25 height 16
click at [95, 133] on mat-icon "assignment" at bounding box center [94, 137] width 8 height 8
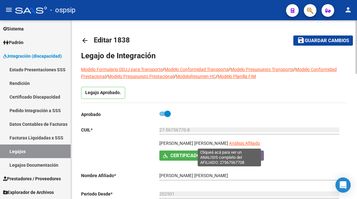
click at [231, 142] on span "Análisis Afiliado" at bounding box center [244, 142] width 31 height 5
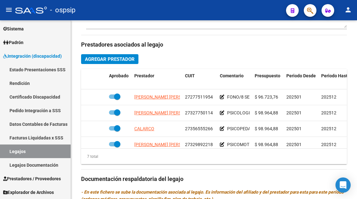
scroll to position [285, 0]
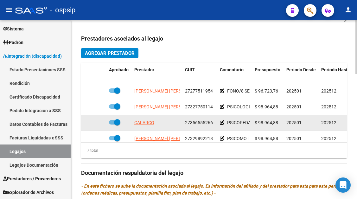
click at [156, 124] on div "CALARCO" at bounding box center [157, 122] width 46 height 7
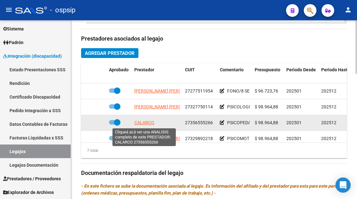
click at [148, 123] on span "CALARCO" at bounding box center [144, 122] width 20 height 5
type textarea "27356555266"
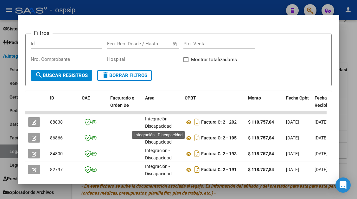
scroll to position [92, 0]
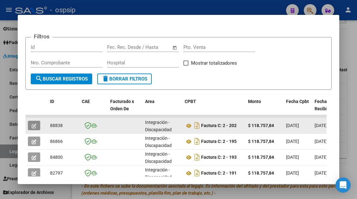
click at [33, 123] on span "button" at bounding box center [34, 125] width 5 height 6
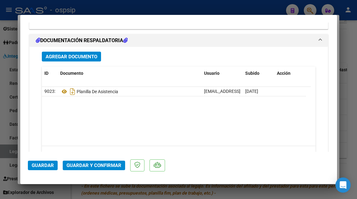
scroll to position [771, 0]
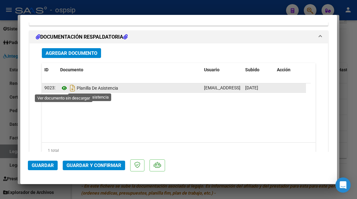
click at [64, 87] on icon at bounding box center [64, 88] width 8 height 8
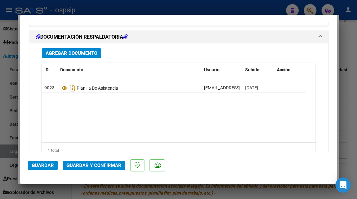
click at [103, 163] on span "Guardar y Confirmar" at bounding box center [93, 165] width 55 height 6
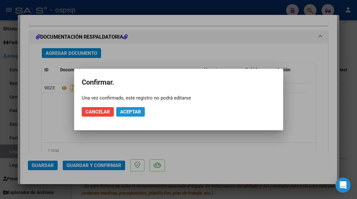
click at [135, 110] on span "Aceptar" at bounding box center [130, 112] width 21 height 6
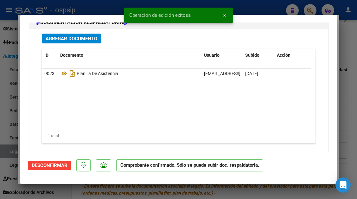
click at [12, 152] on div at bounding box center [178, 99] width 357 height 199
type input "$ 0,00"
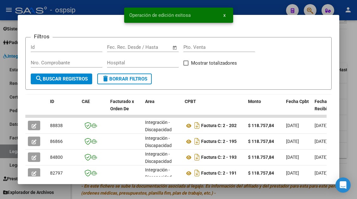
click at [12, 152] on div at bounding box center [178, 99] width 357 height 199
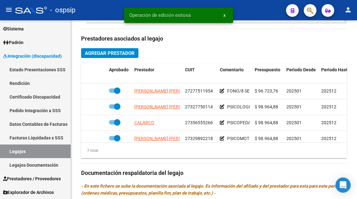
click at [12, 152] on link "Legajos" at bounding box center [35, 151] width 71 height 14
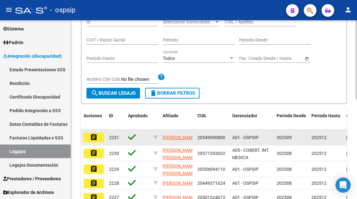
scroll to position [5, 0]
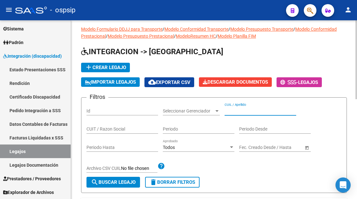
click at [249, 111] on input "CUIL / Apellido" at bounding box center [260, 110] width 72 height 5
click at [249, 111] on input "21669683" at bounding box center [260, 110] width 72 height 5
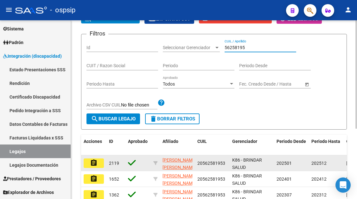
type input "56258195"
click at [97, 161] on mat-icon "assignment" at bounding box center [94, 163] width 8 height 8
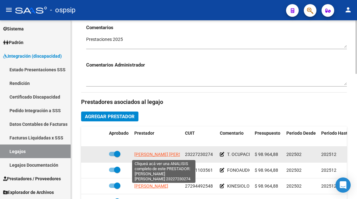
click at [177, 157] on span "[PERSON_NAME] [PERSON_NAME]" at bounding box center [168, 154] width 69 height 5
type textarea "23227230274"
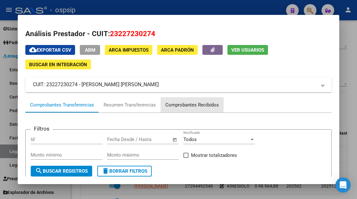
click at [197, 107] on div "Comprobantes Recibidos" at bounding box center [191, 104] width 53 height 7
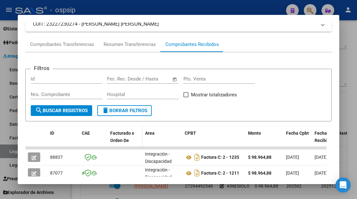
scroll to position [92, 0]
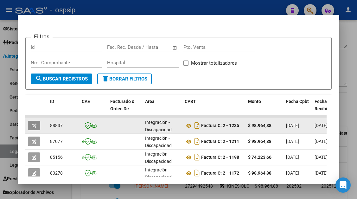
click at [34, 126] on icon "button" at bounding box center [34, 125] width 5 height 5
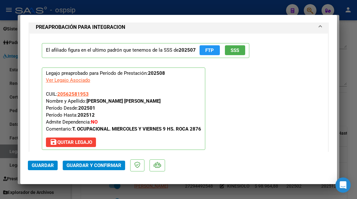
scroll to position [633, 0]
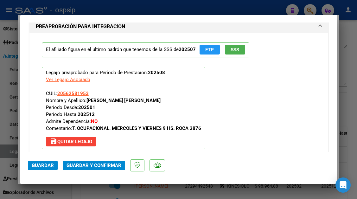
click at [42, 166] on span "Guardar" at bounding box center [43, 165] width 22 height 6
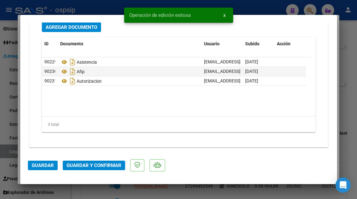
scroll to position [797, 0]
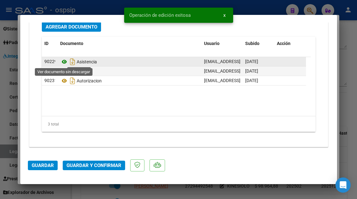
click at [63, 60] on icon at bounding box center [64, 62] width 8 height 8
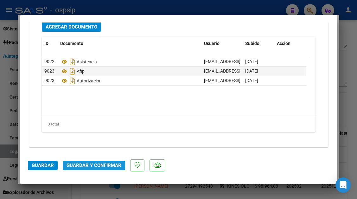
click at [91, 167] on span "Guardar y Confirmar" at bounding box center [93, 165] width 55 height 6
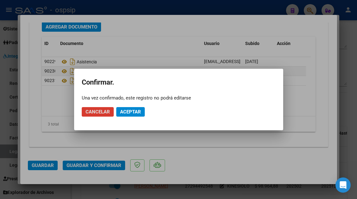
click at [128, 113] on span "Aceptar" at bounding box center [130, 112] width 21 height 6
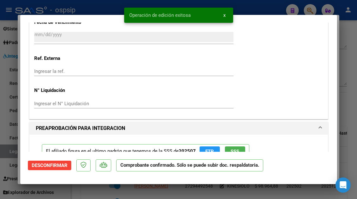
scroll to position [472, 0]
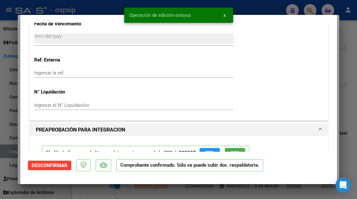
type input "$ 0,00"
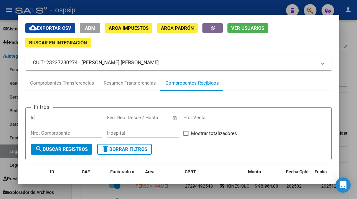
scroll to position [32, 0]
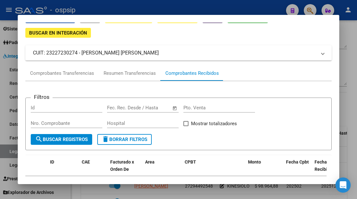
click at [185, 76] on div "Comprobantes Recibidos" at bounding box center [191, 73] width 53 height 7
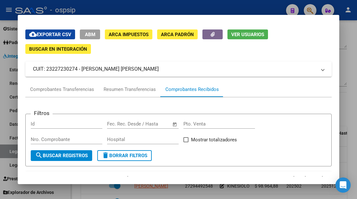
scroll to position [0, 0]
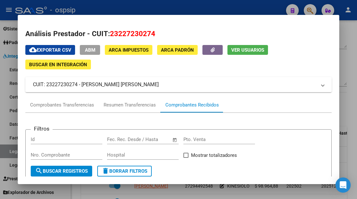
click at [7, 153] on div at bounding box center [178, 99] width 357 height 199
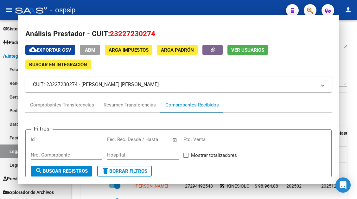
click at [7, 153] on link "Legajos" at bounding box center [35, 151] width 71 height 14
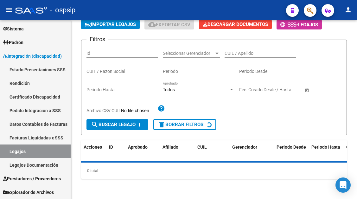
click at [7, 153] on link "Legajos" at bounding box center [35, 151] width 71 height 14
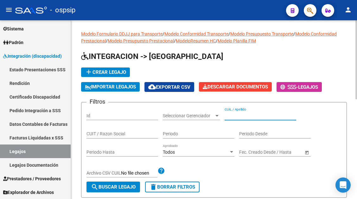
click at [231, 114] on input "CUIL / Apellido" at bounding box center [260, 115] width 72 height 5
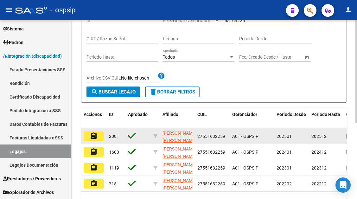
type input "55163225"
click at [94, 137] on mat-icon "assignment" at bounding box center [94, 136] width 8 height 8
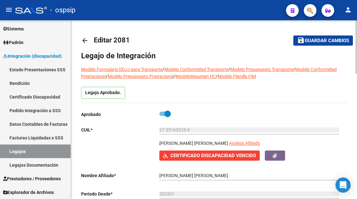
scroll to position [95, 0]
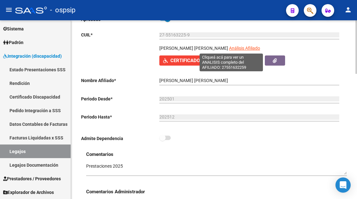
click at [229, 47] on span "Análisis Afiliado" at bounding box center [244, 48] width 31 height 5
type textarea "27551632259"
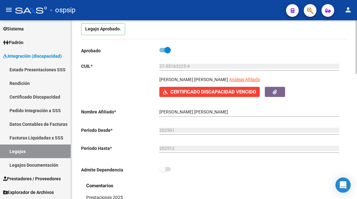
scroll to position [63, 0]
click at [246, 91] on span "Certificado Discapacidad Vencido" at bounding box center [212, 93] width 85 height 6
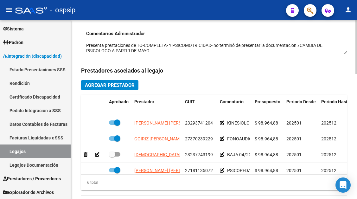
scroll to position [253, 0]
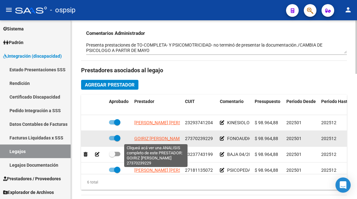
click at [161, 137] on span "GOIRIZ [PERSON_NAME]" at bounding box center [158, 138] width 49 height 5
type textarea "27370239229"
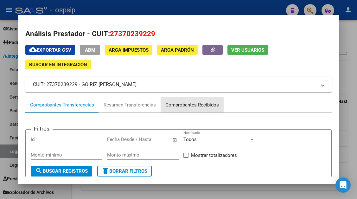
click at [179, 108] on div "Comprobantes Recibidos" at bounding box center [191, 104] width 53 height 7
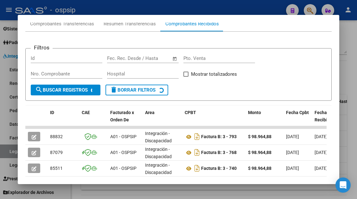
scroll to position [92, 0]
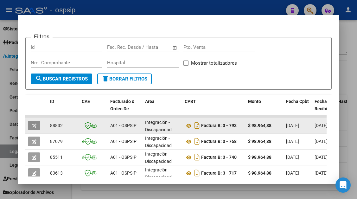
click at [32, 126] on icon "button" at bounding box center [34, 125] width 5 height 5
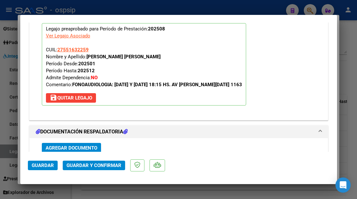
scroll to position [797, 0]
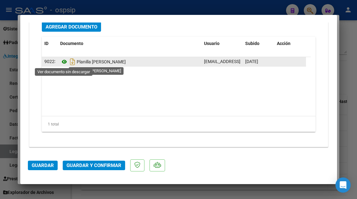
click at [62, 64] on icon at bounding box center [64, 62] width 8 height 8
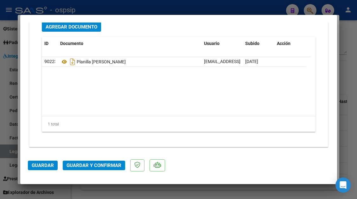
click at [104, 162] on button "Guardar y Confirmar" at bounding box center [94, 164] width 62 height 9
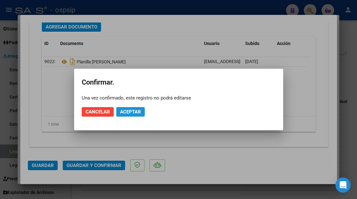
click at [130, 114] on span "Aceptar" at bounding box center [130, 112] width 21 height 6
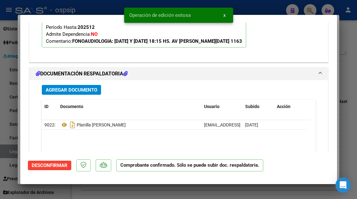
scroll to position [662, 0]
click at [0, 149] on div at bounding box center [178, 99] width 357 height 199
type input "$ 0,00"
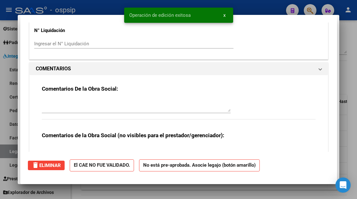
scroll to position [0, 0]
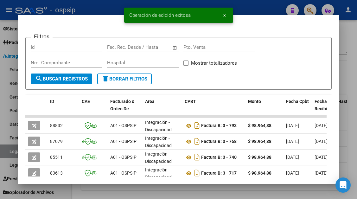
click at [1, 149] on div at bounding box center [178, 99] width 357 height 199
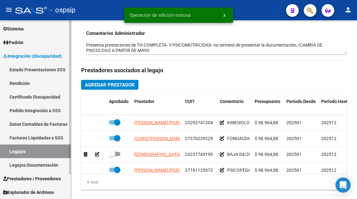
click at [5, 151] on link "Legajos" at bounding box center [35, 151] width 71 height 14
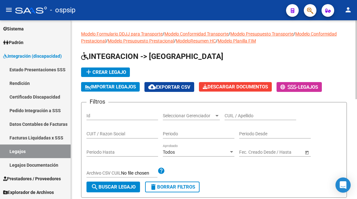
click at [228, 111] on div "CUIL / Apellido" at bounding box center [260, 113] width 72 height 13
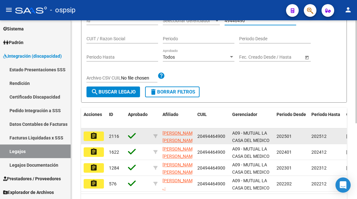
type input "49446490"
click at [84, 141] on datatable-body-cell "assignment" at bounding box center [93, 136] width 25 height 16
click at [90, 139] on mat-icon "assignment" at bounding box center [94, 136] width 8 height 8
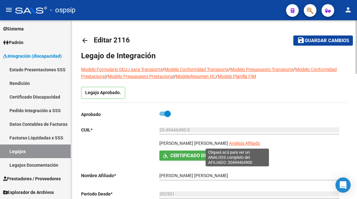
click at [229, 142] on span "Análisis Afiliado" at bounding box center [244, 142] width 31 height 5
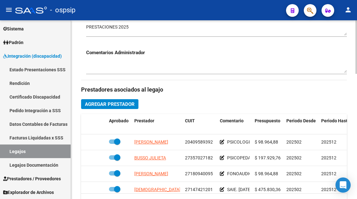
scroll to position [253, 0]
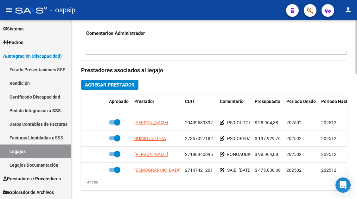
drag, startPoint x: 347, startPoint y: 126, endPoint x: 350, endPoint y: 161, distance: 34.9
click at [350, 161] on div "arrow_back Editar 2116 save Guardar cambios Legajo de Integración Modelo Formul…" at bounding box center [214, 64] width 286 height 595
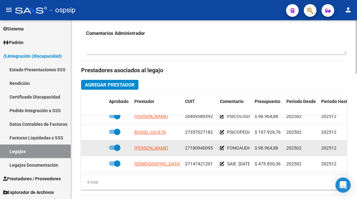
scroll to position [11, 0]
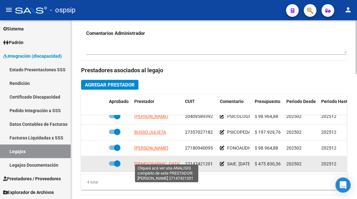
click at [163, 161] on span "[DEMOGRAPHIC_DATA][PERSON_NAME]" at bounding box center [174, 163] width 80 height 5
type textarea "27147421201"
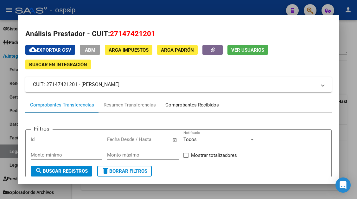
click at [189, 108] on div "Comprobantes Recibidos" at bounding box center [191, 104] width 53 height 7
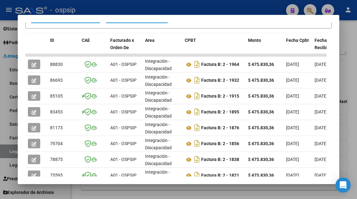
scroll to position [155, 0]
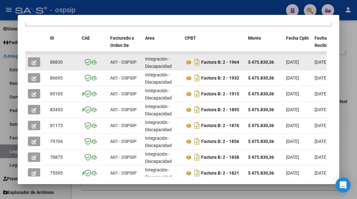
click at [32, 68] on datatable-body-cell at bounding box center [36, 62] width 22 height 16
click at [33, 60] on icon "button" at bounding box center [34, 62] width 5 height 5
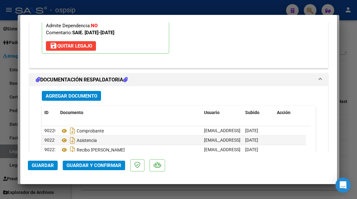
scroll to position [791, 0]
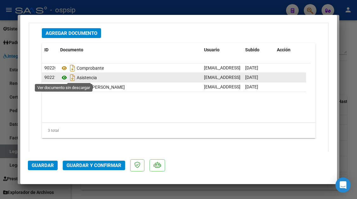
click at [66, 80] on icon at bounding box center [64, 78] width 8 height 8
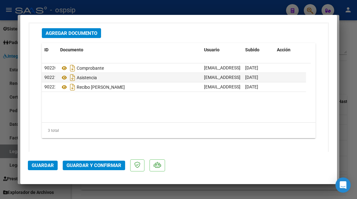
click at [84, 164] on span "Guardar y Confirmar" at bounding box center [93, 165] width 55 height 6
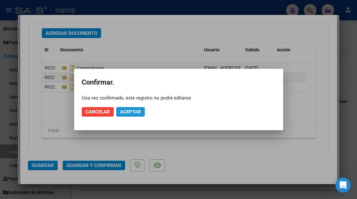
click at [124, 111] on span "Aceptar" at bounding box center [130, 112] width 21 height 6
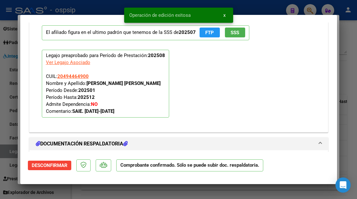
scroll to position [561, 0]
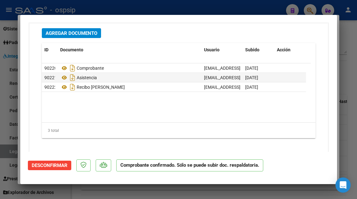
click at [14, 153] on div at bounding box center [178, 99] width 357 height 199
type input "$ 0,00"
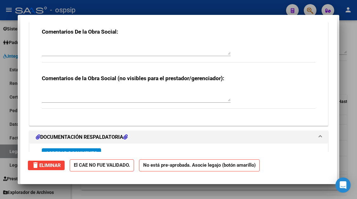
scroll to position [732, 0]
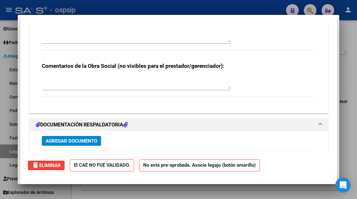
click at [14, 153] on div at bounding box center [178, 99] width 357 height 199
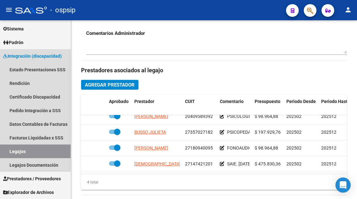
click at [14, 153] on link "Legajos" at bounding box center [35, 151] width 71 height 14
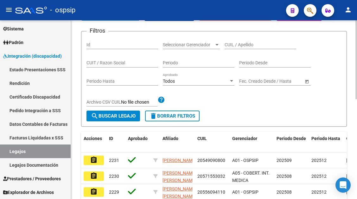
scroll to position [68, 0]
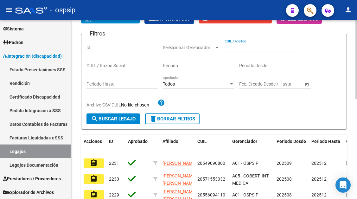
click at [242, 49] on input "CUIL / Apellido" at bounding box center [260, 47] width 72 height 5
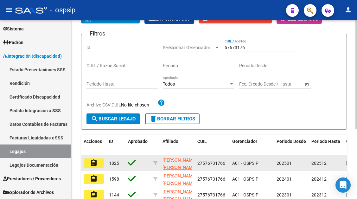
type input "57673176"
click at [89, 165] on button "assignment" at bounding box center [94, 162] width 20 height 9
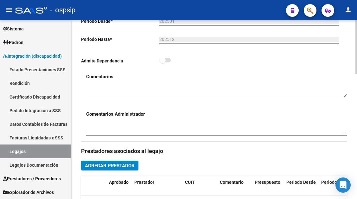
scroll to position [221, 0]
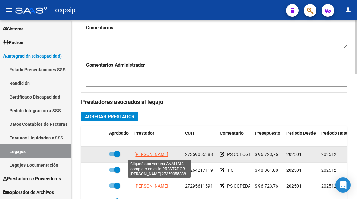
click at [160, 155] on span "[PERSON_NAME]" at bounding box center [151, 154] width 34 height 5
type textarea "27359055388"
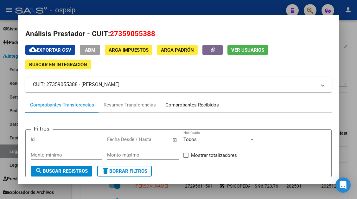
click at [177, 106] on div "Comprobantes Recibidos" at bounding box center [191, 104] width 53 height 7
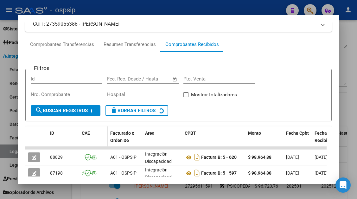
scroll to position [155, 0]
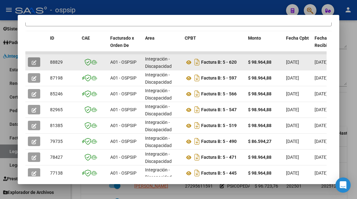
click at [34, 64] on icon "button" at bounding box center [34, 62] width 5 height 5
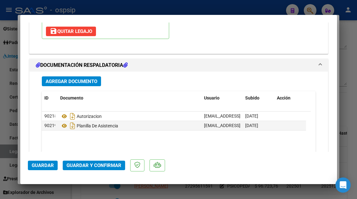
scroll to position [759, 0]
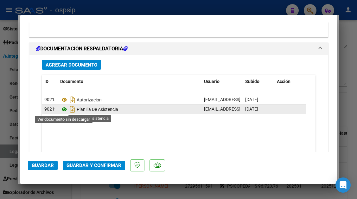
click at [65, 108] on icon at bounding box center [64, 109] width 8 height 8
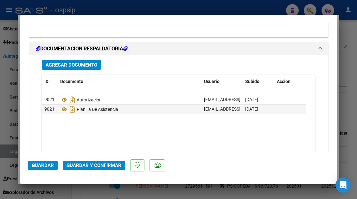
click at [96, 164] on span "Guardar y Confirmar" at bounding box center [93, 165] width 55 height 6
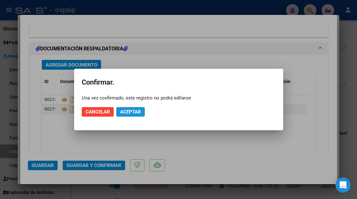
click at [132, 112] on span "Aceptar" at bounding box center [130, 112] width 21 height 6
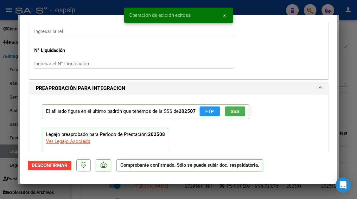
scroll to position [512, 0]
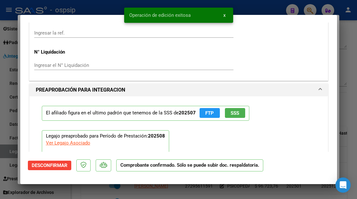
type input "$ 0,00"
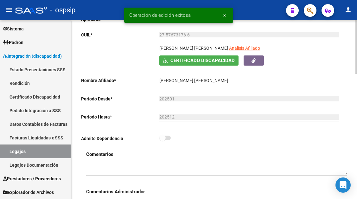
scroll to position [0, 0]
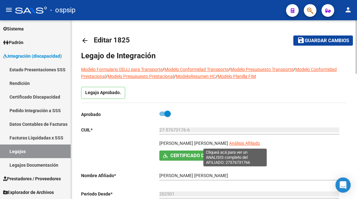
click at [232, 142] on span "Análisis Afiliado" at bounding box center [244, 142] width 31 height 5
type textarea "27576731766"
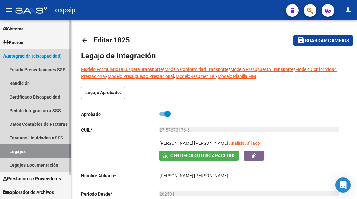
click at [12, 153] on link "Legajos" at bounding box center [35, 151] width 71 height 14
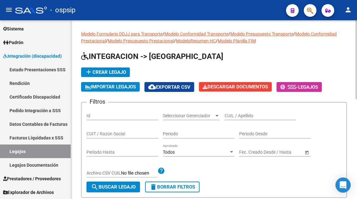
click at [234, 110] on div "CUIL / Apellido" at bounding box center [260, 113] width 72 height 13
click at [234, 111] on div "CUIL / Apellido" at bounding box center [260, 113] width 72 height 13
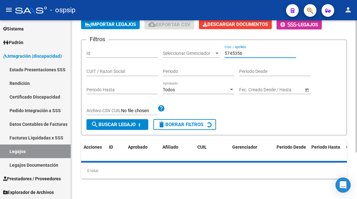
scroll to position [77, 0]
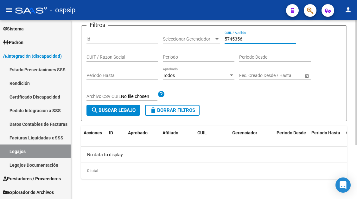
click at [247, 41] on input "5745356" at bounding box center [260, 38] width 72 height 5
click at [245, 39] on input "574535633" at bounding box center [260, 38] width 72 height 5
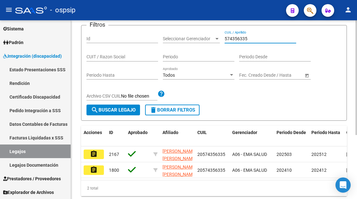
scroll to position [100, 0]
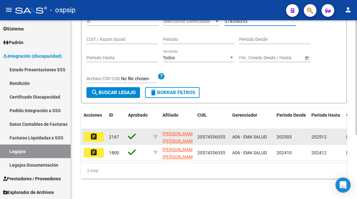
type input "574356335"
click at [91, 132] on button "assignment" at bounding box center [94, 136] width 20 height 9
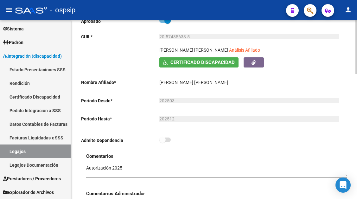
scroll to position [32, 0]
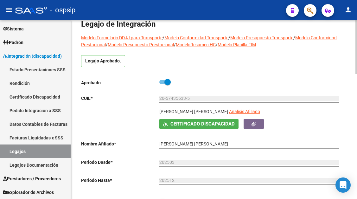
click at [252, 108] on div "20-57435633-5 Ingresar CUIL" at bounding box center [249, 99] width 180 height 18
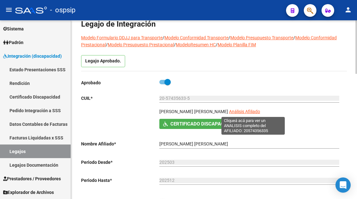
click at [252, 111] on span "Análisis Afiliado" at bounding box center [244, 111] width 31 height 5
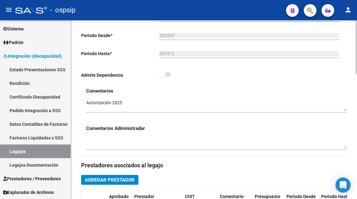
scroll to position [253, 0]
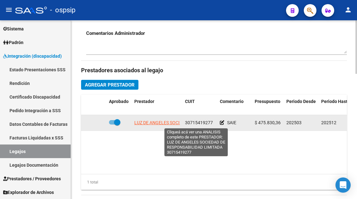
click at [173, 124] on span "LUZ DE ANGELES SOCIEDAD DE RESPONSABILIDAD LIMITADA" at bounding box center [195, 122] width 123 height 5
type textarea "30715419277"
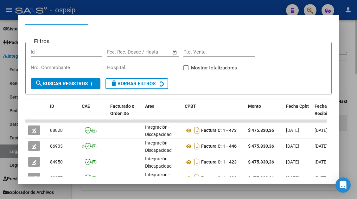
scroll to position [124, 0]
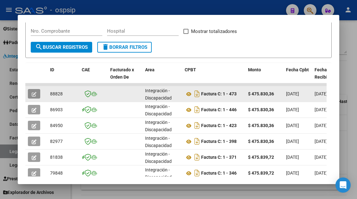
click at [32, 93] on icon "button" at bounding box center [34, 94] width 5 height 5
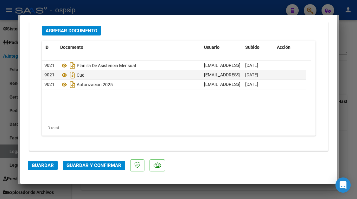
scroll to position [797, 0]
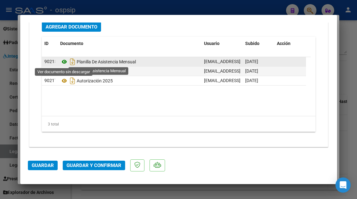
click at [65, 59] on icon at bounding box center [64, 62] width 8 height 8
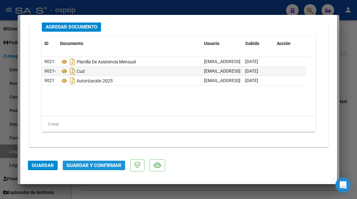
click at [97, 162] on button "Guardar y Confirmar" at bounding box center [94, 164] width 62 height 9
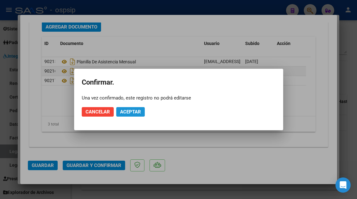
click at [135, 114] on span "Aceptar" at bounding box center [130, 112] width 21 height 6
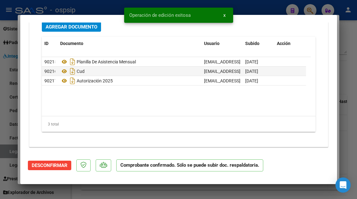
click at [9, 153] on div at bounding box center [178, 99] width 357 height 199
type input "$ 0,00"
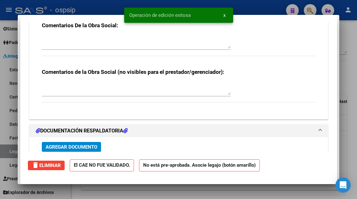
scroll to position [0, 0]
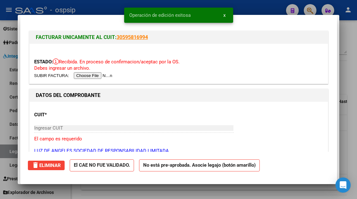
click at [9, 153] on div at bounding box center [178, 99] width 357 height 199
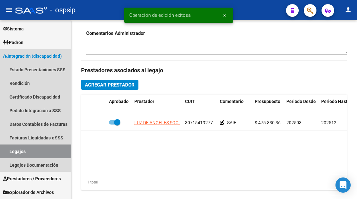
click at [9, 153] on link "Legajos" at bounding box center [35, 151] width 71 height 14
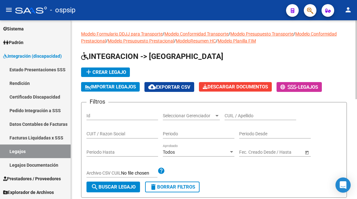
click at [235, 113] on input "CUIL / Apellido" at bounding box center [260, 115] width 72 height 5
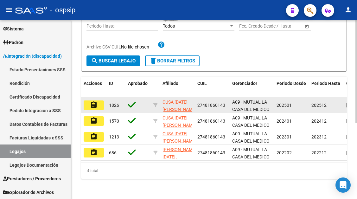
type input "48186014"
click at [98, 105] on button "assignment" at bounding box center [94, 104] width 20 height 9
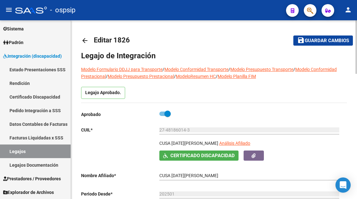
click at [227, 138] on div "27-48186014-3 Ingresar CUIL" at bounding box center [249, 130] width 180 height 18
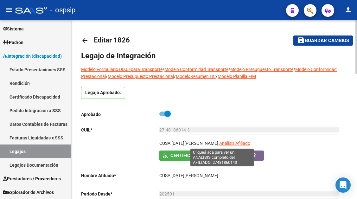
click at [227, 144] on span "Análisis Afiliado" at bounding box center [234, 142] width 31 height 5
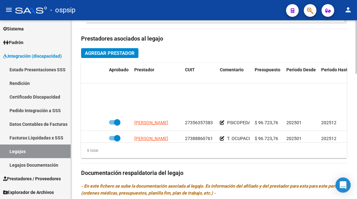
scroll to position [43, 0]
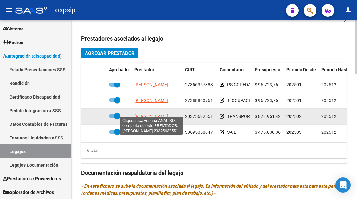
click at [147, 114] on span "[PERSON_NAME]" at bounding box center [151, 116] width 34 height 5
type textarea "20325632551"
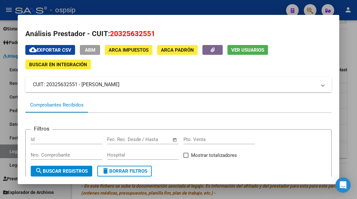
click at [13, 153] on div at bounding box center [178, 99] width 357 height 199
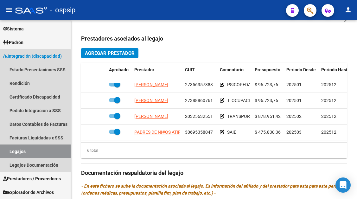
click at [13, 153] on link "Legajos" at bounding box center [35, 151] width 71 height 14
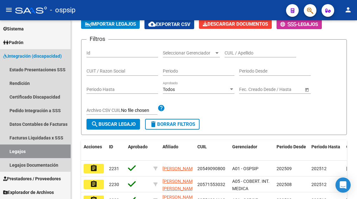
click at [13, 153] on link "Legajos" at bounding box center [35, 151] width 71 height 14
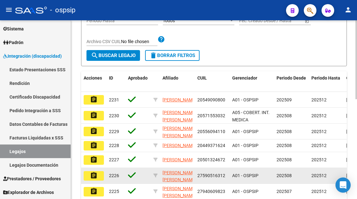
scroll to position [36, 0]
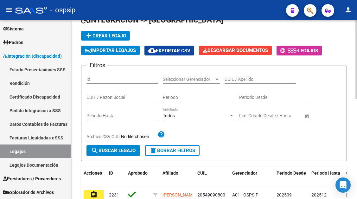
click at [241, 73] on div "CUIL / Apellido" at bounding box center [260, 77] width 72 height 13
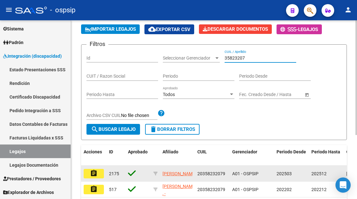
scroll to position [68, 0]
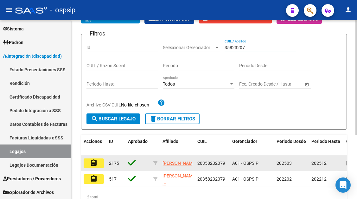
type input "35823207"
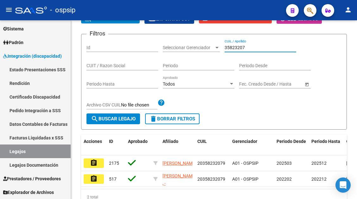
click at [96, 163] on button "assignment" at bounding box center [94, 162] width 20 height 9
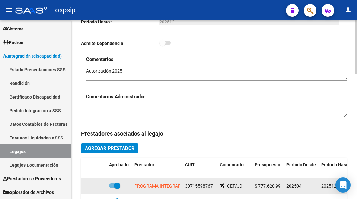
scroll to position [221, 0]
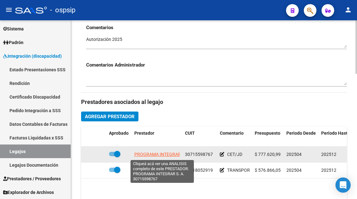
click at [160, 154] on span "PROGRAMA INTEGRAR S. A." at bounding box center [162, 154] width 56 height 5
type textarea "30715598767"
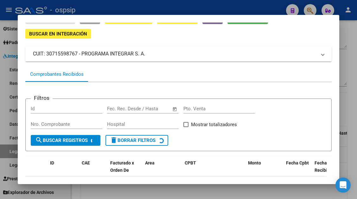
scroll to position [60, 0]
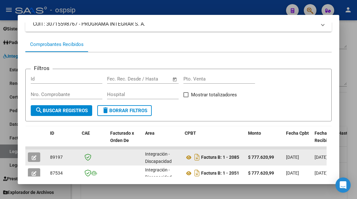
click at [34, 158] on icon "button" at bounding box center [34, 157] width 5 height 5
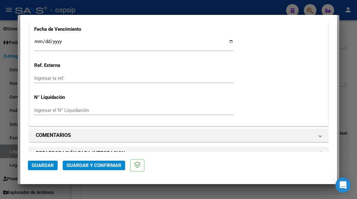
scroll to position [633, 0]
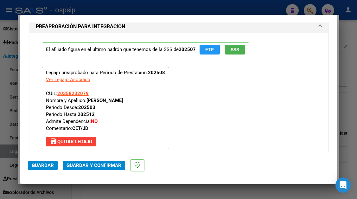
type input "$ 0,00"
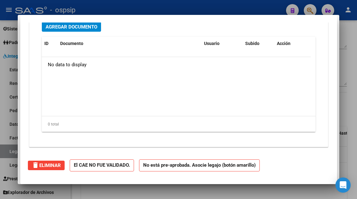
scroll to position [0, 0]
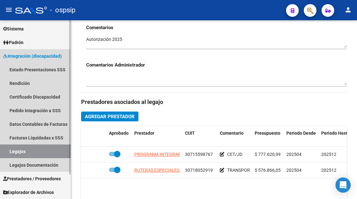
click at [21, 145] on link "Legajos" at bounding box center [35, 151] width 71 height 14
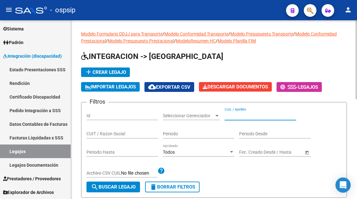
click at [228, 115] on input "CUIL / Apellido" at bounding box center [260, 115] width 72 height 5
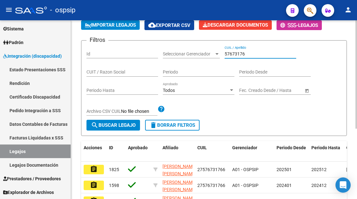
scroll to position [63, 0]
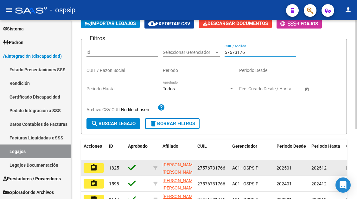
type input "57673176"
click at [99, 170] on button "assignment" at bounding box center [94, 167] width 20 height 9
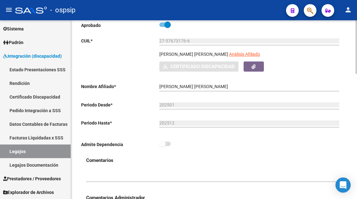
scroll to position [95, 0]
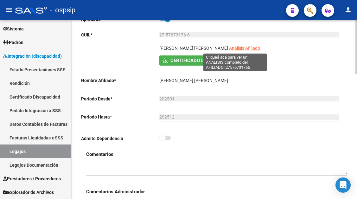
click at [234, 49] on span "Análisis Afiliado" at bounding box center [244, 48] width 31 height 5
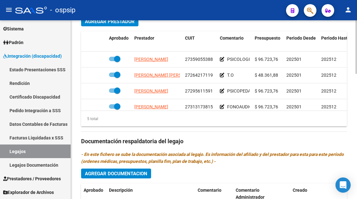
scroll to position [27, 0]
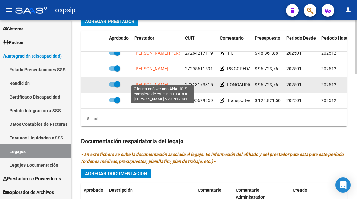
click at [168, 82] on span "[PERSON_NAME]" at bounding box center [151, 84] width 34 height 5
type textarea "27313173815"
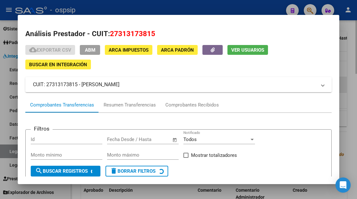
scroll to position [60, 0]
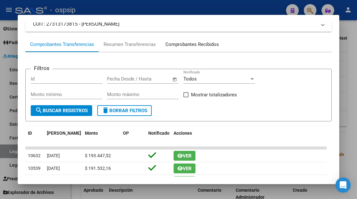
click at [190, 44] on div "Comprobantes Recibidos" at bounding box center [191, 44] width 53 height 7
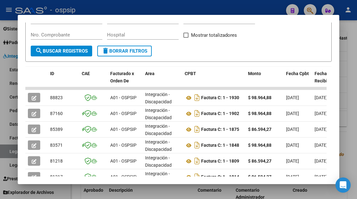
scroll to position [124, 0]
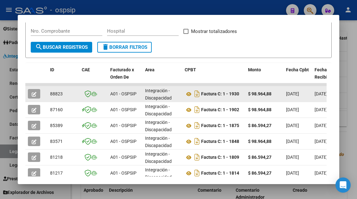
click at [34, 93] on icon "button" at bounding box center [34, 94] width 5 height 5
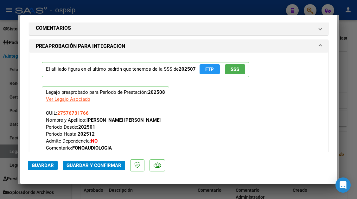
scroll to position [797, 0]
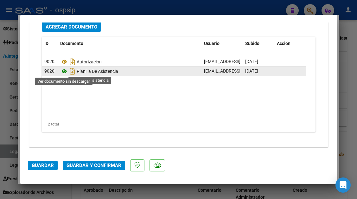
click at [63, 71] on icon at bounding box center [64, 71] width 8 height 8
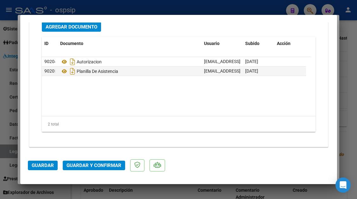
click at [103, 164] on span "Guardar y Confirmar" at bounding box center [93, 165] width 55 height 6
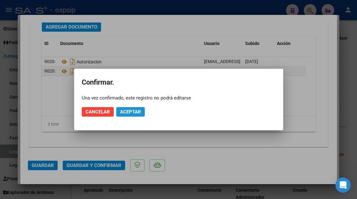
click at [140, 111] on span "Aceptar" at bounding box center [130, 112] width 21 height 6
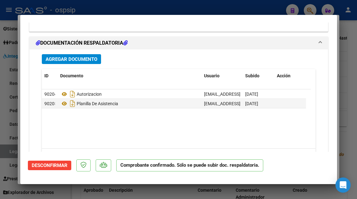
scroll to position [694, 0]
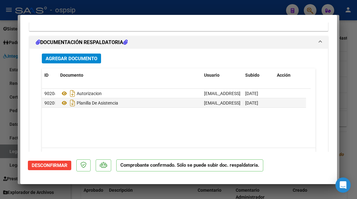
type input "$ 0,00"
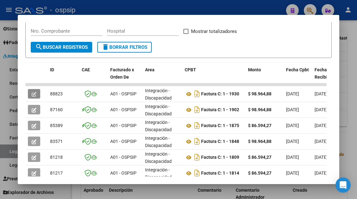
click at [9, 152] on div at bounding box center [178, 99] width 357 height 199
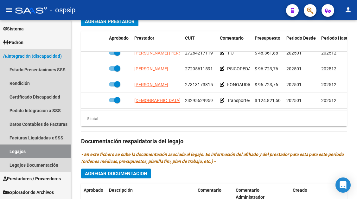
click at [9, 152] on link "Legajos" at bounding box center [35, 151] width 71 height 14
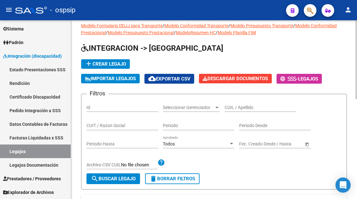
scroll to position [4, 0]
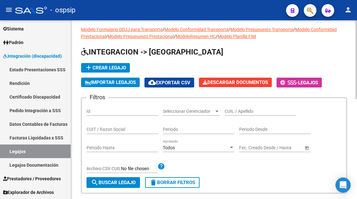
click at [240, 108] on div "CUIL / Apellido" at bounding box center [260, 109] width 72 height 13
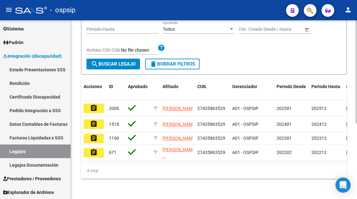
scroll to position [131, 0]
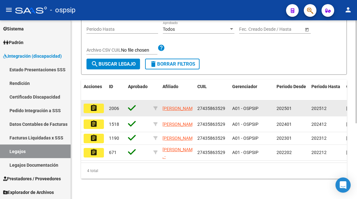
type input "43586352"
click at [97, 104] on mat-icon "assignment" at bounding box center [94, 108] width 8 height 8
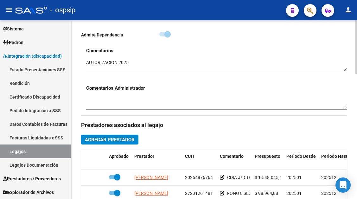
scroll to position [221, 0]
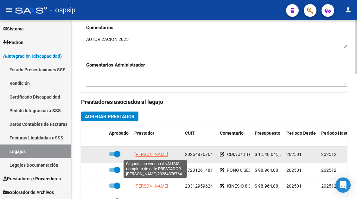
click at [168, 153] on span "[PERSON_NAME]" at bounding box center [151, 154] width 34 height 5
type textarea "20254876764"
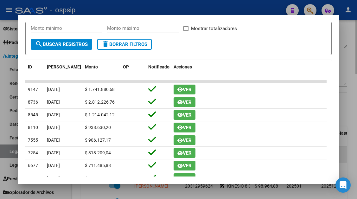
scroll to position [0, 0]
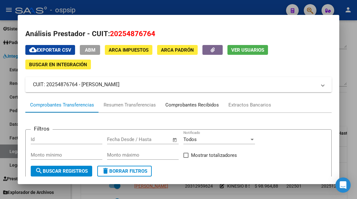
click at [204, 103] on div "Comprobantes Recibidos" at bounding box center [191, 104] width 53 height 7
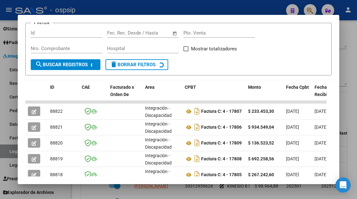
scroll to position [124, 0]
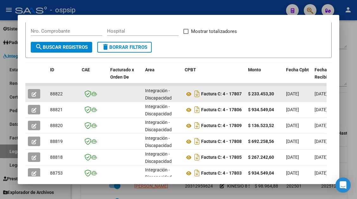
click at [35, 95] on icon "button" at bounding box center [34, 94] width 5 height 5
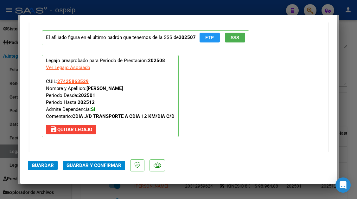
scroll to position [740, 0]
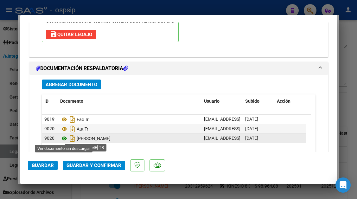
click at [65, 138] on icon at bounding box center [64, 138] width 8 height 8
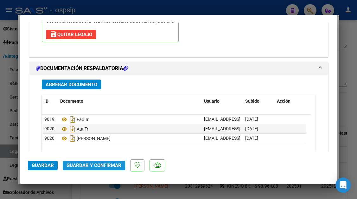
click at [96, 167] on span "Guardar y Confirmar" at bounding box center [93, 165] width 55 height 6
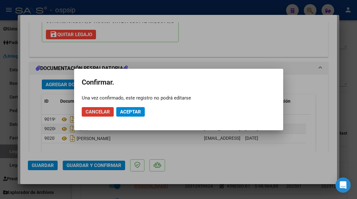
click at [123, 115] on button "Aceptar" at bounding box center [130, 111] width 28 height 9
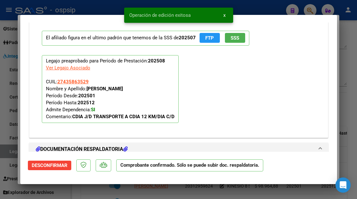
type input "$ 0,00"
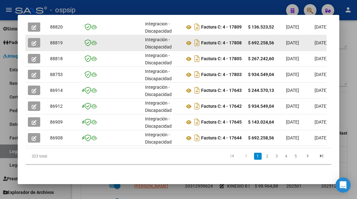
scroll to position [227, 0]
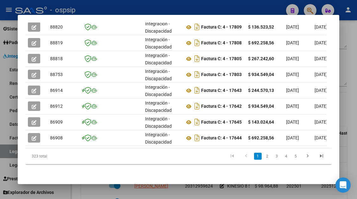
click at [8, 152] on div at bounding box center [178, 99] width 357 height 199
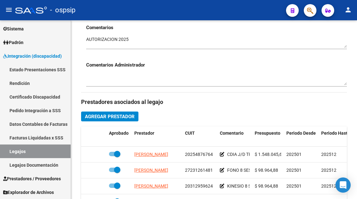
click at [8, 152] on link "Legajos" at bounding box center [35, 151] width 71 height 14
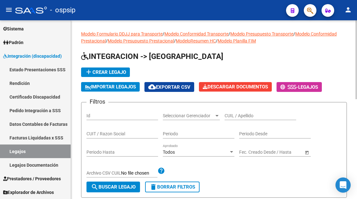
click at [247, 98] on app-list-header "INTEGRACION -> Legajos add Crear Legajo IMPORTAR LEGAJOS cloud_download Exporta…" at bounding box center [213, 124] width 265 height 146
click at [244, 112] on div "CUIL / Apellido" at bounding box center [260, 113] width 72 height 13
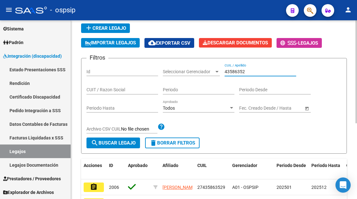
scroll to position [95, 0]
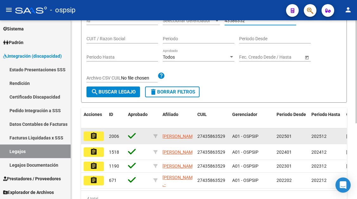
type input "43586352"
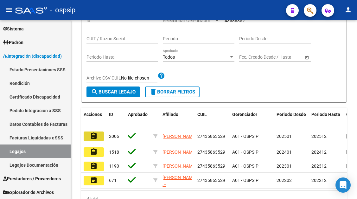
click at [95, 135] on mat-icon "assignment" at bounding box center [94, 136] width 8 height 8
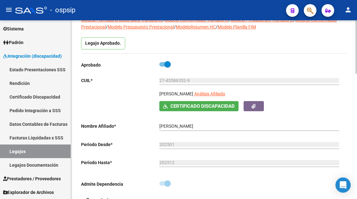
scroll to position [95, 0]
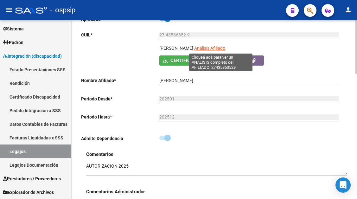
click at [225, 47] on span "Análisis Afiliado" at bounding box center [209, 48] width 31 height 5
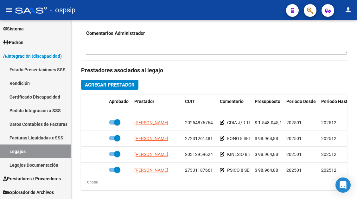
scroll to position [285, 0]
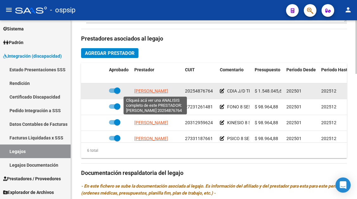
click at [149, 92] on span "[PERSON_NAME]" at bounding box center [151, 90] width 34 height 5
type textarea "20254876764"
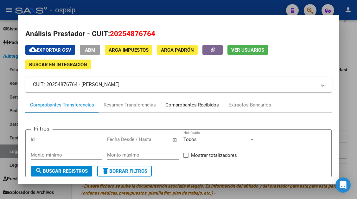
click at [188, 104] on div "Comprobantes Recibidos" at bounding box center [191, 104] width 53 height 7
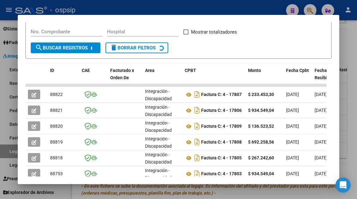
scroll to position [124, 0]
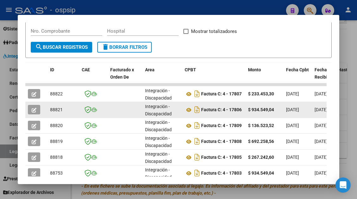
click at [34, 110] on icon "button" at bounding box center [34, 110] width 5 height 5
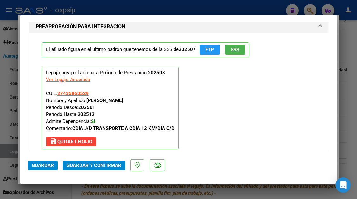
scroll to position [759, 0]
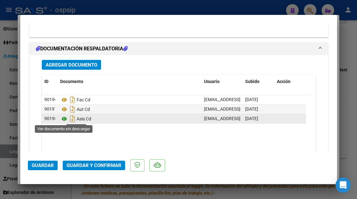
click at [63, 118] on icon at bounding box center [64, 119] width 8 height 8
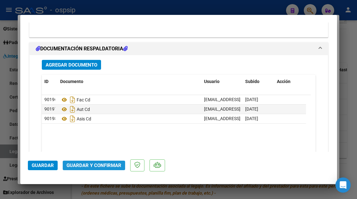
click at [97, 161] on button "Guardar y Confirmar" at bounding box center [94, 164] width 62 height 9
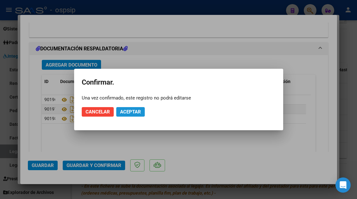
click at [122, 113] on span "Aceptar" at bounding box center [130, 112] width 21 height 6
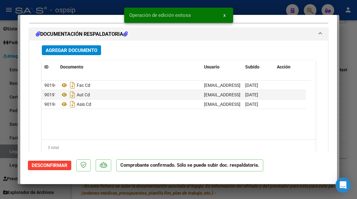
click at [13, 155] on div at bounding box center [178, 99] width 357 height 199
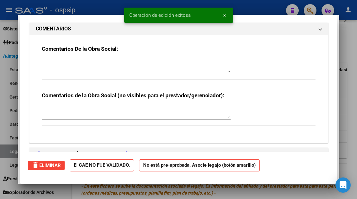
type input "$ 0,00"
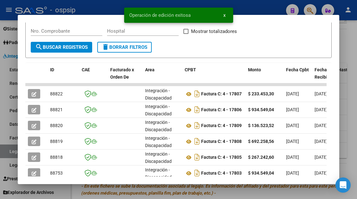
click at [9, 153] on div at bounding box center [178, 99] width 357 height 199
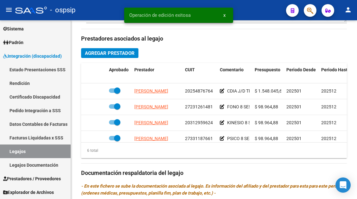
click at [9, 153] on link "Legajos" at bounding box center [35, 151] width 71 height 14
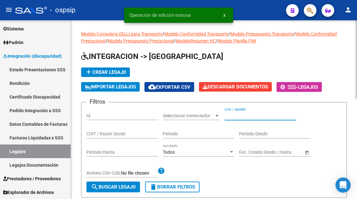
click at [241, 115] on input "CUIL / Apellido" at bounding box center [260, 115] width 72 height 5
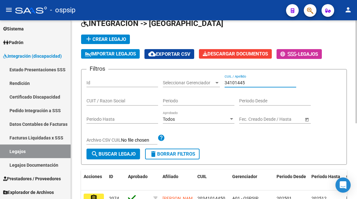
scroll to position [95, 0]
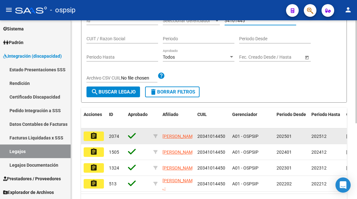
type input "34101445"
click at [90, 138] on mat-icon "assignment" at bounding box center [94, 136] width 8 height 8
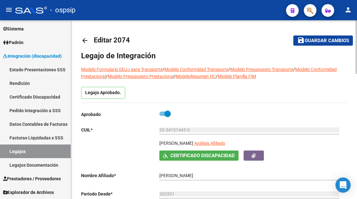
click at [225, 140] on div "20-34101445-0 Ingresar CUIL" at bounding box center [249, 130] width 180 height 18
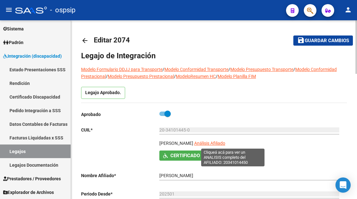
click at [225, 142] on span "Análisis Afiliado" at bounding box center [209, 142] width 31 height 5
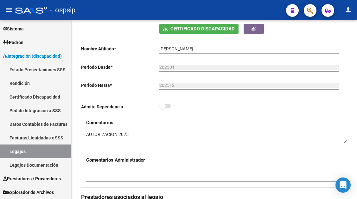
scroll to position [253, 0]
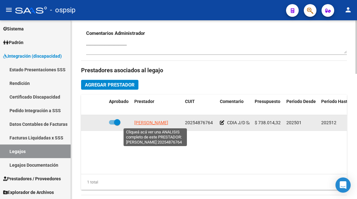
click at [152, 124] on span "[PERSON_NAME]" at bounding box center [151, 122] width 34 height 5
type textarea "20254876764"
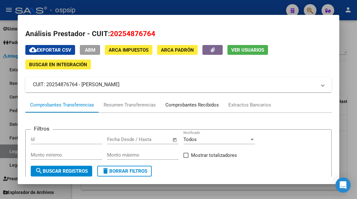
drag, startPoint x: 210, startPoint y: 105, endPoint x: 210, endPoint y: 110, distance: 4.4
click at [210, 110] on div "Comprobantes Recibidos" at bounding box center [191, 104] width 63 height 15
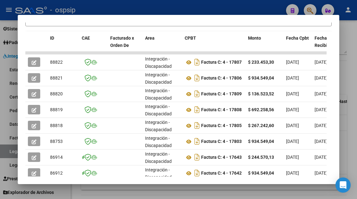
scroll to position [158, 0]
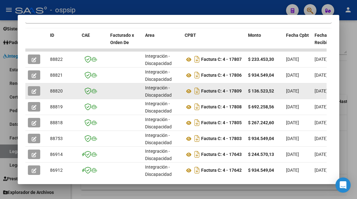
click at [27, 89] on datatable-body-cell at bounding box center [36, 91] width 22 height 16
click at [40, 91] on button "button" at bounding box center [34, 90] width 12 height 9
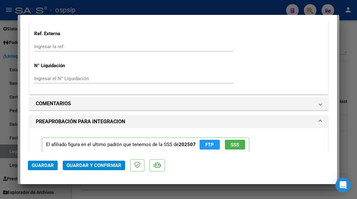
scroll to position [759, 0]
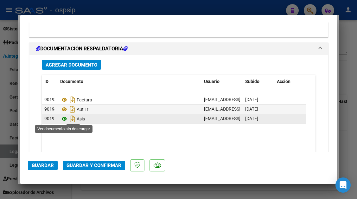
click at [65, 118] on icon at bounding box center [64, 119] width 8 height 8
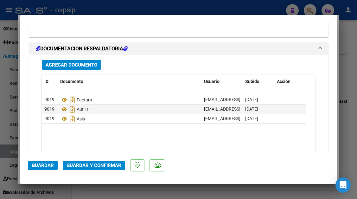
click at [100, 162] on span "Guardar y Confirmar" at bounding box center [93, 165] width 55 height 6
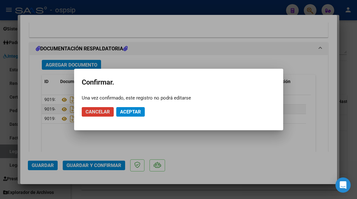
click at [132, 108] on button "Aceptar" at bounding box center [130, 111] width 28 height 9
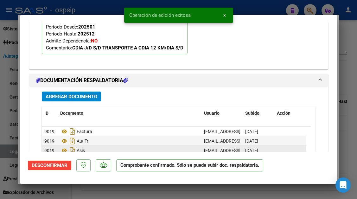
scroll to position [607, 0]
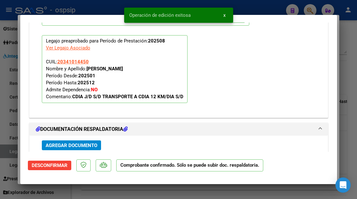
type input "$ 0,00"
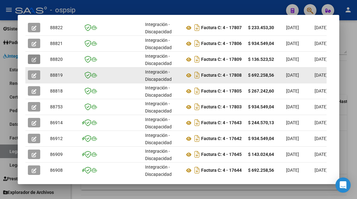
scroll to position [221, 0]
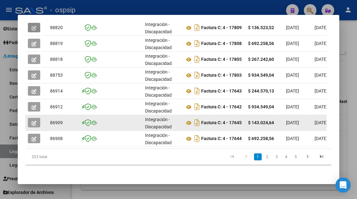
click at [29, 125] on button "button" at bounding box center [34, 122] width 12 height 9
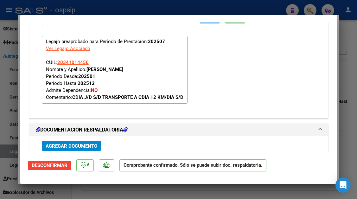
scroll to position [538, 0]
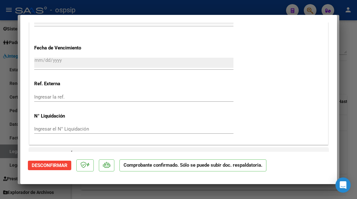
type input "$ 0,00"
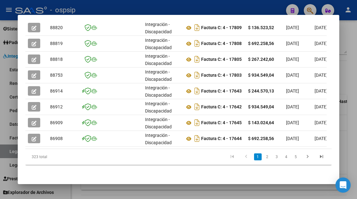
click at [2, 159] on div at bounding box center [178, 99] width 357 height 199
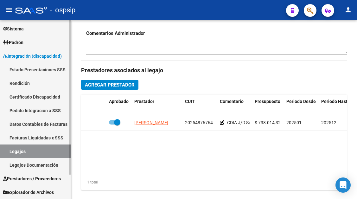
click at [3, 157] on link "Legajos" at bounding box center [35, 151] width 71 height 14
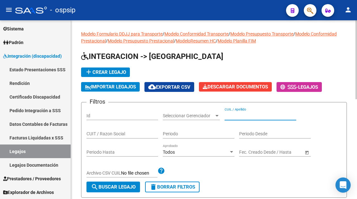
click at [250, 114] on input "CUIL / Apellido" at bounding box center [260, 115] width 72 height 5
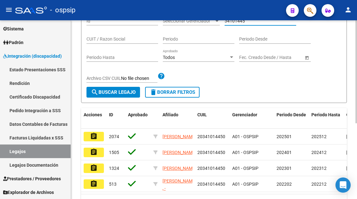
scroll to position [95, 0]
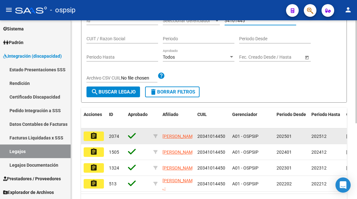
type input "34101445"
click at [88, 134] on button "assignment" at bounding box center [94, 135] width 20 height 9
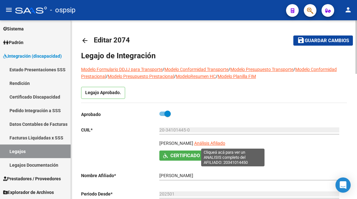
click at [225, 144] on span "Análisis Afiliado" at bounding box center [209, 142] width 31 height 5
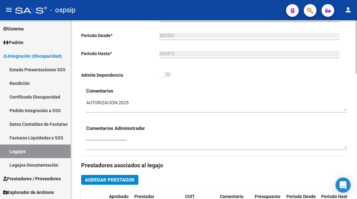
scroll to position [285, 0]
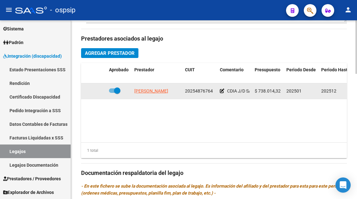
click at [160, 94] on app-link-go-to "[PERSON_NAME]" at bounding box center [151, 90] width 34 height 7
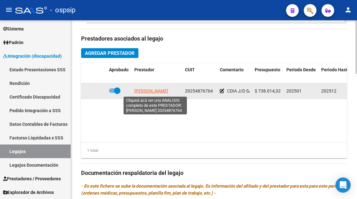
click at [159, 88] on span "[PERSON_NAME]" at bounding box center [151, 90] width 34 height 5
type textarea "20254876764"
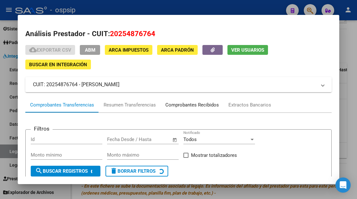
click at [200, 105] on div "Comprobantes Recibidos" at bounding box center [191, 104] width 53 height 7
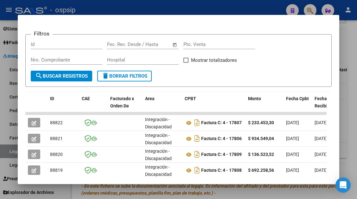
scroll to position [127, 0]
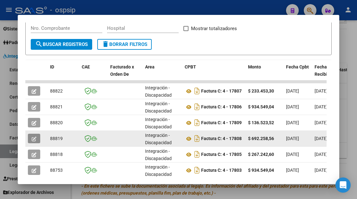
click at [35, 138] on icon "button" at bounding box center [34, 138] width 5 height 5
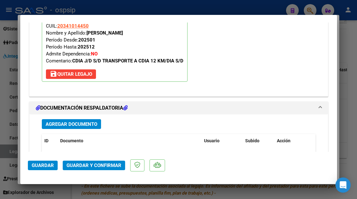
scroll to position [728, 0]
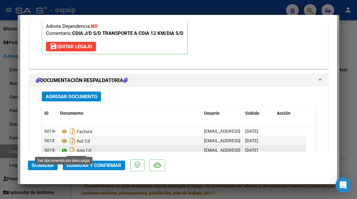
click at [65, 150] on icon at bounding box center [64, 150] width 8 height 8
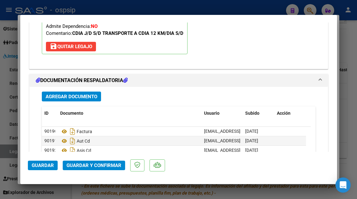
click at [101, 162] on button "Guardar y Confirmar" at bounding box center [94, 164] width 62 height 9
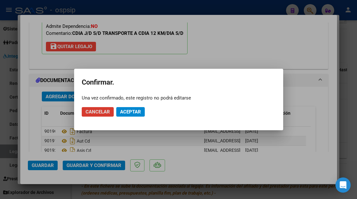
click at [127, 115] on button "Aceptar" at bounding box center [130, 111] width 28 height 9
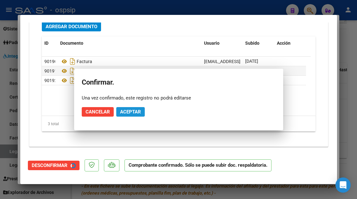
scroll to position [670, 0]
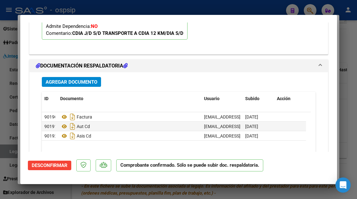
click at [7, 152] on div at bounding box center [178, 99] width 357 height 199
type input "$ 0,00"
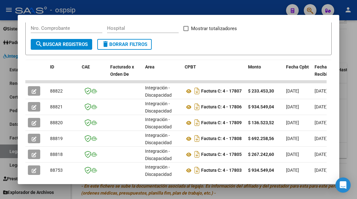
click at [7, 152] on div at bounding box center [178, 99] width 357 height 199
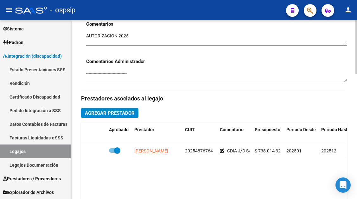
scroll to position [221, 0]
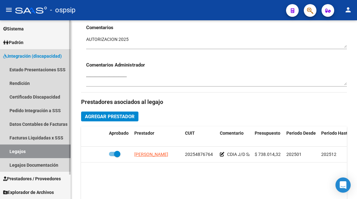
click at [16, 151] on link "Legajos" at bounding box center [35, 151] width 71 height 14
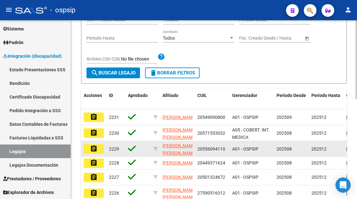
scroll to position [63, 0]
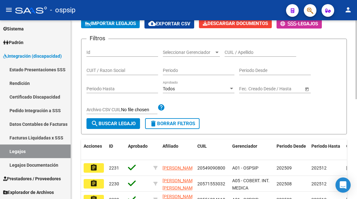
click at [227, 42] on form "Filtros Id Seleccionar Gerenciador Seleccionar Gerenciador CUIL / Apellido CUIT…" at bounding box center [213, 87] width 265 height 96
click at [228, 54] on input "CUIL / Apellido" at bounding box center [260, 52] width 72 height 5
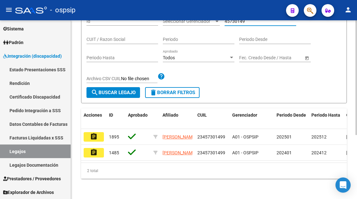
scroll to position [100, 0]
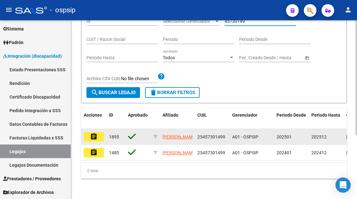
type input "45730149"
click at [90, 134] on button "assignment" at bounding box center [94, 136] width 20 height 9
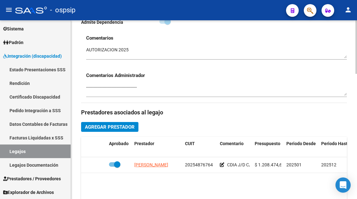
scroll to position [253, 0]
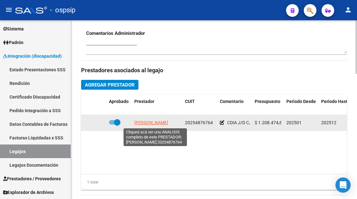
click at [158, 124] on span "[PERSON_NAME]" at bounding box center [151, 122] width 34 height 5
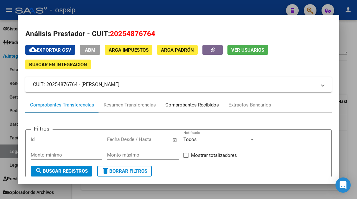
click at [201, 108] on div "Comprobantes Recibidos" at bounding box center [191, 104] width 53 height 7
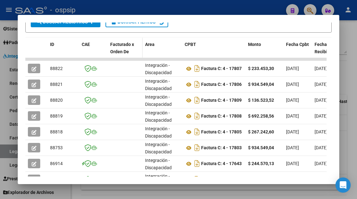
scroll to position [155, 0]
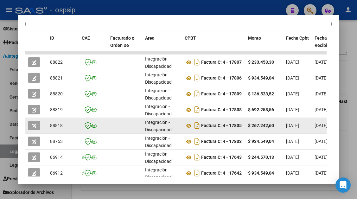
click at [34, 118] on datatable-body-cell at bounding box center [36, 126] width 22 height 16
click at [34, 124] on icon "button" at bounding box center [34, 125] width 5 height 5
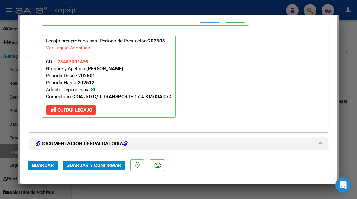
scroll to position [797, 0]
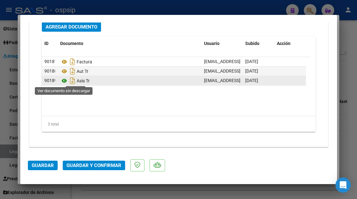
click at [62, 80] on icon at bounding box center [64, 81] width 8 height 8
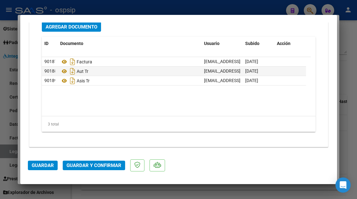
click at [97, 161] on button "Guardar y Confirmar" at bounding box center [94, 164] width 62 height 9
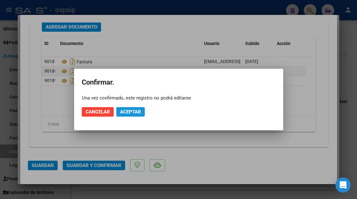
click at [125, 114] on span "Aceptar" at bounding box center [130, 112] width 21 height 6
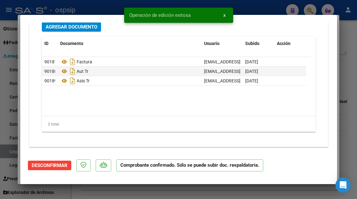
type input "$ 0,00"
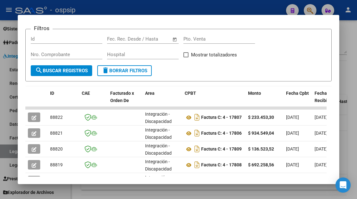
scroll to position [132, 0]
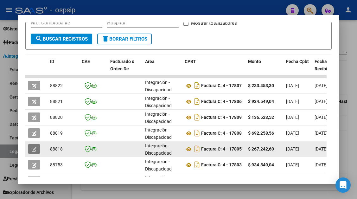
click at [29, 148] on button "button" at bounding box center [34, 148] width 12 height 9
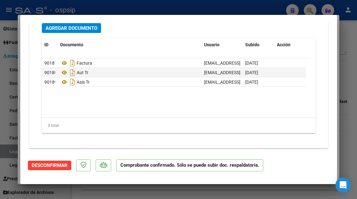
scroll to position [725, 0]
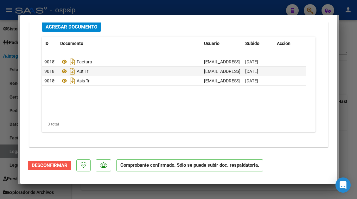
click at [47, 162] on button "Desconfirmar" at bounding box center [49, 164] width 43 height 9
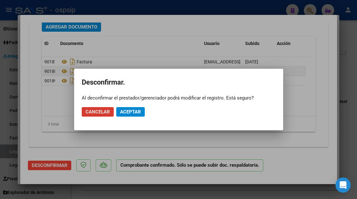
click at [125, 109] on button "Aceptar" at bounding box center [130, 111] width 28 height 9
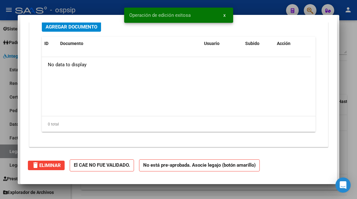
scroll to position [0, 0]
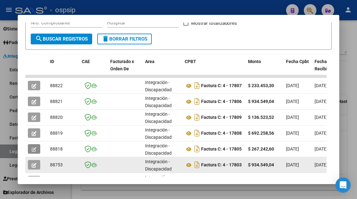
click at [38, 165] on button "button" at bounding box center [34, 164] width 12 height 9
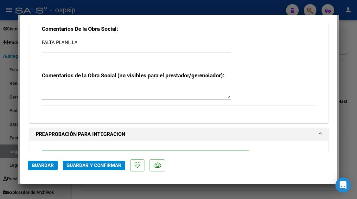
scroll to position [759, 0]
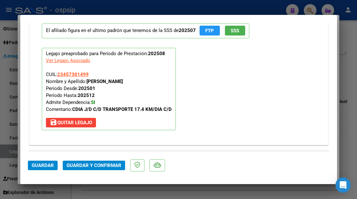
click at [11, 154] on div at bounding box center [178, 99] width 357 height 199
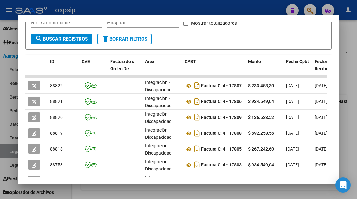
click at [11, 154] on div at bounding box center [178, 99] width 357 height 199
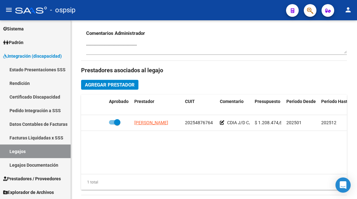
click at [11, 154] on link "Legajos" at bounding box center [35, 151] width 71 height 14
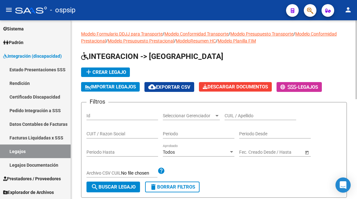
click at [236, 113] on input "CUIL / Apellido" at bounding box center [260, 115] width 72 height 5
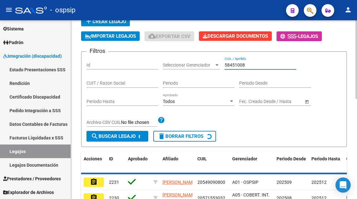
scroll to position [95, 0]
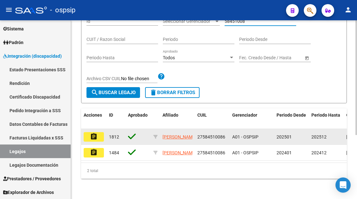
click at [98, 136] on button "assignment" at bounding box center [94, 136] width 20 height 9
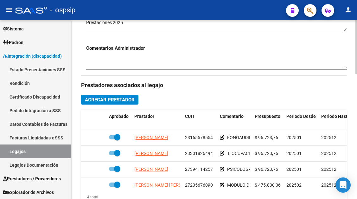
scroll to position [253, 0]
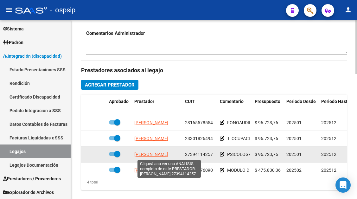
click at [148, 154] on span "[PERSON_NAME]" at bounding box center [151, 154] width 34 height 5
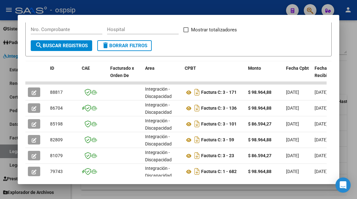
scroll to position [155, 0]
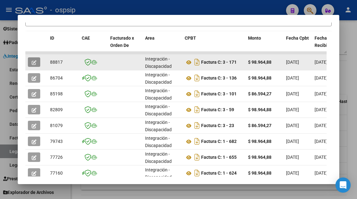
click at [34, 63] on icon "button" at bounding box center [34, 62] width 5 height 5
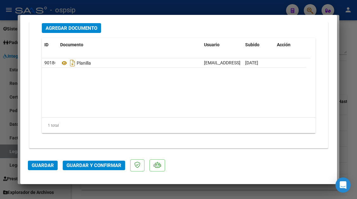
scroll to position [797, 0]
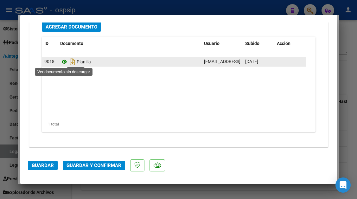
click at [61, 62] on icon at bounding box center [64, 62] width 8 height 8
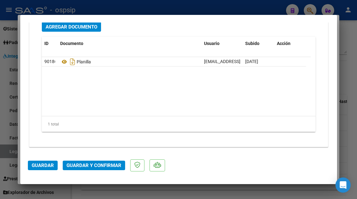
click at [95, 165] on span "Guardar y Confirmar" at bounding box center [93, 165] width 55 height 6
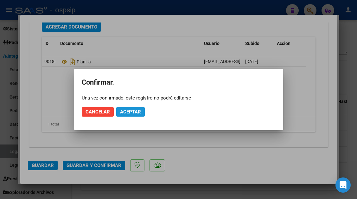
click at [138, 114] on span "Aceptar" at bounding box center [130, 112] width 21 height 6
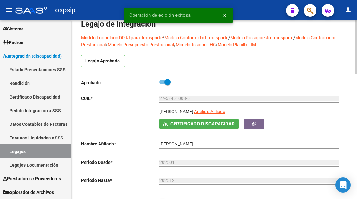
scroll to position [0, 0]
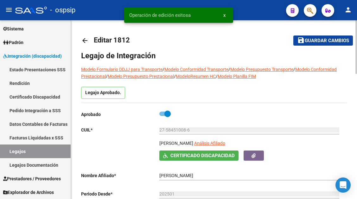
click at [225, 140] on app-link-go-to "Análisis Afiliado" at bounding box center [209, 145] width 31 height 11
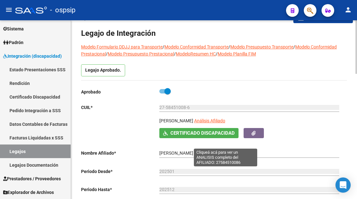
scroll to position [32, 0]
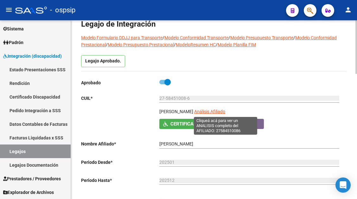
click at [214, 109] on span "Análisis Afiliado" at bounding box center [209, 111] width 31 height 5
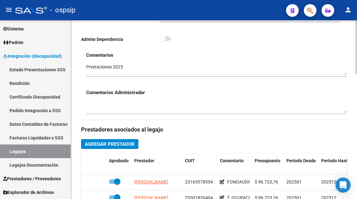
scroll to position [221, 0]
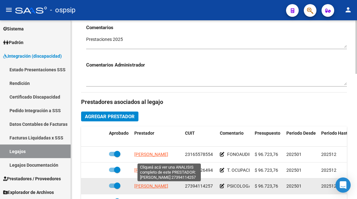
click at [143, 184] on span "[PERSON_NAME]" at bounding box center [151, 185] width 34 height 5
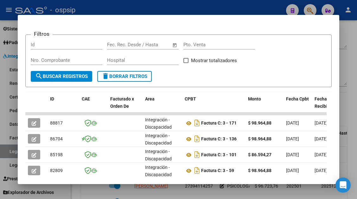
scroll to position [95, 0]
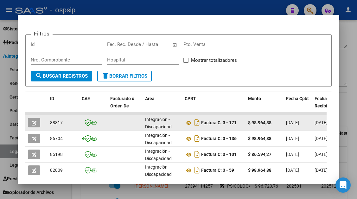
click at [35, 120] on span "button" at bounding box center [34, 123] width 5 height 6
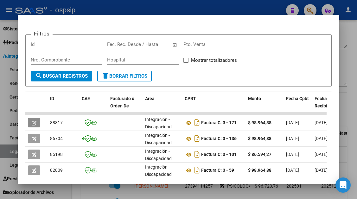
click at [9, 154] on div at bounding box center [178, 99] width 357 height 199
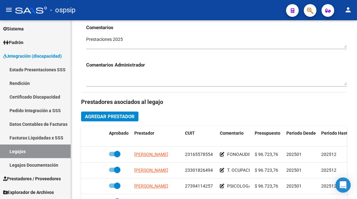
click at [9, 154] on link "Legajos" at bounding box center [35, 151] width 71 height 14
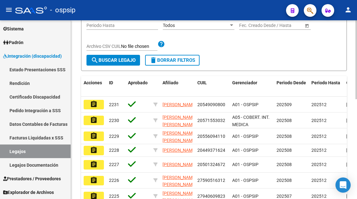
scroll to position [32, 0]
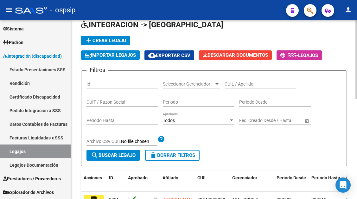
click at [229, 87] on div "CUIL / Apellido" at bounding box center [260, 82] width 72 height 13
click at [229, 84] on input "CUIL / Apellido" at bounding box center [260, 83] width 72 height 5
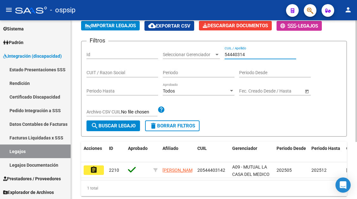
scroll to position [84, 0]
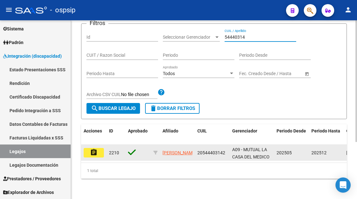
click at [99, 148] on button "assignment" at bounding box center [94, 152] width 20 height 9
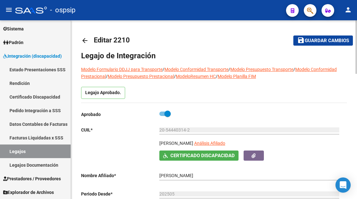
click at [239, 139] on div "20-54440314-2 Ingresar CUIL" at bounding box center [249, 130] width 180 height 18
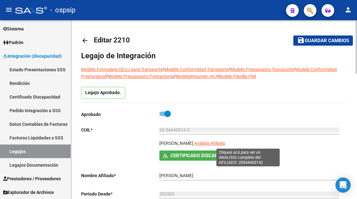
click at [225, 141] on span "Análisis Afiliado" at bounding box center [209, 142] width 31 height 5
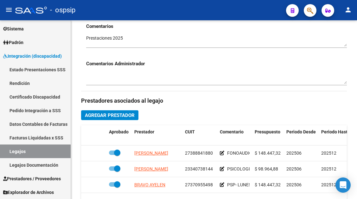
scroll to position [285, 0]
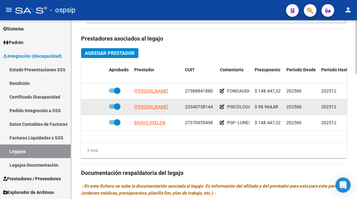
click at [149, 111] on datatable-body-cell "[PERSON_NAME]" at bounding box center [157, 107] width 51 height 16
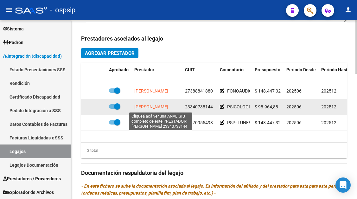
click at [149, 104] on span "[PERSON_NAME]" at bounding box center [151, 106] width 34 height 5
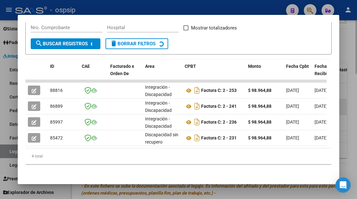
scroll to position [132, 0]
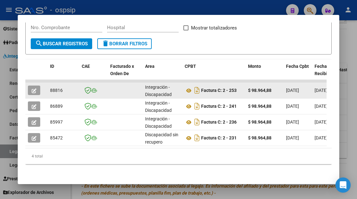
click at [34, 88] on icon "button" at bounding box center [34, 90] width 5 height 5
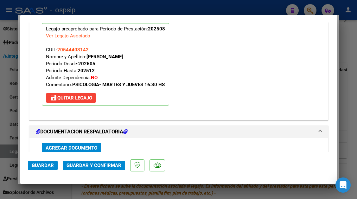
scroll to position [739, 0]
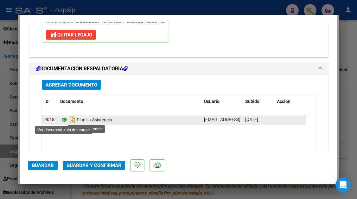
click at [62, 121] on icon at bounding box center [64, 120] width 8 height 8
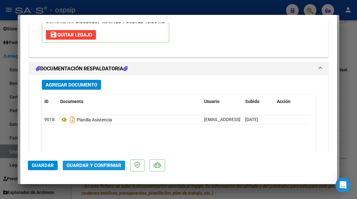
click at [97, 165] on span "Guardar y Confirmar" at bounding box center [93, 165] width 55 height 6
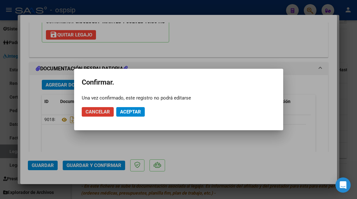
click at [130, 109] on span "Aceptar" at bounding box center [130, 112] width 21 height 6
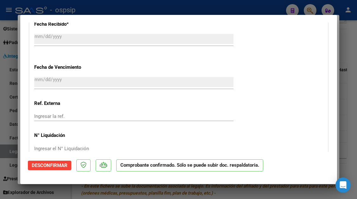
scroll to position [0, 0]
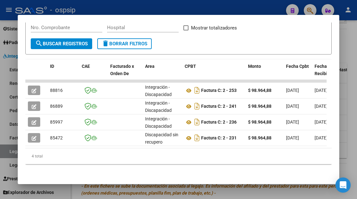
click at [10, 156] on div at bounding box center [178, 99] width 357 height 199
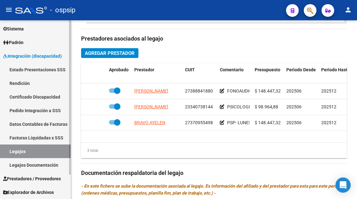
click at [11, 150] on link "Legajos" at bounding box center [35, 151] width 71 height 14
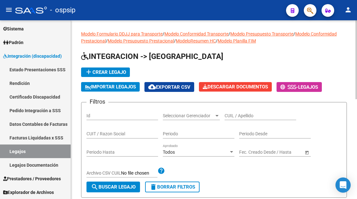
click at [229, 115] on input "CUIL / Apellido" at bounding box center [260, 115] width 72 height 5
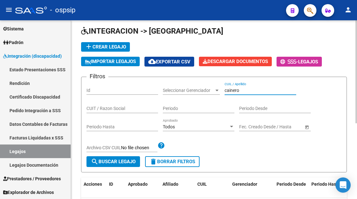
scroll to position [63, 0]
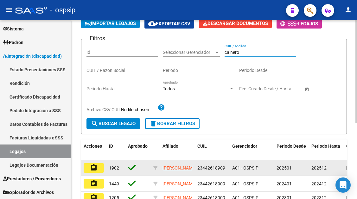
click at [90, 173] on datatable-body-cell "assignment" at bounding box center [93, 168] width 25 height 16
click at [97, 166] on mat-icon "assignment" at bounding box center [94, 168] width 8 height 8
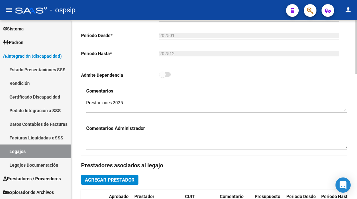
scroll to position [253, 0]
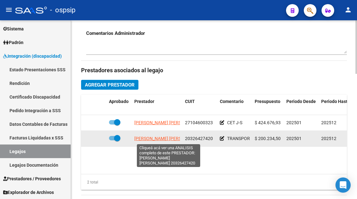
click at [164, 137] on span "[PERSON_NAME] [PERSON_NAME]" at bounding box center [168, 138] width 69 height 5
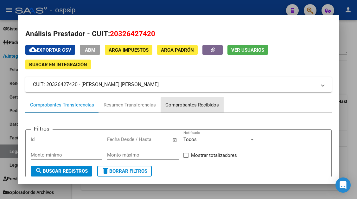
click at [210, 106] on div "Comprobantes Recibidos" at bounding box center [191, 104] width 53 height 7
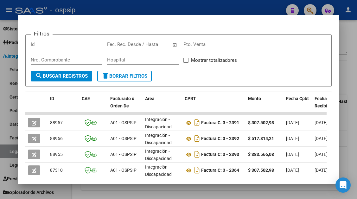
scroll to position [127, 0]
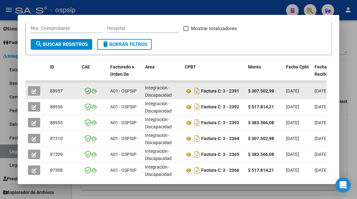
click at [32, 90] on icon "button" at bounding box center [34, 91] width 5 height 5
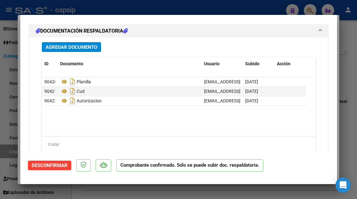
scroll to position [791, 0]
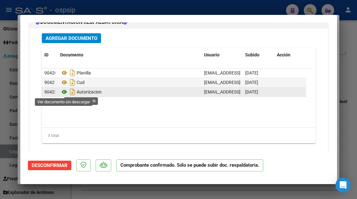
click at [63, 94] on icon at bounding box center [64, 92] width 8 height 8
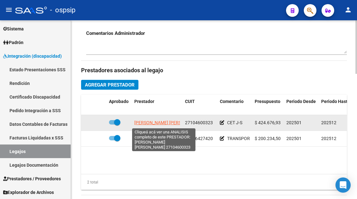
click at [145, 124] on span "[PERSON_NAME] [PERSON_NAME]" at bounding box center [168, 122] width 69 height 5
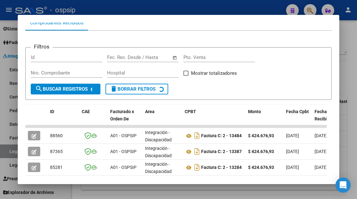
scroll to position [124, 0]
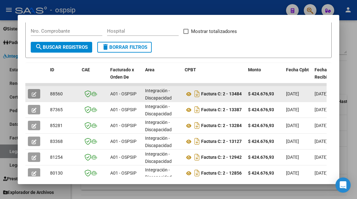
click at [38, 95] on button "button" at bounding box center [34, 93] width 12 height 9
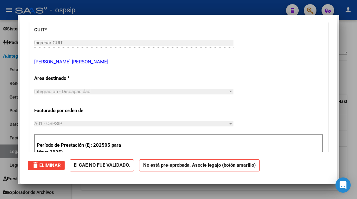
scroll to position [122, 0]
